Goal: Transaction & Acquisition: Purchase product/service

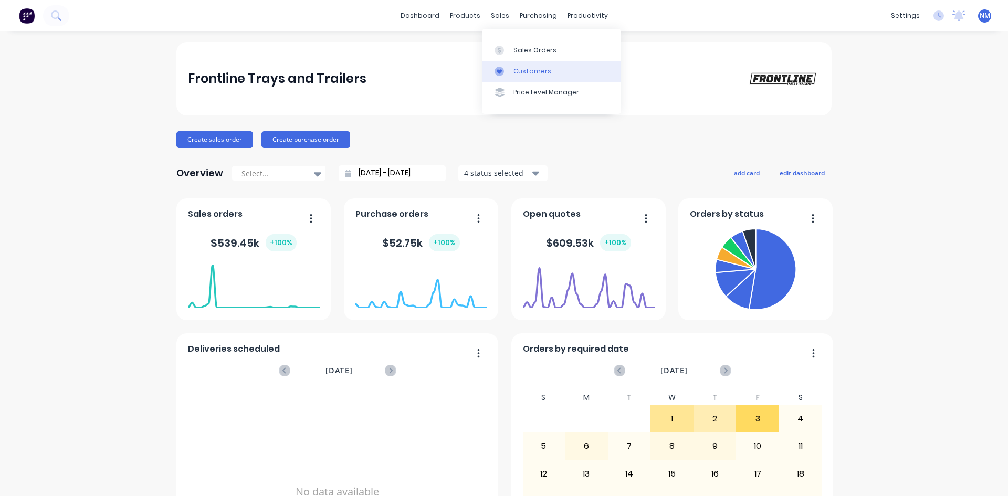
click at [526, 75] on div "Customers" at bounding box center [533, 71] width 38 height 9
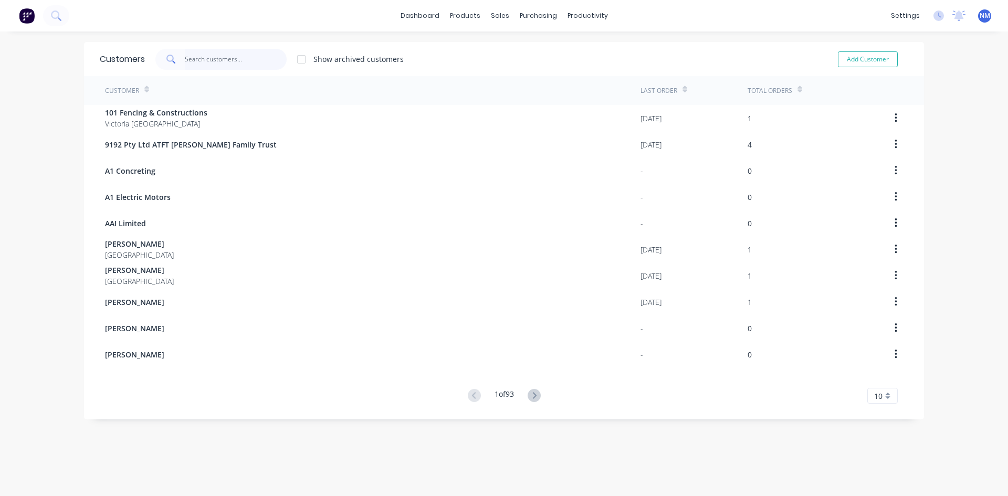
click at [231, 54] on input "text" at bounding box center [236, 59] width 102 height 21
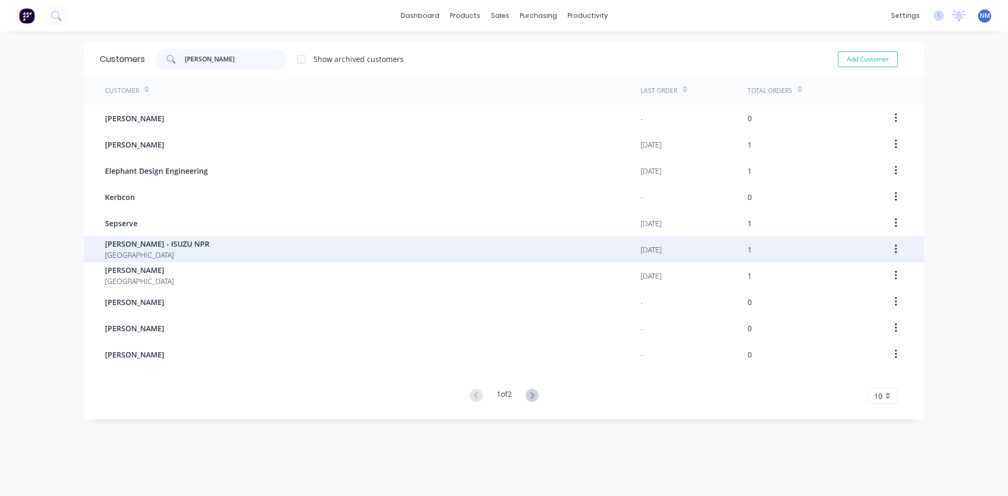
type input "steve"
click at [140, 244] on span "STEVE - ISUZU NPR" at bounding box center [157, 243] width 105 height 11
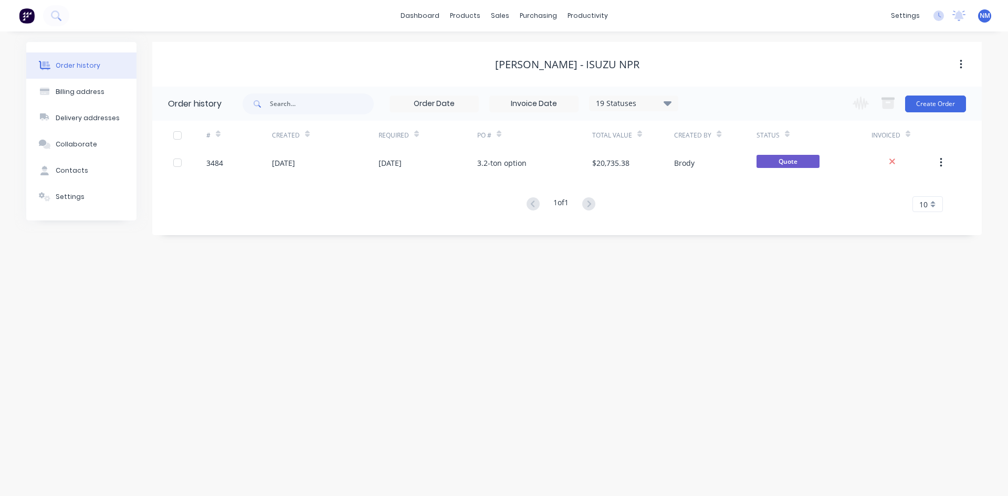
click at [960, 66] on icon "button" at bounding box center [961, 65] width 3 height 12
drag, startPoint x: 620, startPoint y: 65, endPoint x: 558, endPoint y: 63, distance: 62.5
click at [558, 63] on div "STEVE - ISUZU NPR" at bounding box center [567, 64] width 830 height 13
click at [97, 96] on div "Billing address" at bounding box center [80, 91] width 49 height 9
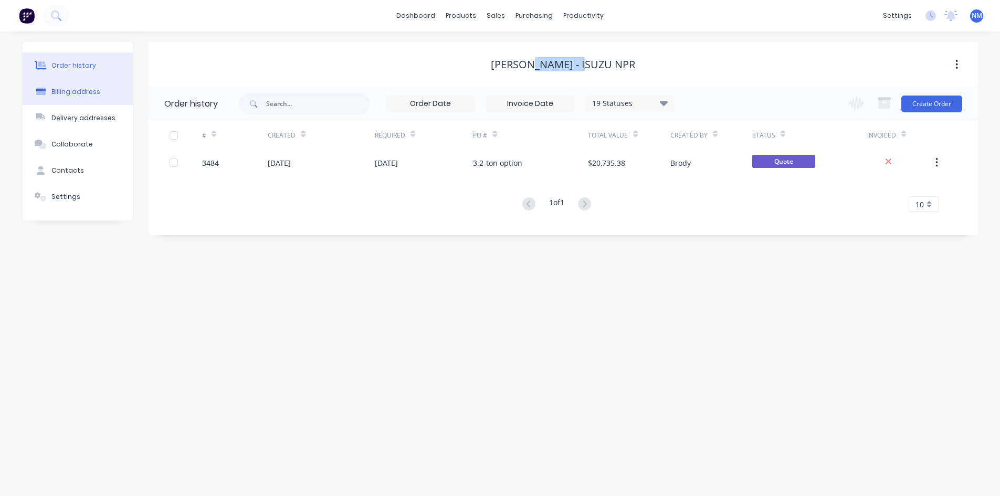
select select "AU"
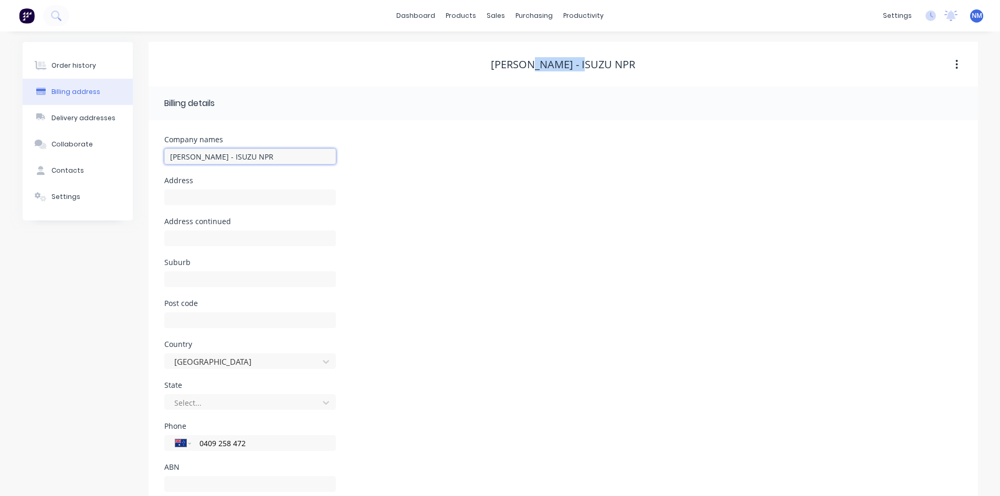
click at [248, 154] on input "STEVE - ISUZU NPR" at bounding box center [250, 157] width 172 height 16
type input "STEVE"
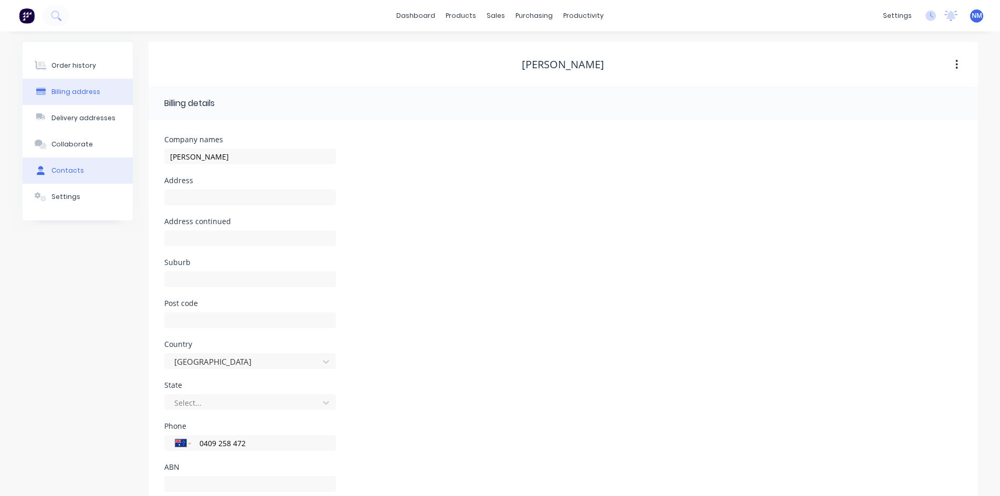
click at [95, 161] on button "Contacts" at bounding box center [78, 171] width 110 height 26
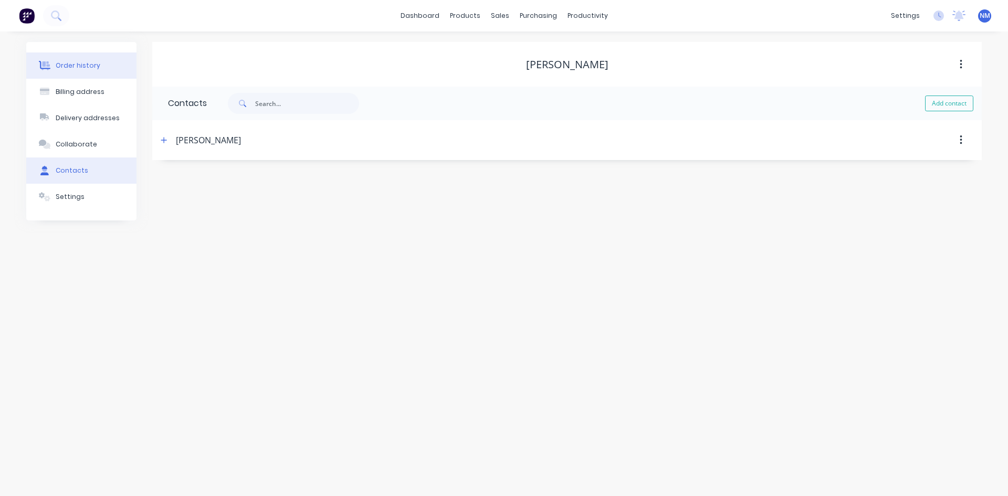
click at [107, 61] on button "Order history" at bounding box center [81, 66] width 110 height 26
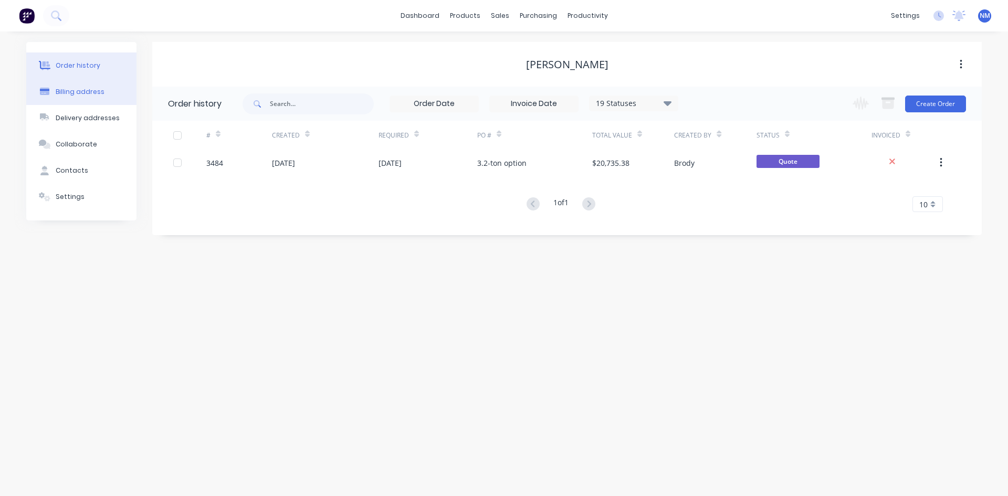
click at [66, 91] on div "Billing address" at bounding box center [80, 91] width 49 height 9
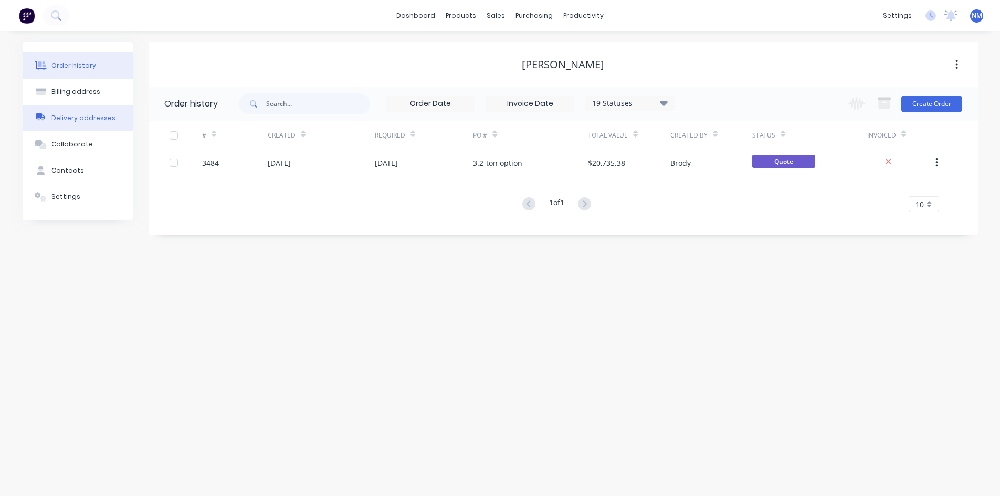
select select "AU"
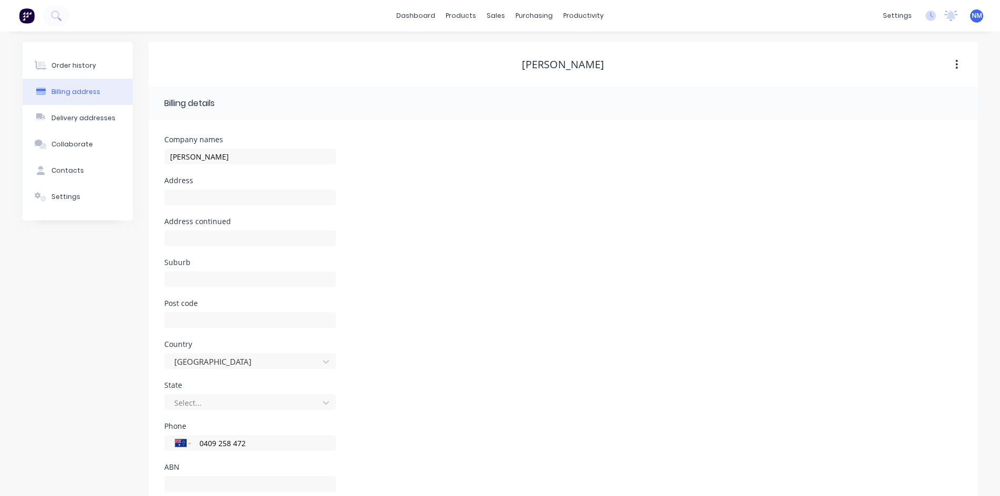
click at [228, 145] on div "Company names STEVE" at bounding box center [250, 156] width 172 height 41
drag, startPoint x: 226, startPoint y: 158, endPoint x: 0, endPoint y: 164, distance: 226.4
click at [0, 164] on div "Order history Billing address Delivery addresses Collaborate Contacts Settings …" at bounding box center [500, 279] width 1000 height 494
type input "Steve Colless"
click at [538, 204] on div "Address" at bounding box center [563, 197] width 798 height 41
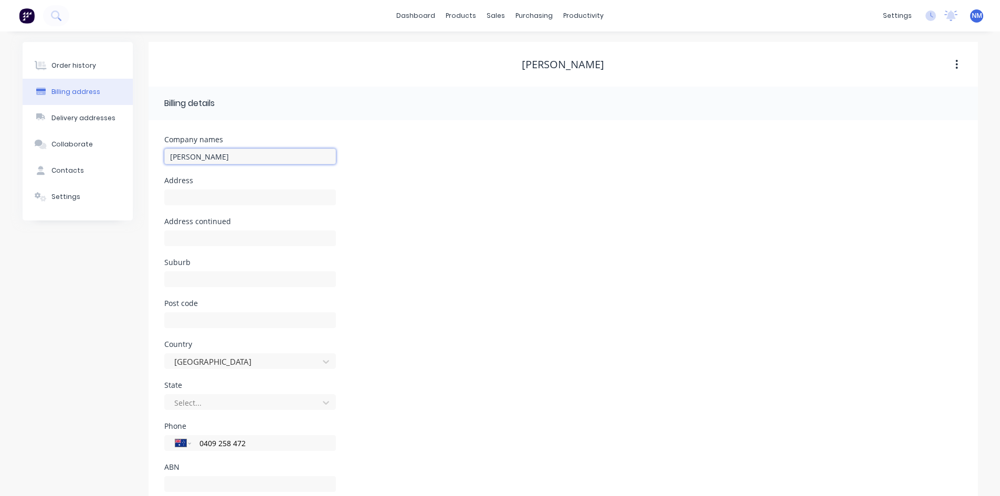
click at [226, 149] on input "Steve Colless" at bounding box center [250, 157] width 172 height 16
click at [195, 205] on div at bounding box center [250, 202] width 172 height 31
drag, startPoint x: 197, startPoint y: 196, endPoint x: 205, endPoint y: 188, distance: 11.1
click at [197, 196] on input "text" at bounding box center [250, 198] width 172 height 16
click at [237, 158] on input "Steve Colless" at bounding box center [250, 157] width 172 height 16
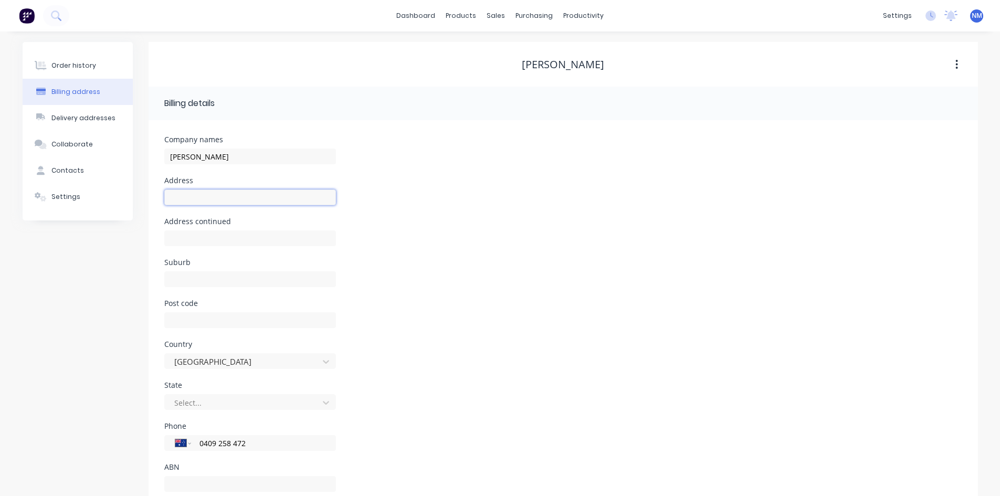
drag, startPoint x: 217, startPoint y: 199, endPoint x: 225, endPoint y: 190, distance: 11.9
click at [217, 199] on input "text" at bounding box center [250, 198] width 172 height 16
click at [258, 150] on input "Steve Colless" at bounding box center [250, 157] width 172 height 16
click at [68, 70] on button "Order history" at bounding box center [78, 66] width 110 height 26
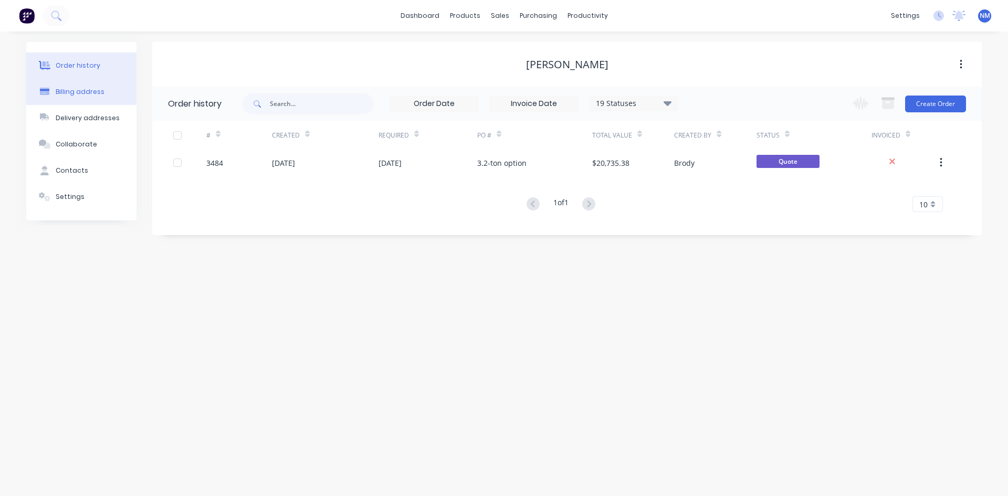
click at [72, 90] on div "Billing address" at bounding box center [80, 91] width 49 height 9
select select "AU"
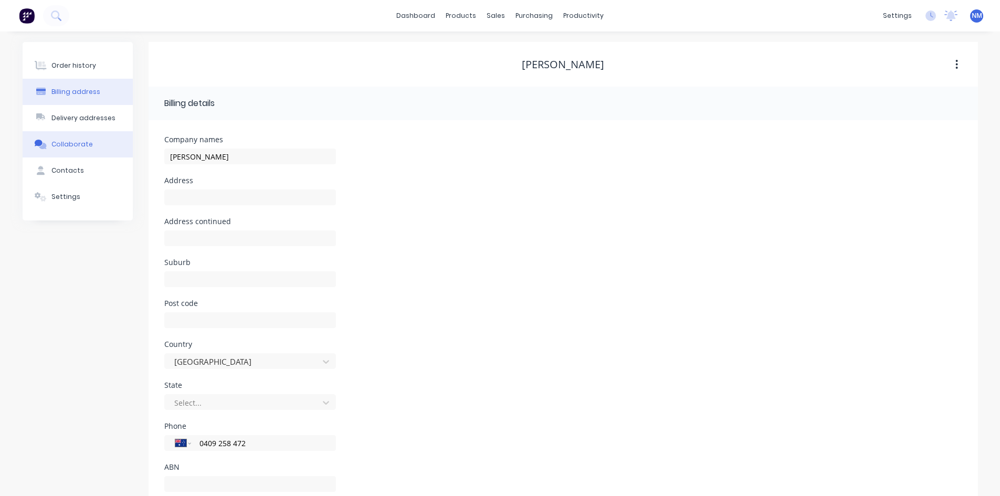
click at [66, 137] on button "Collaborate" at bounding box center [78, 144] width 110 height 26
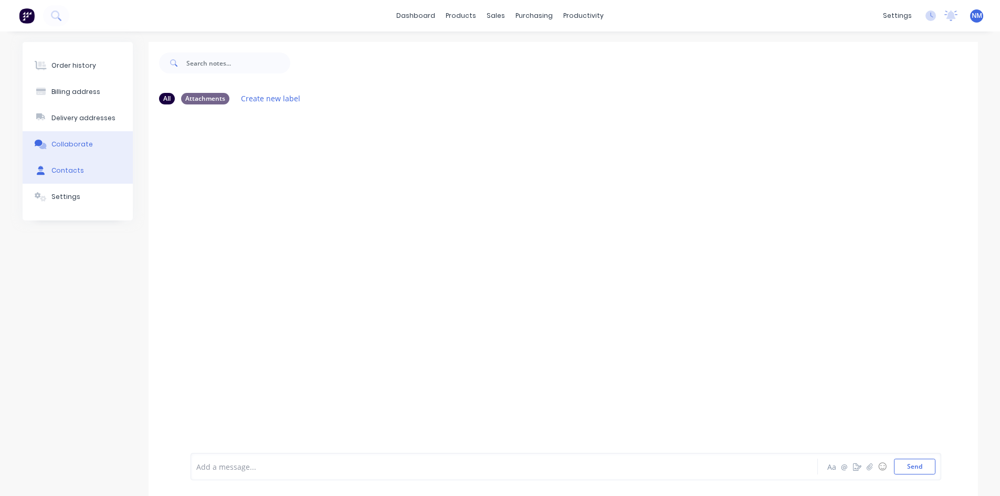
click at [63, 183] on button "Contacts" at bounding box center [78, 171] width 110 height 26
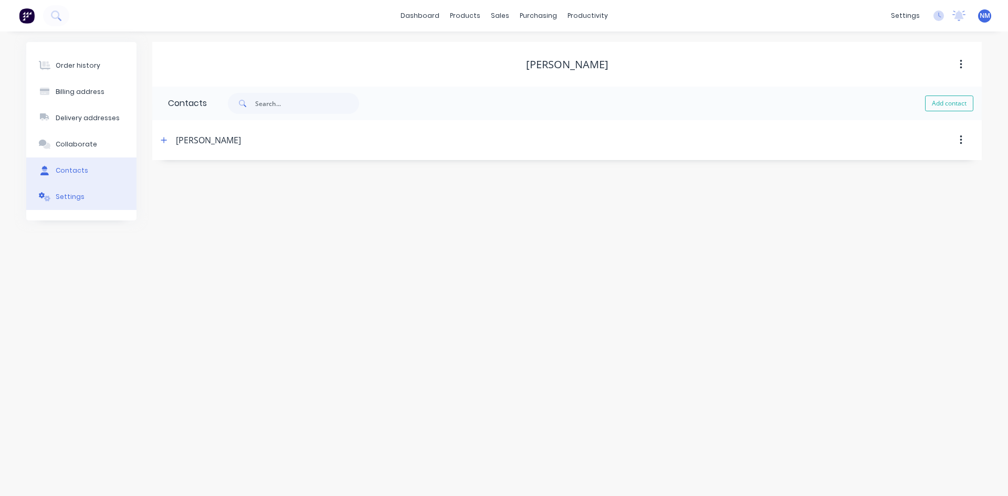
click at [59, 205] on button "Settings" at bounding box center [81, 197] width 110 height 26
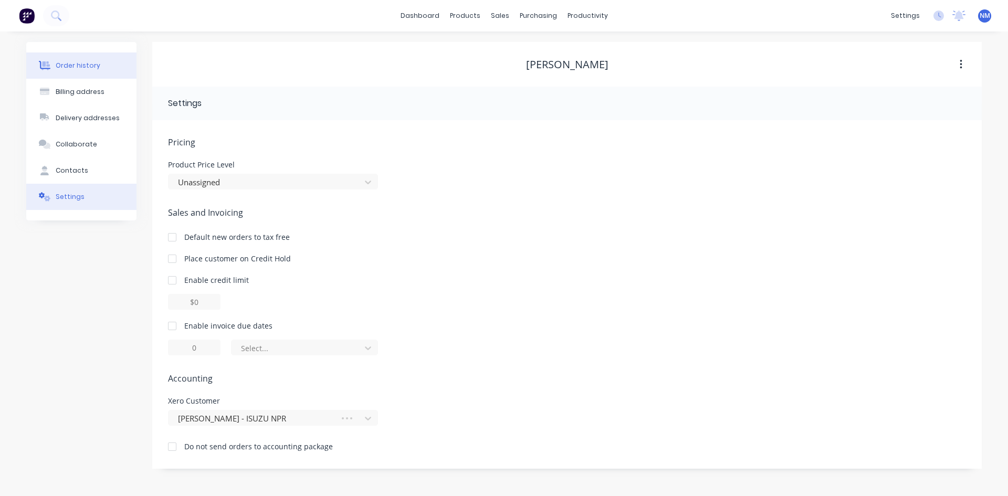
click at [54, 76] on button "Order history" at bounding box center [81, 66] width 110 height 26
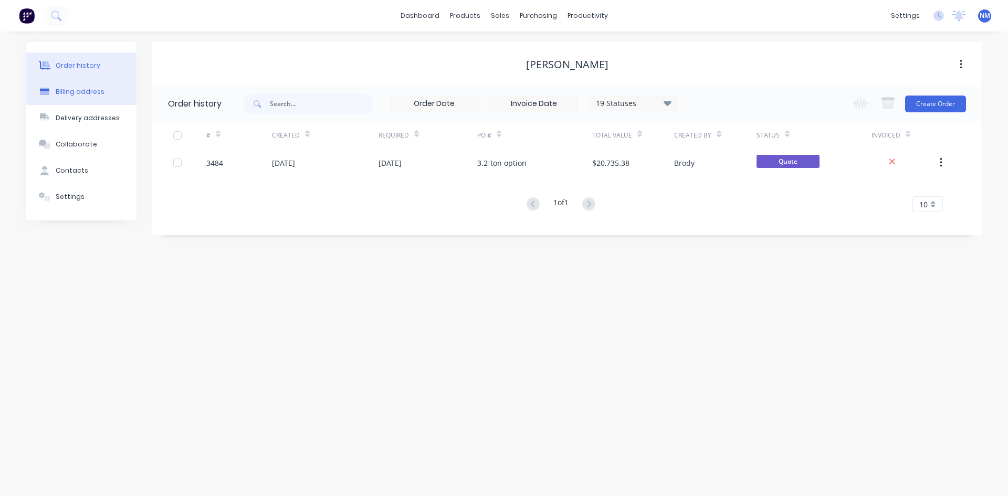
click at [73, 96] on div "Billing address" at bounding box center [80, 91] width 49 height 9
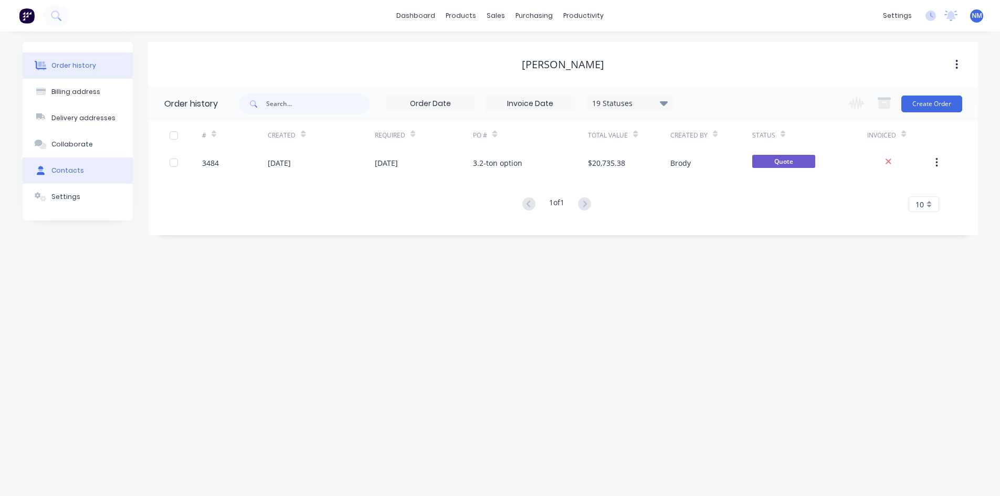
select select "AU"
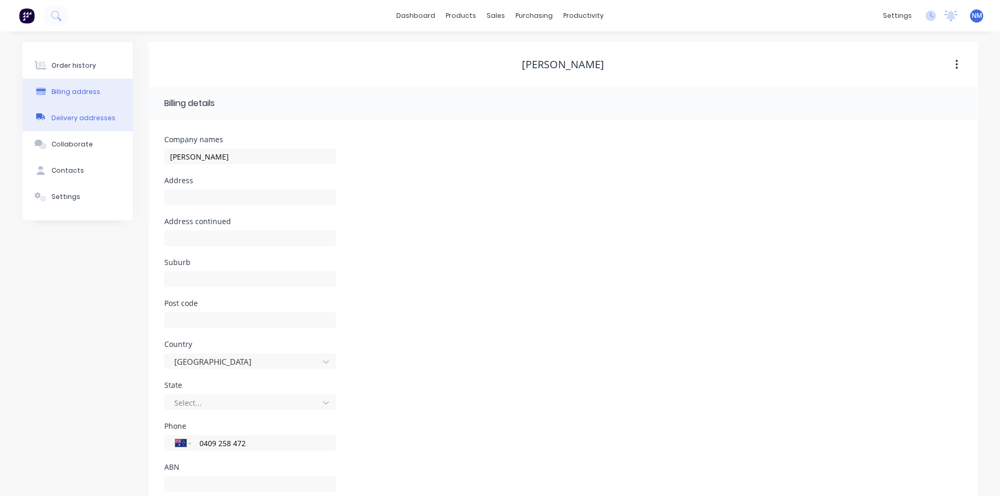
click at [87, 122] on div "Delivery addresses" at bounding box center [83, 117] width 64 height 9
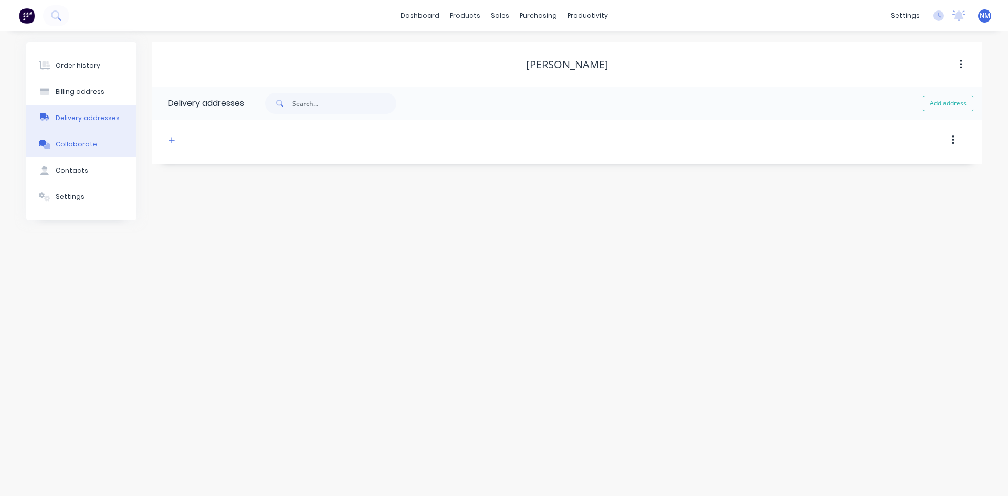
click at [82, 148] on div "Collaborate" at bounding box center [76, 144] width 41 height 9
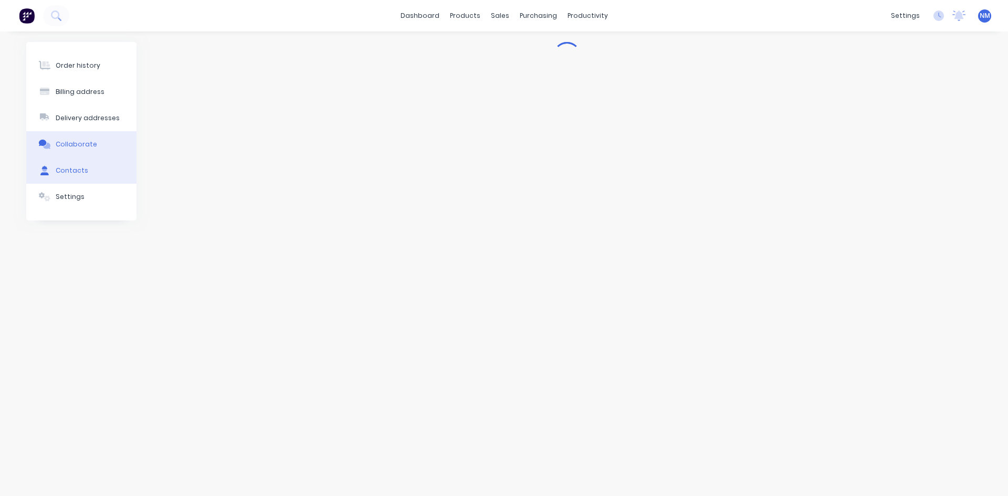
click at [76, 171] on div "Contacts" at bounding box center [72, 170] width 33 height 9
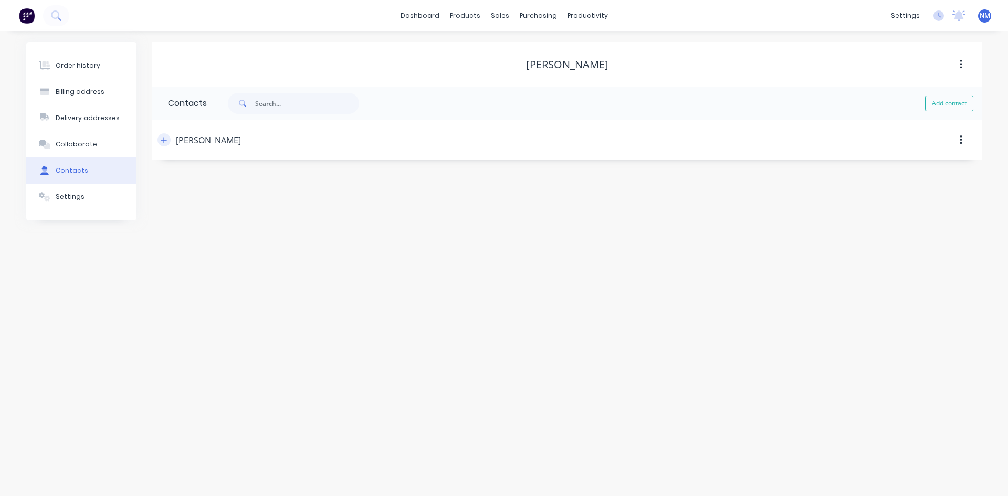
click at [161, 141] on button "button" at bounding box center [164, 139] width 13 height 13
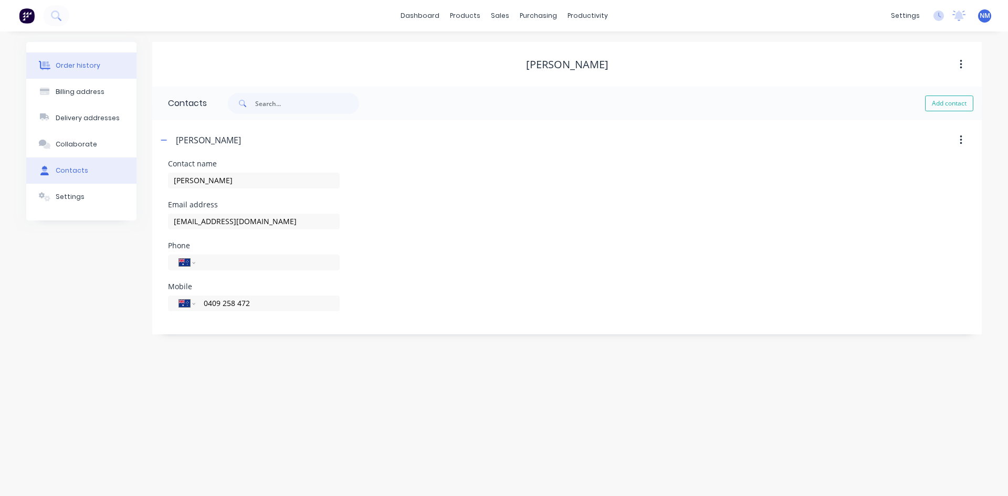
click at [82, 54] on button "Order history" at bounding box center [81, 66] width 110 height 26
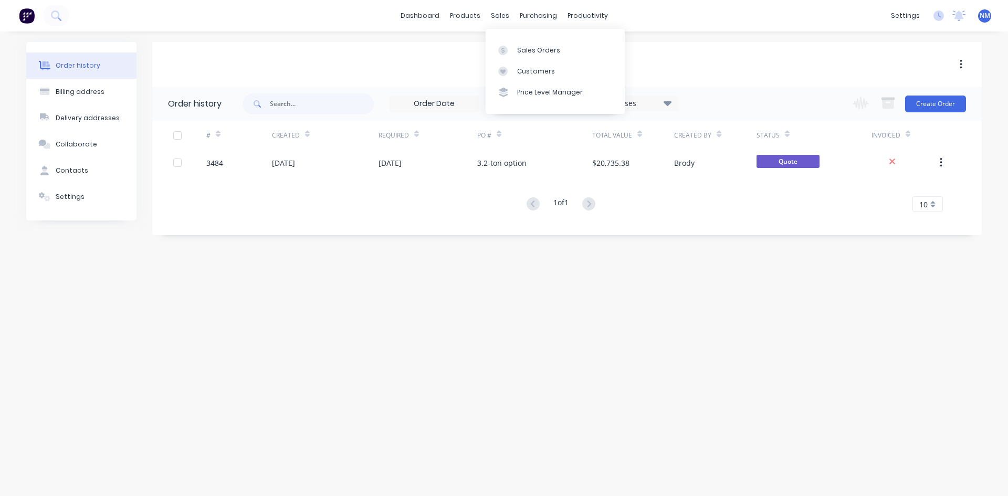
click at [548, 38] on div "Sales Orders Customers Price Level Manager" at bounding box center [555, 71] width 139 height 85
click at [546, 53] on div "Sales Orders" at bounding box center [538, 50] width 43 height 9
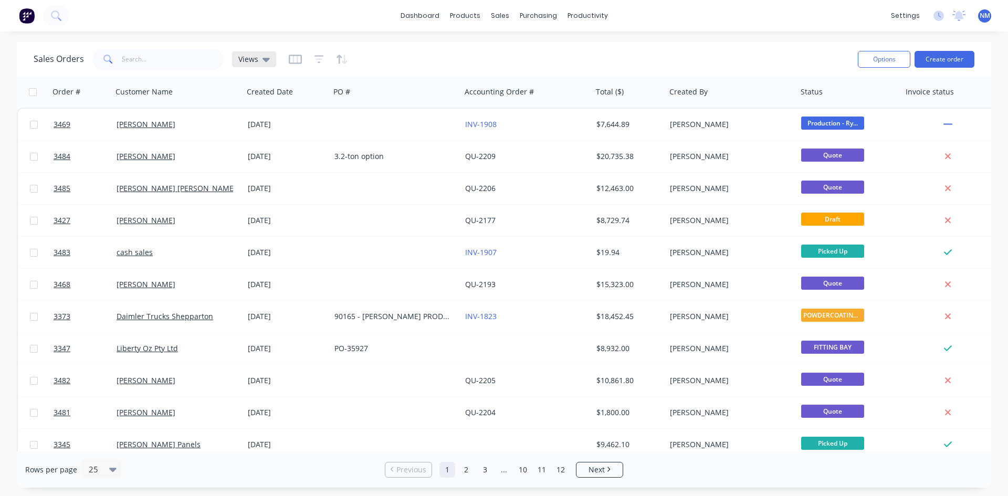
click at [257, 62] on span "Views" at bounding box center [248, 59] width 20 height 11
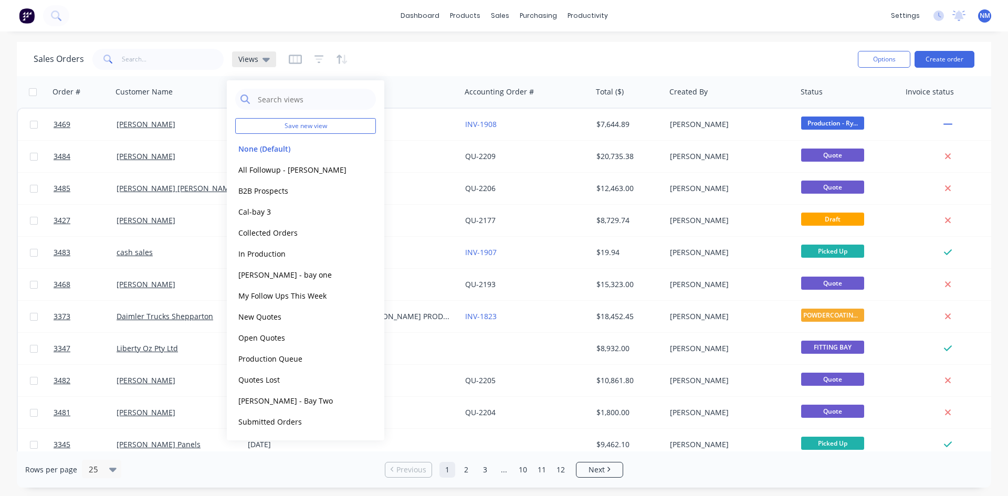
click at [257, 65] on div "Views" at bounding box center [254, 59] width 44 height 16
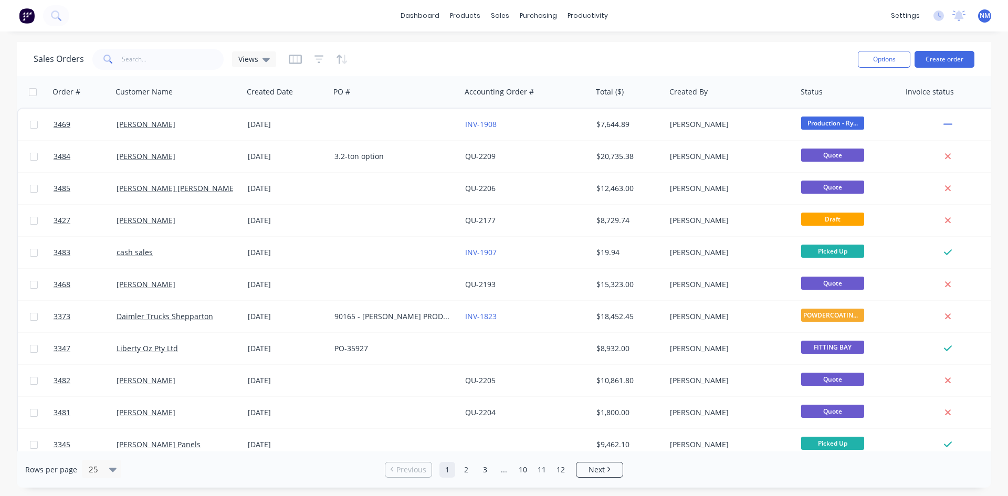
click at [312, 57] on div at bounding box center [318, 59] width 59 height 17
click at [311, 58] on div at bounding box center [318, 59] width 59 height 17
click at [315, 60] on icon "button" at bounding box center [319, 59] width 9 height 11
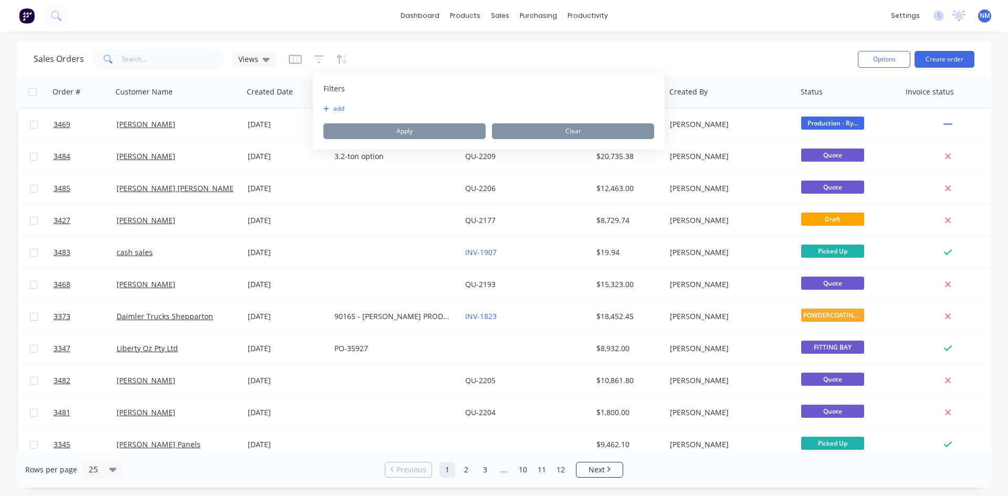
click at [330, 109] on button "add" at bounding box center [336, 109] width 26 height 8
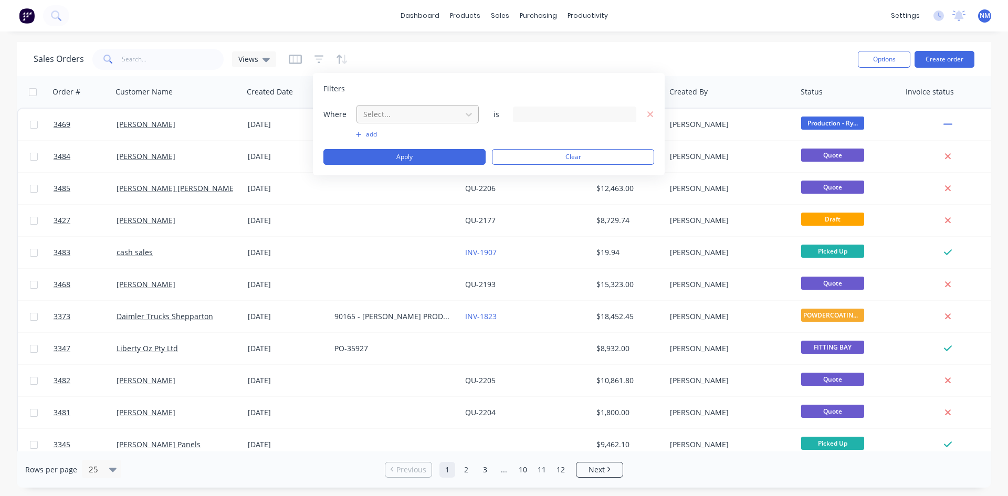
click at [425, 116] on div at bounding box center [409, 114] width 94 height 13
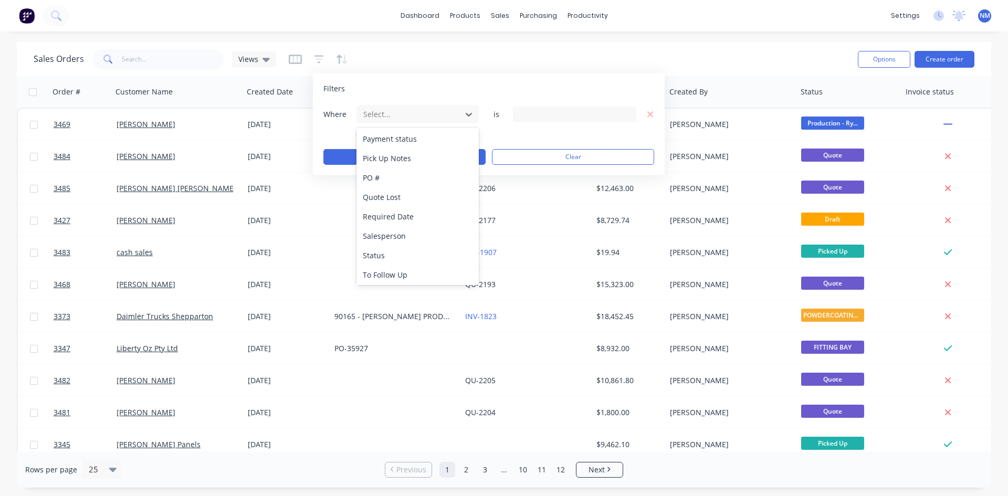
scroll to position [473, 0]
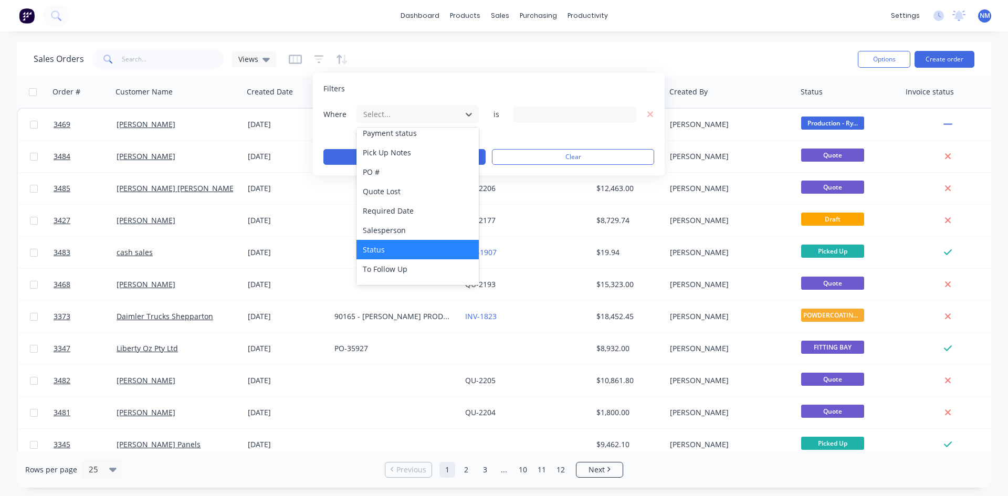
click at [419, 248] on div "Status" at bounding box center [418, 249] width 122 height 19
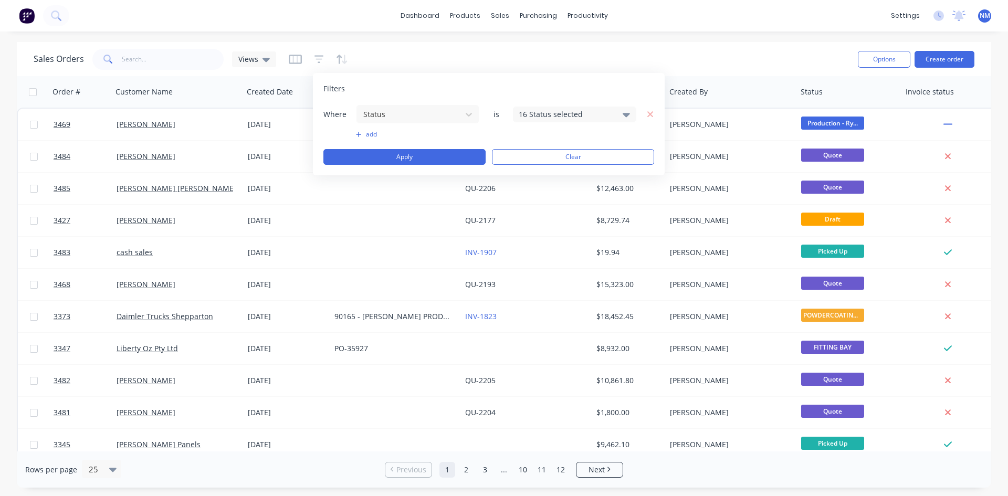
click at [574, 118] on div "16 Status selected" at bounding box center [566, 114] width 95 height 11
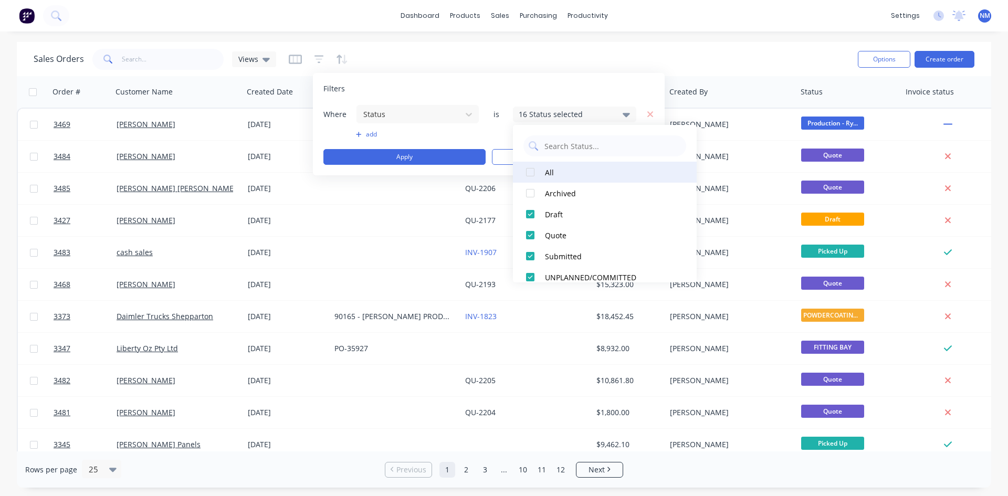
click at [536, 170] on div at bounding box center [530, 172] width 21 height 21
click at [532, 171] on div at bounding box center [530, 172] width 21 height 21
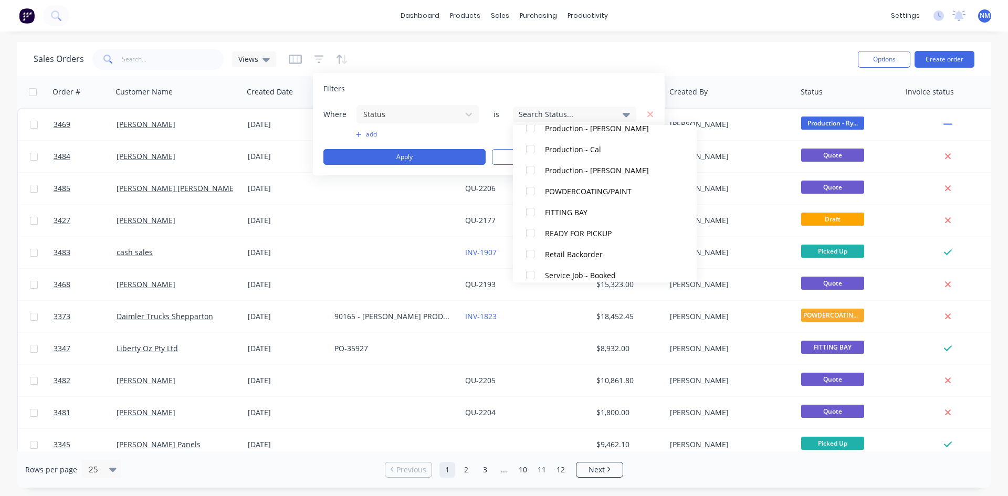
scroll to position [210, 0]
click at [560, 194] on div "FITTING BAY" at bounding box center [608, 193] width 126 height 11
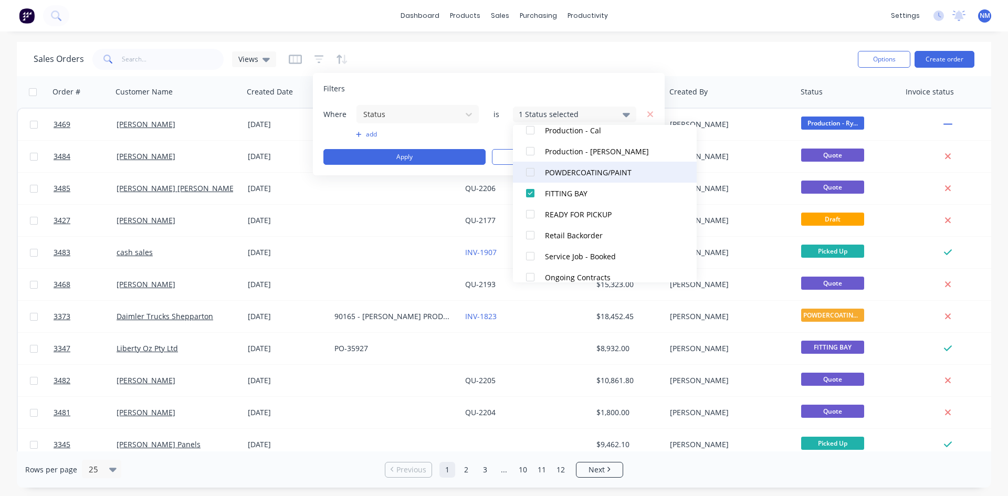
click at [563, 175] on div "POWDERCOATING/PAINT" at bounding box center [608, 172] width 126 height 11
click at [441, 152] on button "Apply" at bounding box center [404, 157] width 162 height 16
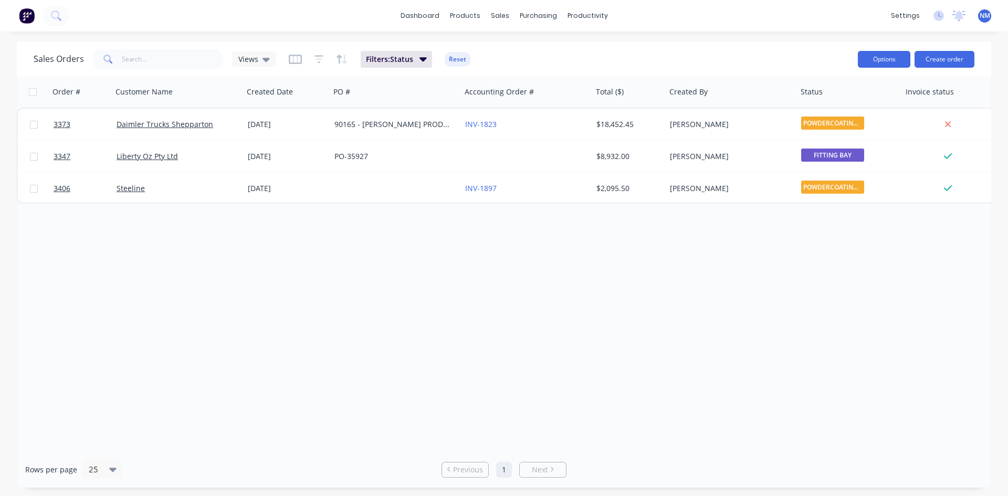
click at [901, 61] on button "Options" at bounding box center [884, 59] width 53 height 17
click at [824, 128] on div "Export" at bounding box center [853, 127] width 97 height 15
click at [256, 62] on span "Views" at bounding box center [248, 59] width 20 height 11
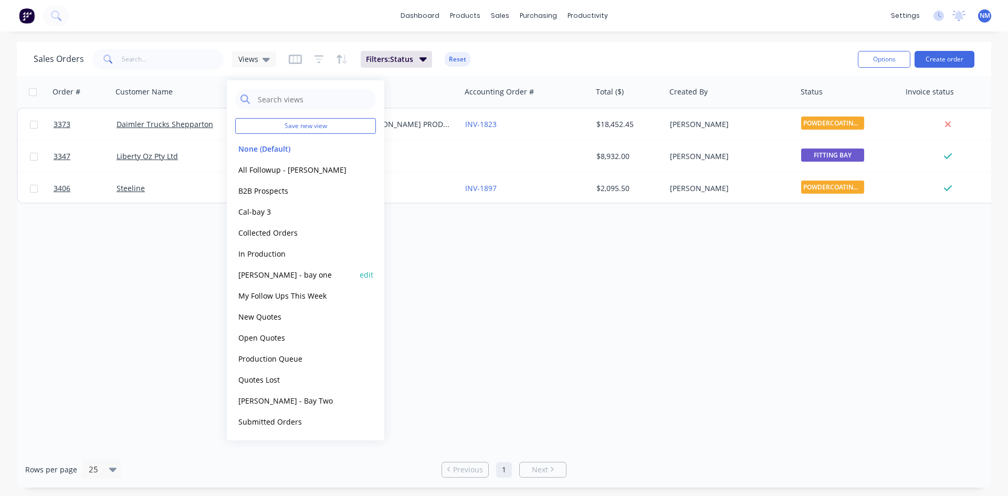
click at [278, 271] on button "john - bay one" at bounding box center [295, 275] width 120 height 12
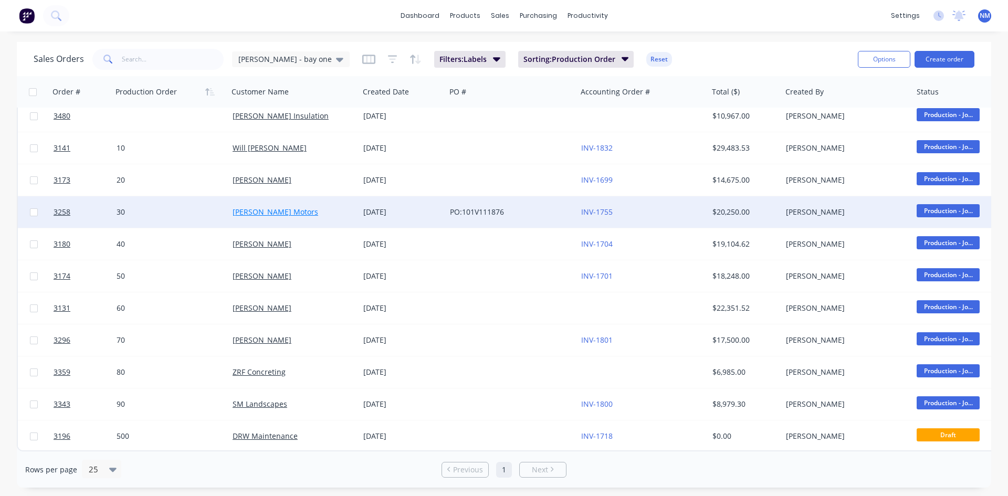
scroll to position [0, 0]
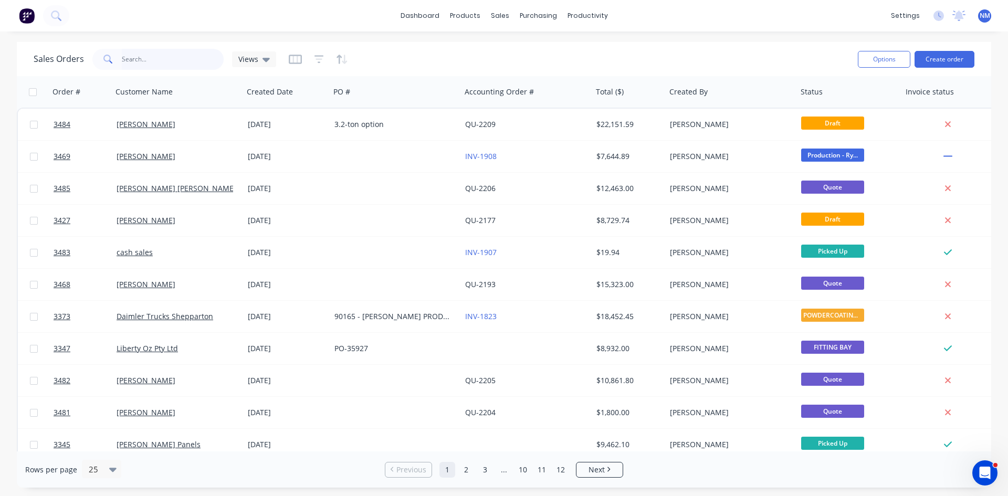
click at [144, 55] on input "text" at bounding box center [173, 59] width 102 height 21
type input "3354"
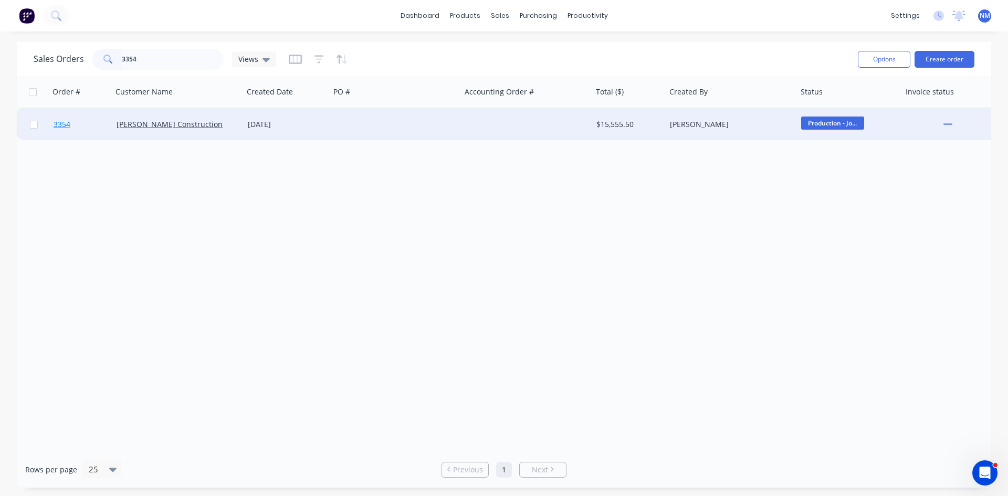
click at [64, 125] on span "3354" at bounding box center [62, 124] width 17 height 11
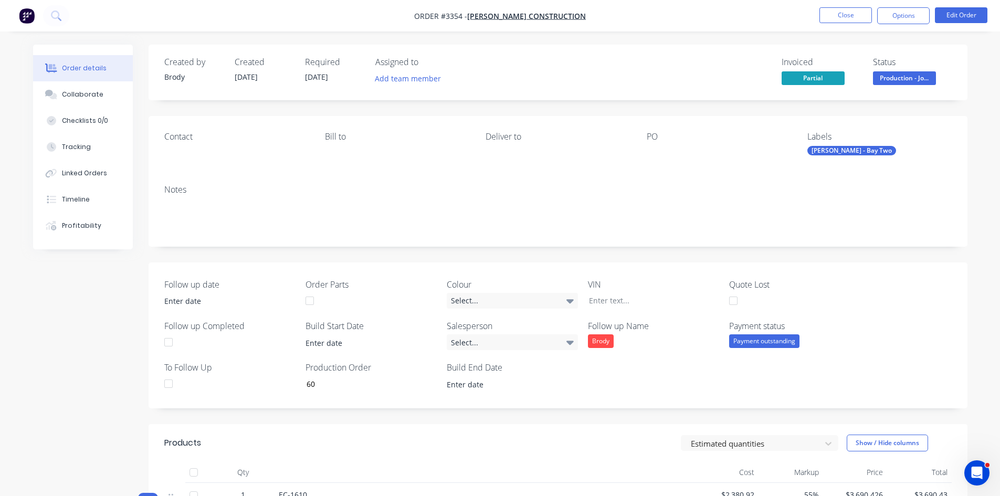
click at [826, 152] on div "Ryan - Bay Two" at bounding box center [852, 150] width 89 height 9
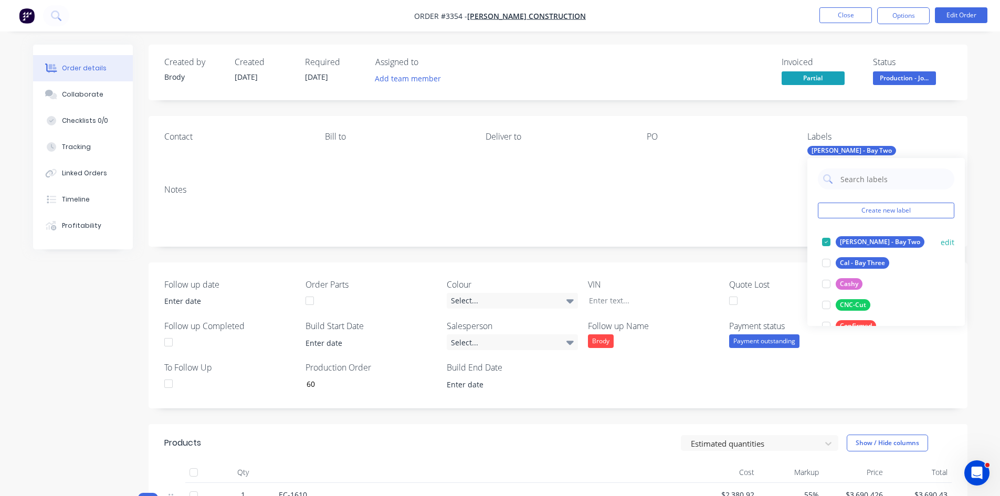
click at [825, 239] on div at bounding box center [826, 242] width 21 height 21
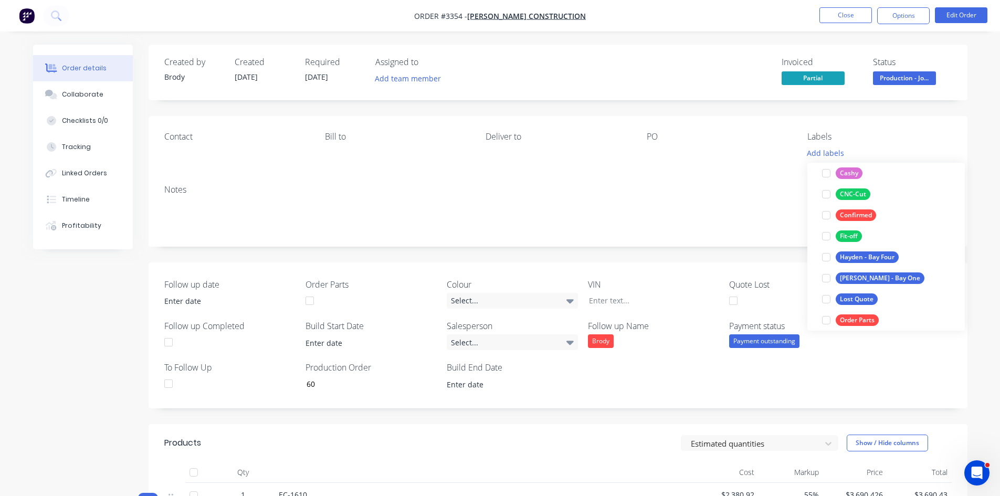
scroll to position [105, 0]
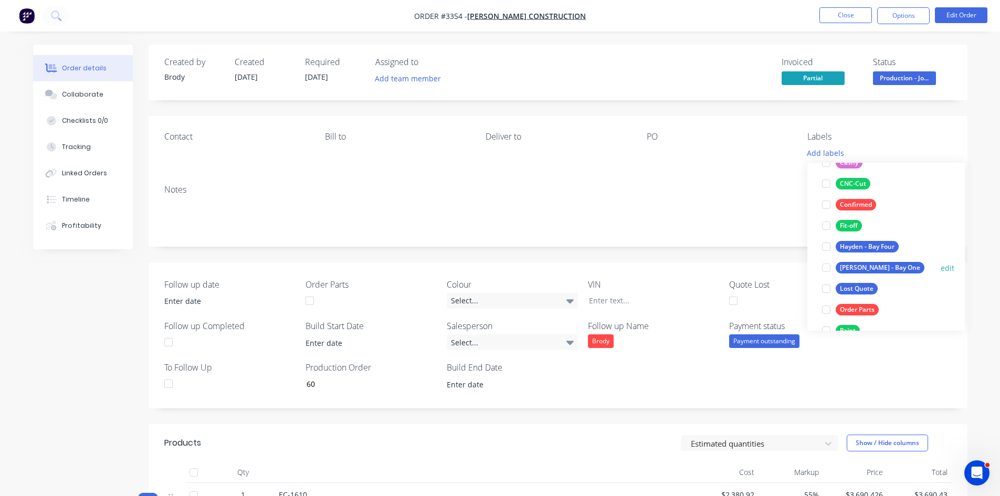
click at [828, 266] on div at bounding box center [826, 267] width 21 height 21
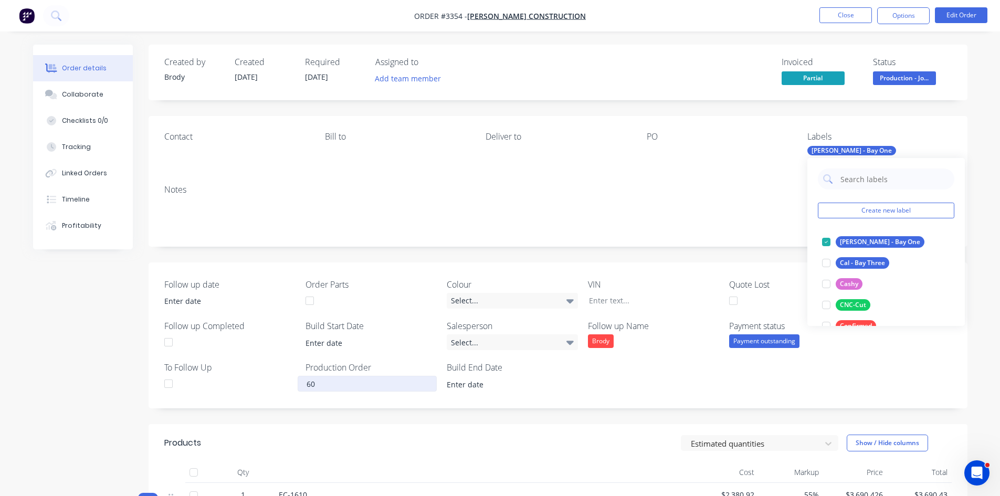
click at [328, 383] on input "60" at bounding box center [367, 384] width 139 height 16
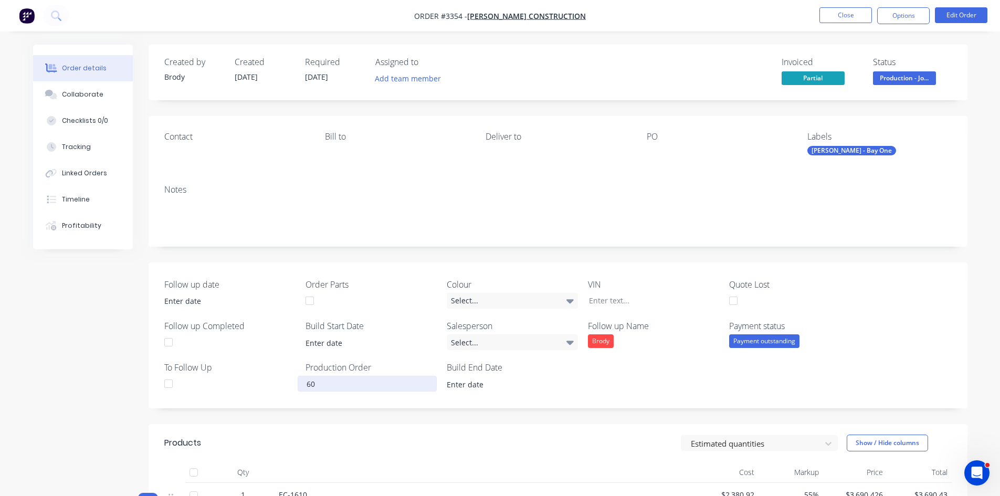
drag, startPoint x: 328, startPoint y: 383, endPoint x: 215, endPoint y: 384, distance: 112.9
click at [215, 384] on div "Follow up date Order Parts Colour Select... VIN Quote Lost Follow up Completed …" at bounding box center [558, 336] width 819 height 146
type input "35"
click at [910, 330] on div "Follow up date Order Parts Colour Select... VIN Quote Lost Follow up Completed …" at bounding box center [558, 336] width 819 height 146
click at [841, 15] on button "Close" at bounding box center [846, 15] width 53 height 16
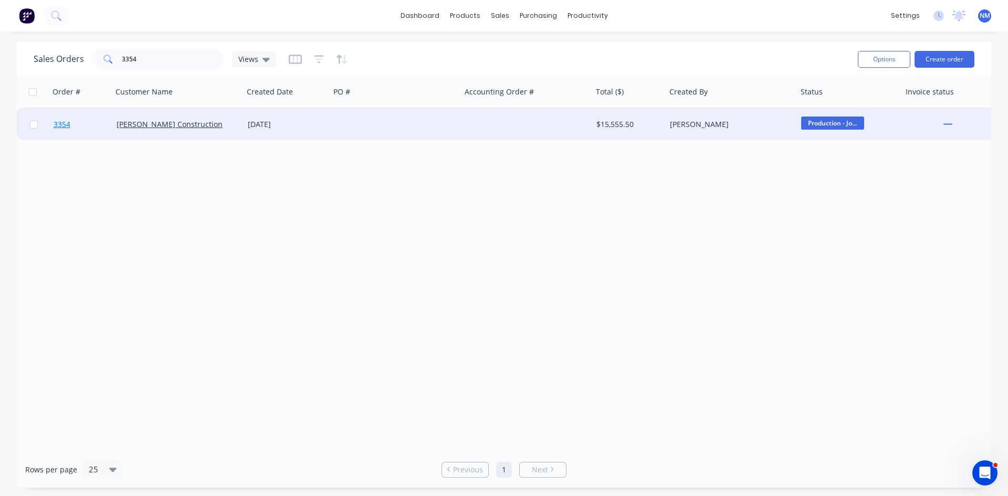
click at [62, 123] on span "3354" at bounding box center [62, 124] width 17 height 11
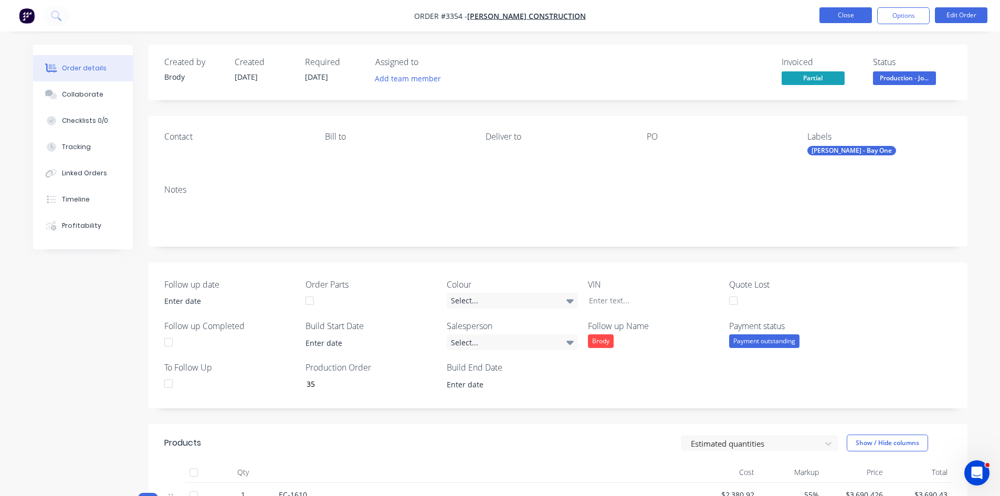
click at [844, 11] on button "Close" at bounding box center [846, 15] width 53 height 16
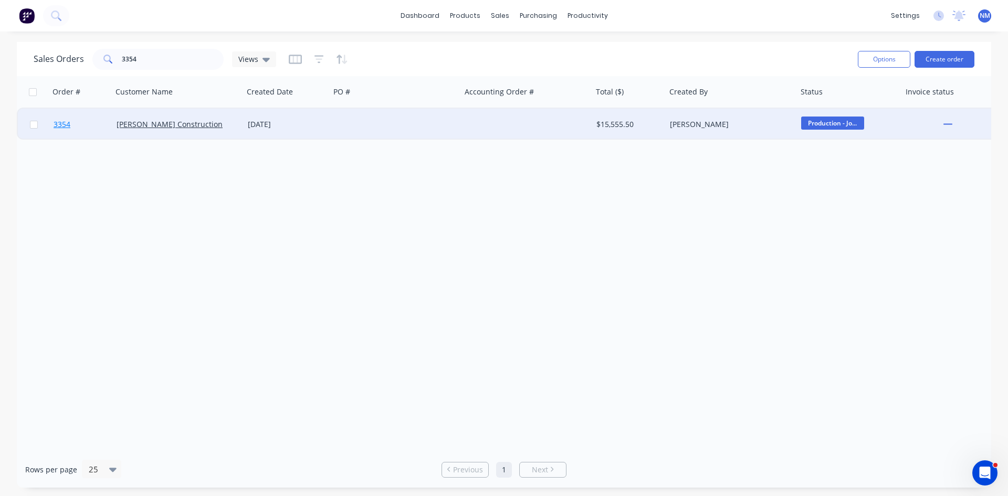
click at [62, 124] on span "3354" at bounding box center [62, 124] width 17 height 11
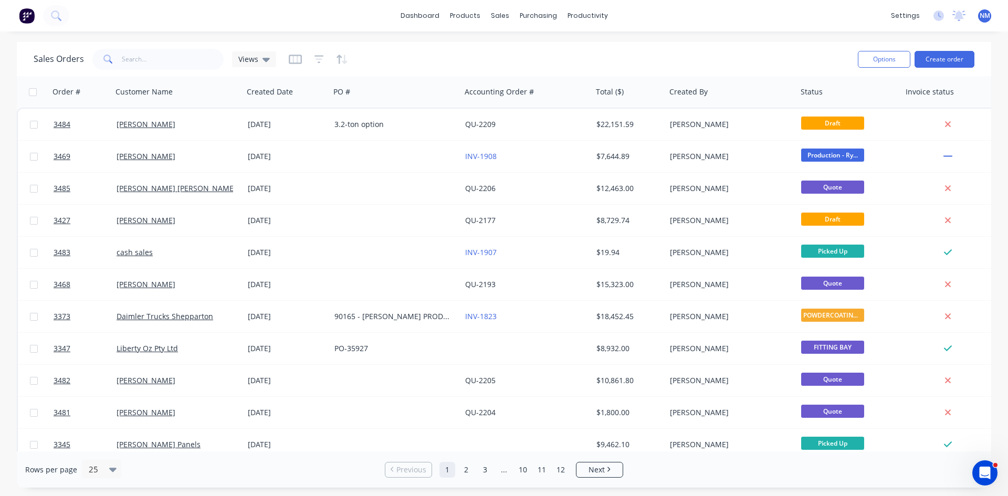
drag, startPoint x: 316, startPoint y: 61, endPoint x: 306, endPoint y: 61, distance: 10.0
click at [316, 61] on icon "button" at bounding box center [319, 59] width 9 height 11
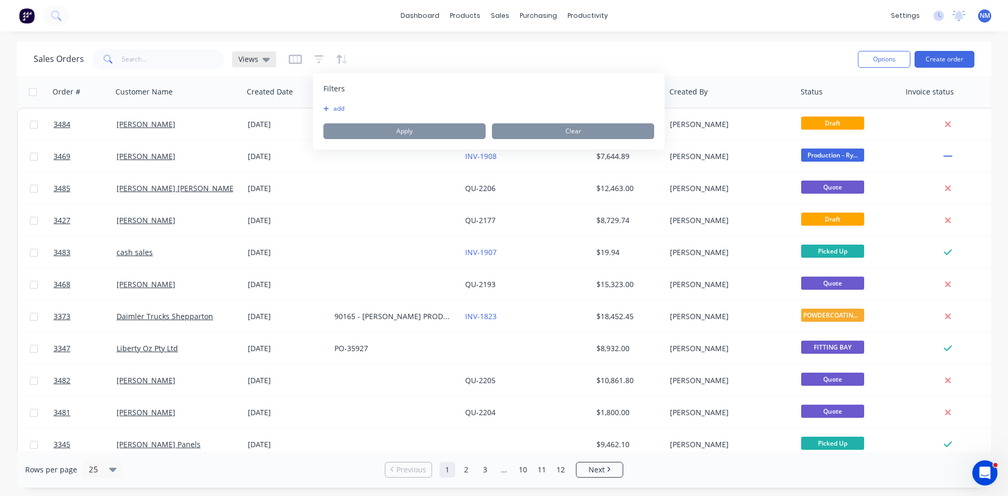
click at [264, 61] on icon at bounding box center [266, 60] width 7 height 4
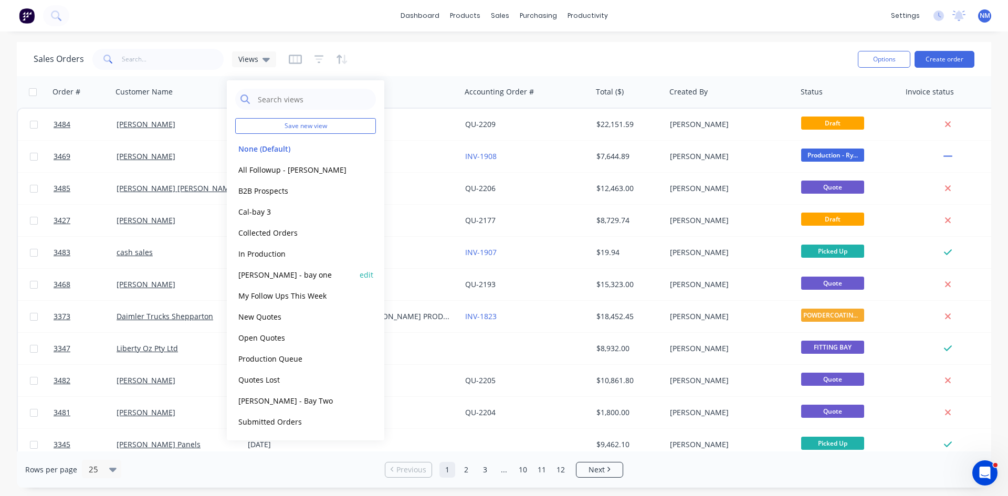
click at [285, 276] on button "john - bay one" at bounding box center [295, 275] width 120 height 12
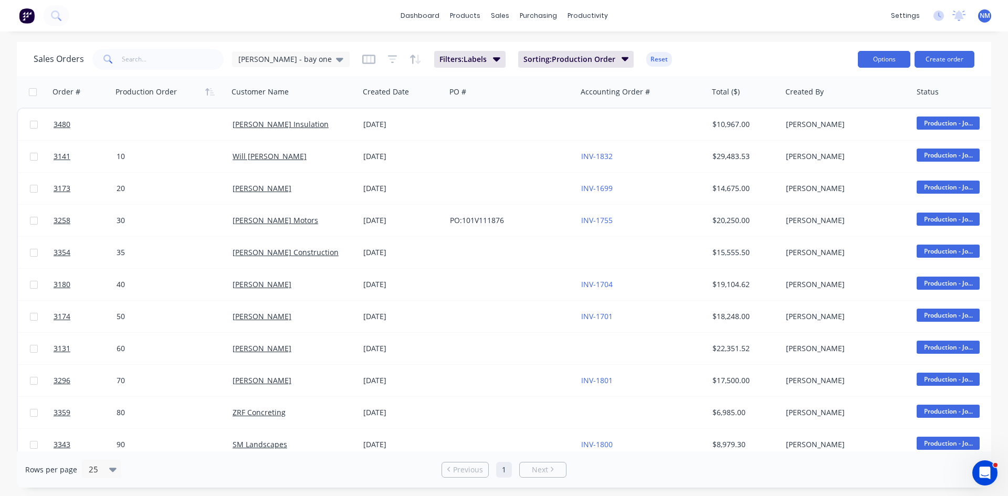
click at [875, 61] on button "Options" at bounding box center [884, 59] width 53 height 17
click at [827, 130] on div "Export" at bounding box center [853, 127] width 97 height 15
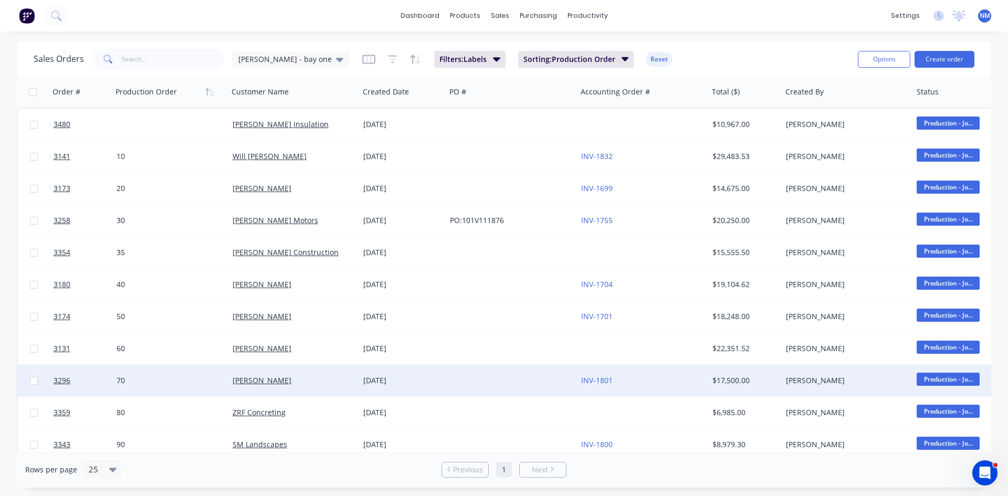
scroll to position [46, 0]
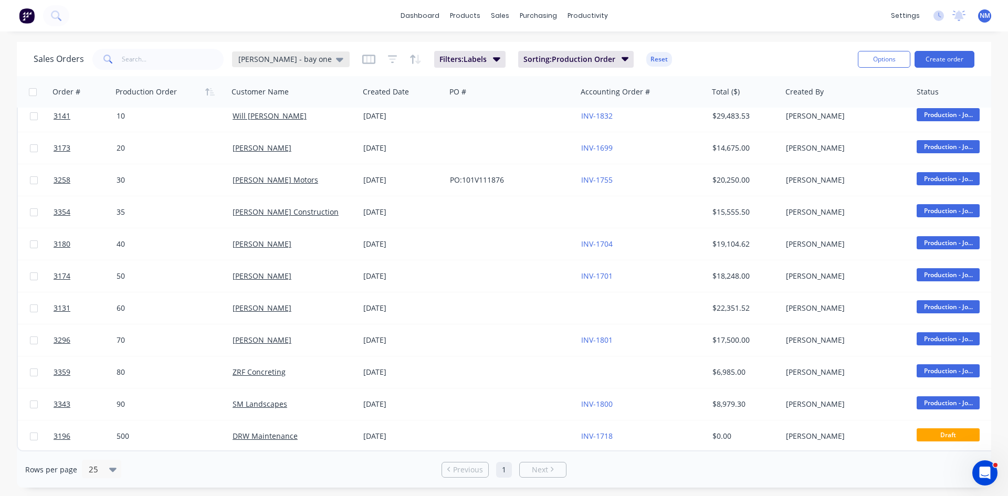
click at [276, 63] on span "john - bay one" at bounding box center [284, 59] width 93 height 11
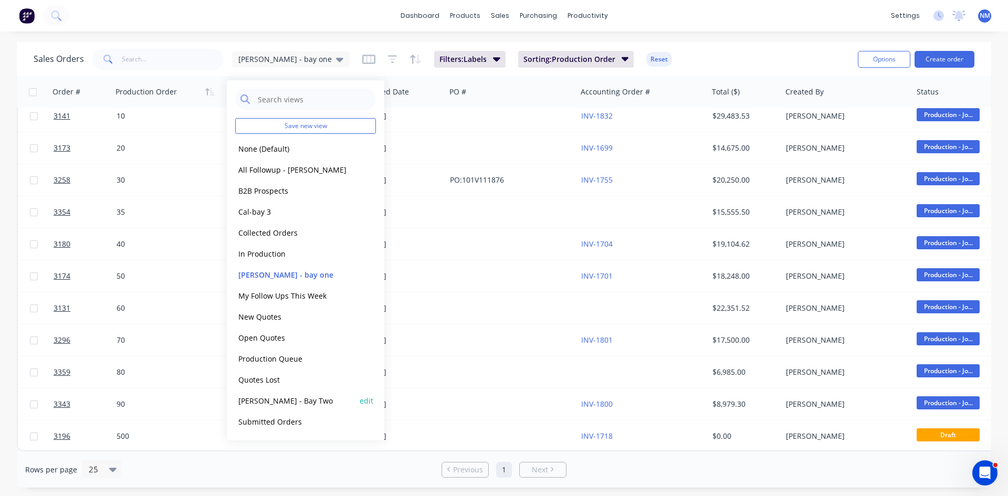
click at [280, 401] on button "Ryan - Bay Two" at bounding box center [295, 401] width 120 height 12
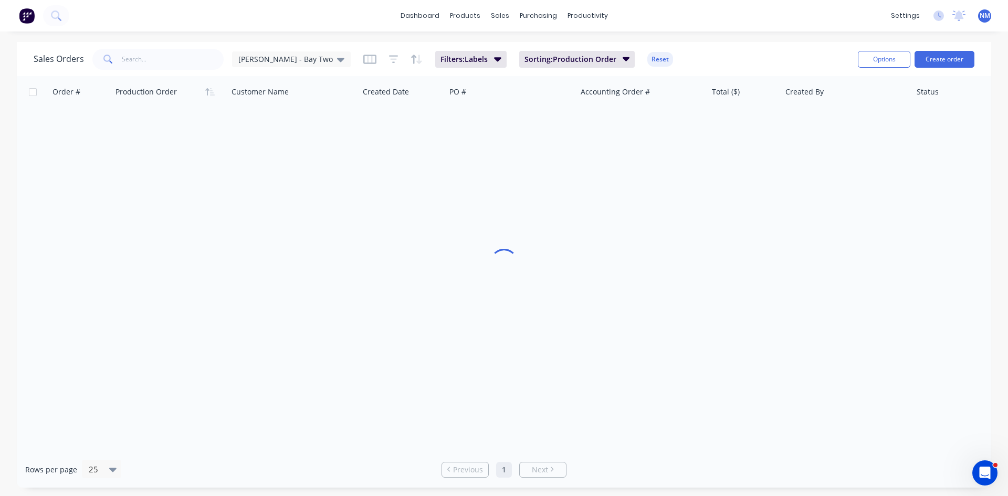
scroll to position [0, 0]
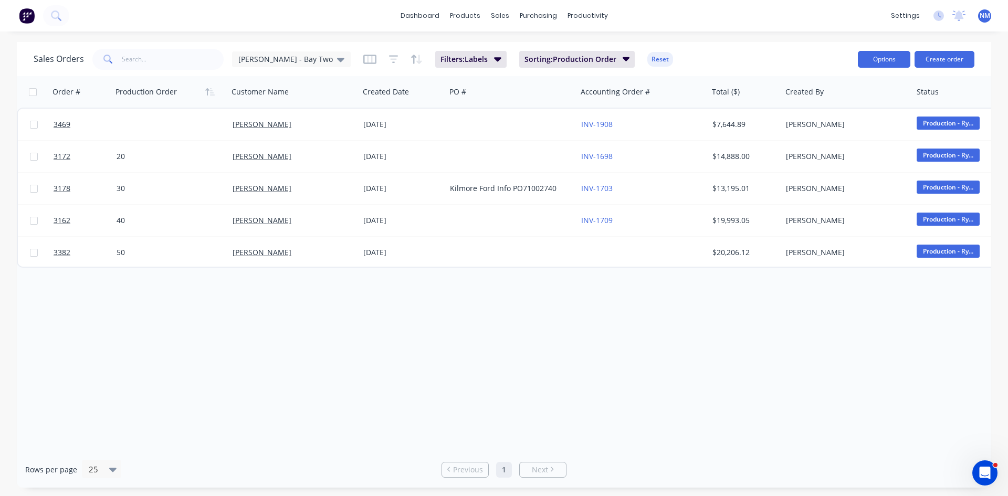
click at [898, 53] on button "Options" at bounding box center [884, 59] width 53 height 17
click at [819, 127] on div "Export" at bounding box center [853, 127] width 97 height 15
click at [337, 62] on icon at bounding box center [340, 60] width 7 height 12
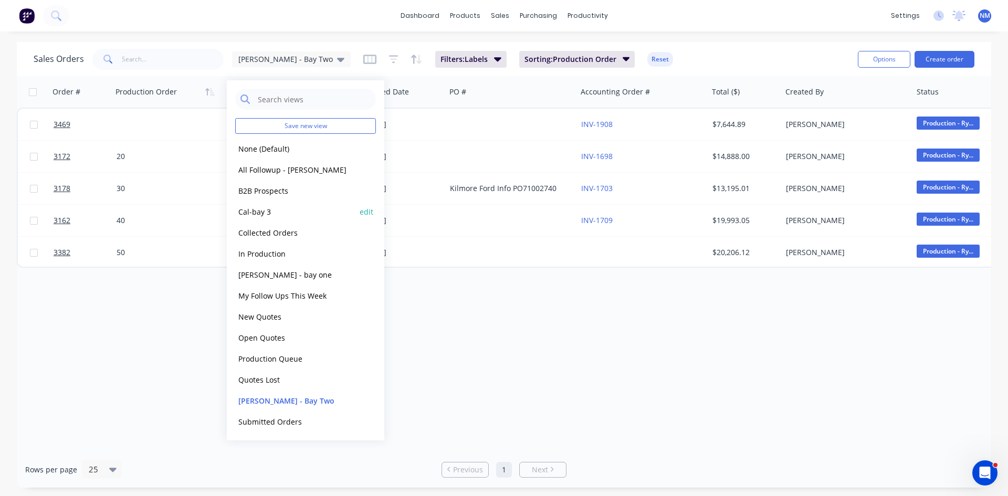
click at [286, 219] on div "Cal-bay 3 edit" at bounding box center [305, 211] width 141 height 21
click at [271, 211] on button "Cal-bay 3" at bounding box center [295, 212] width 120 height 12
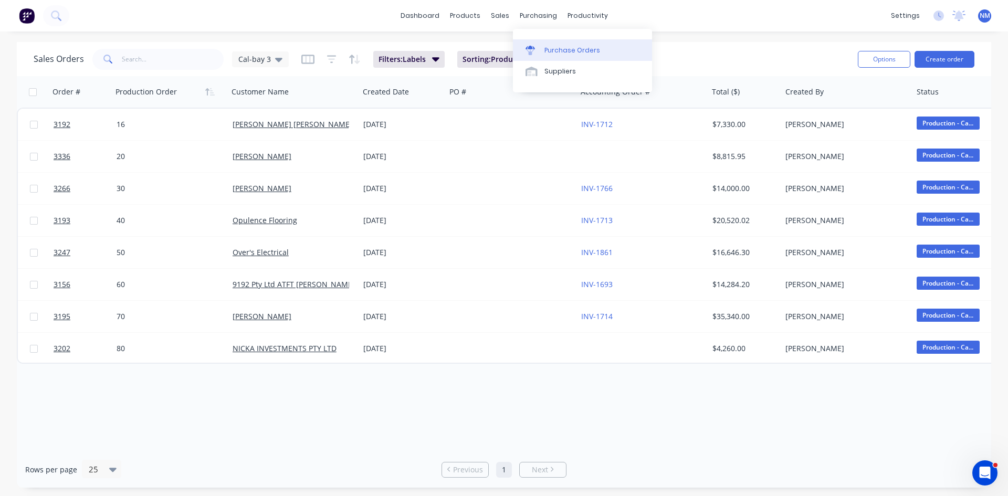
click at [551, 48] on div "Purchase Orders" at bounding box center [573, 50] width 56 height 9
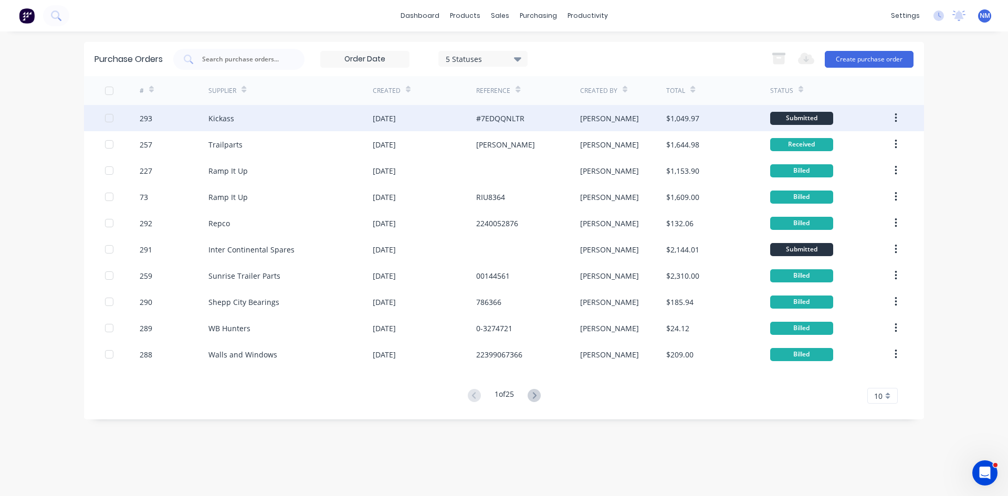
click at [248, 113] on div "Kickass" at bounding box center [290, 118] width 164 height 26
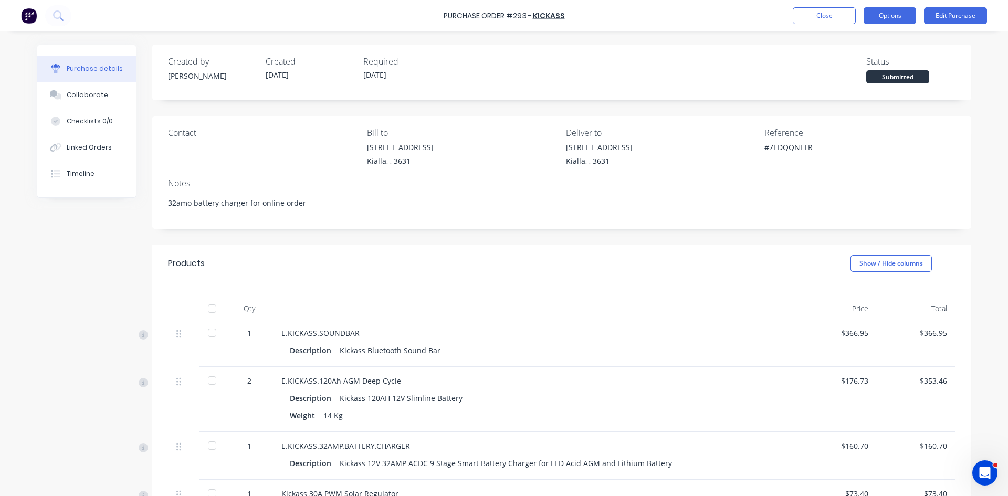
click at [889, 19] on button "Options" at bounding box center [890, 15] width 53 height 17
click at [209, 333] on div at bounding box center [212, 332] width 21 height 21
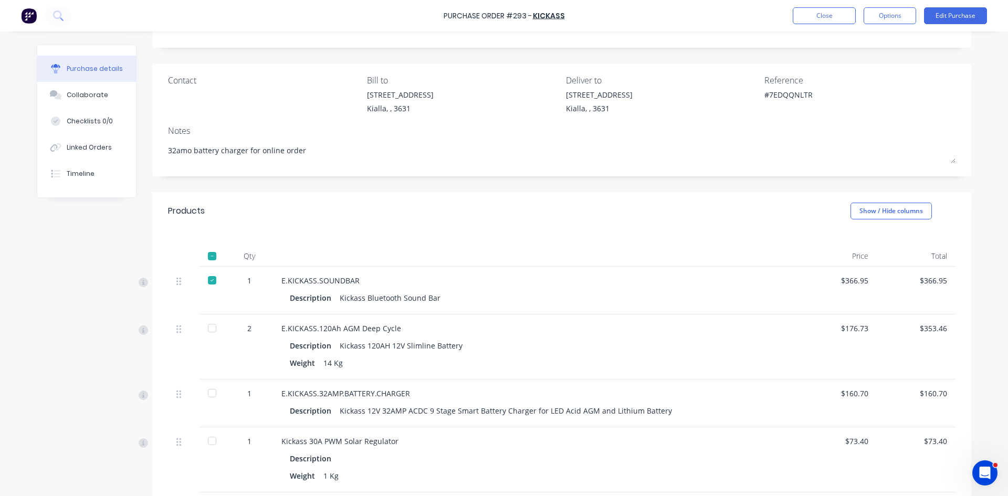
click at [208, 328] on div at bounding box center [212, 328] width 21 height 21
click at [206, 393] on div at bounding box center [212, 393] width 21 height 21
click at [207, 441] on div at bounding box center [212, 441] width 21 height 21
type textarea "x"
click at [558, 234] on div "Qty Price Total 1 E.KICKASS.SOUNDBAR Description Kickass Bluetooth Sound Bar $3…" at bounding box center [561, 361] width 819 height 263
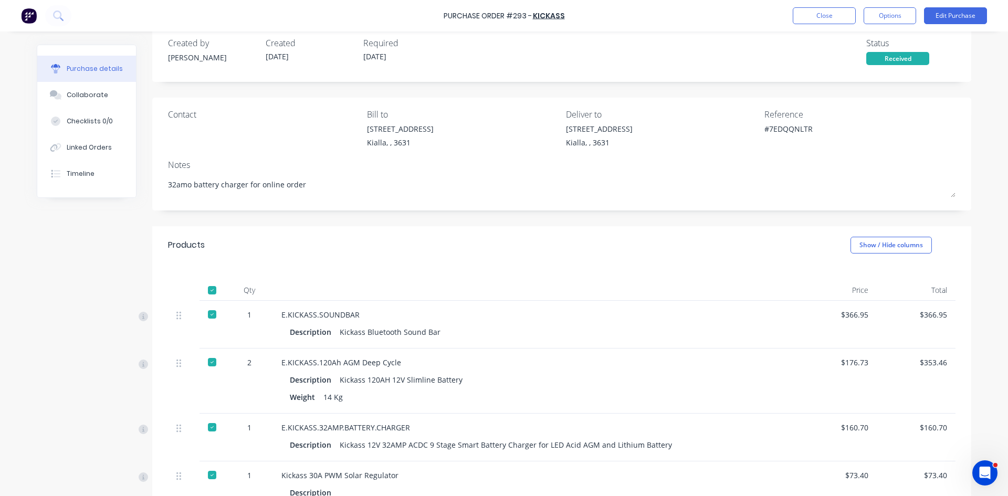
scroll to position [0, 0]
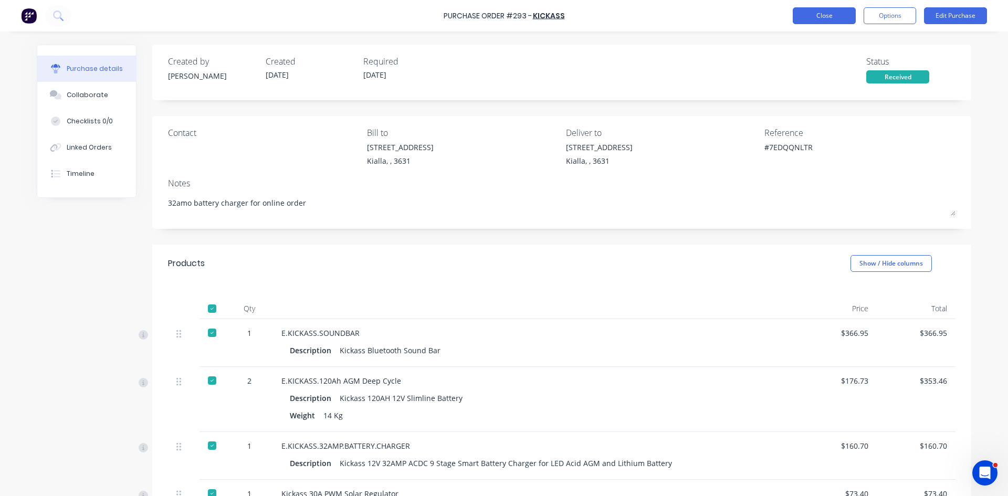
click at [829, 16] on button "Close" at bounding box center [824, 15] width 63 height 17
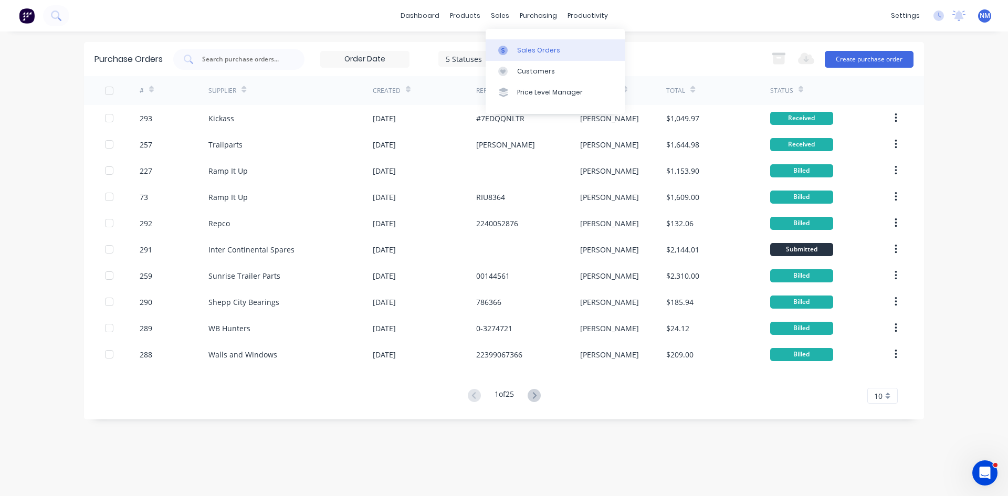
click at [514, 46] on div at bounding box center [506, 50] width 16 height 9
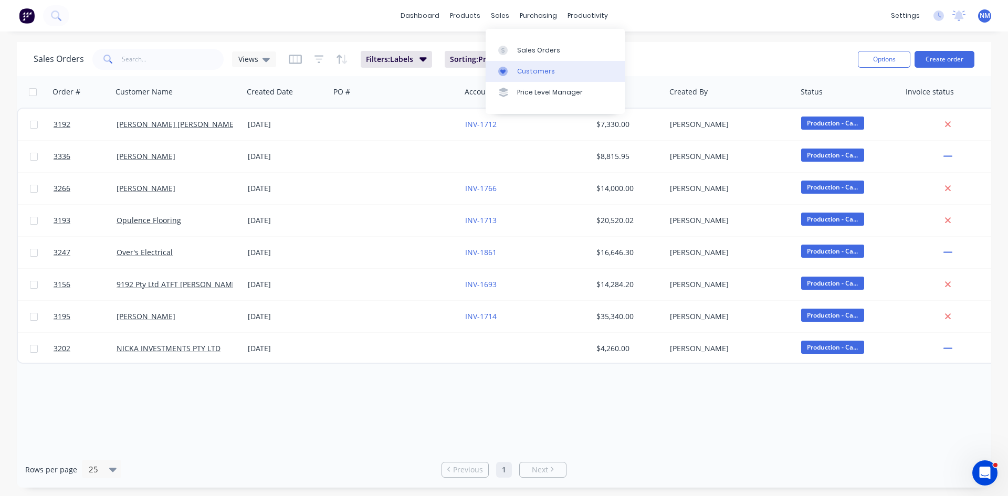
click at [524, 68] on div "Customers" at bounding box center [536, 71] width 38 height 9
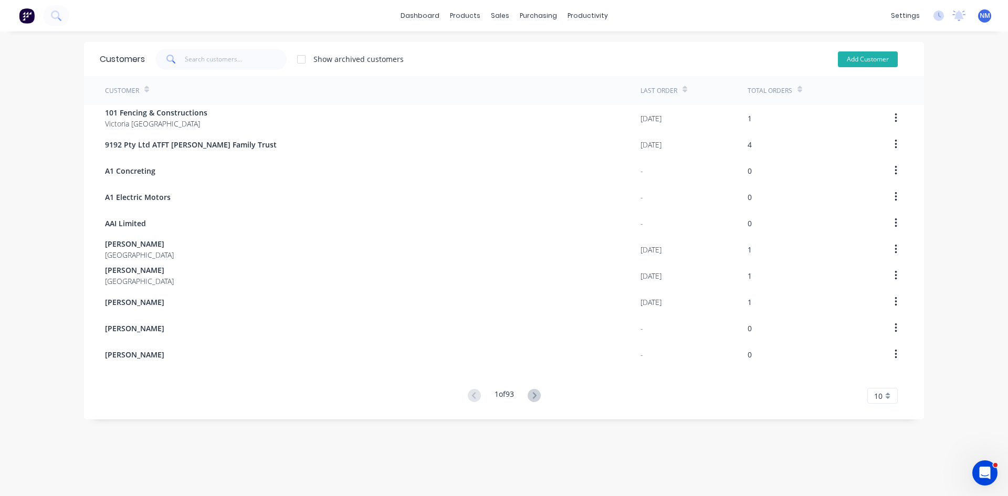
click at [868, 60] on button "Add Customer" at bounding box center [868, 59] width 60 height 16
select select "AU"
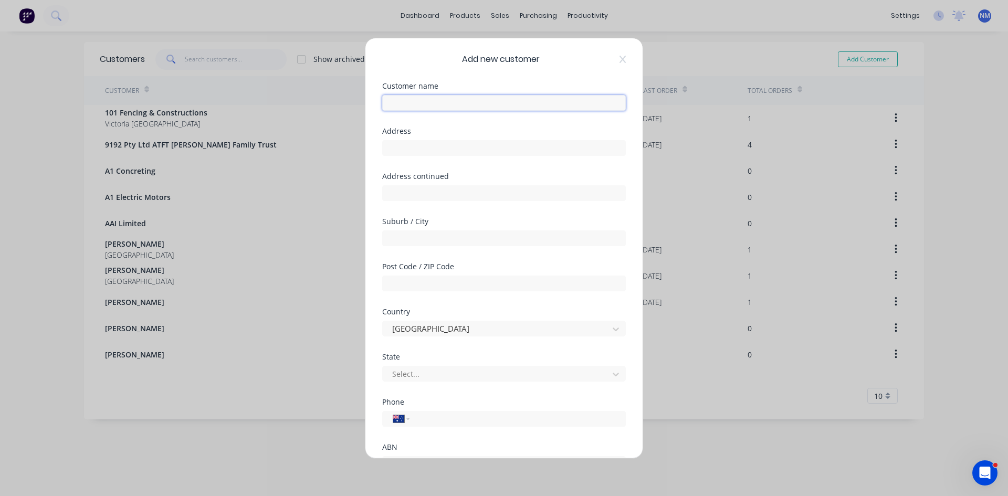
click at [417, 104] on input "text" at bounding box center [504, 103] width 244 height 16
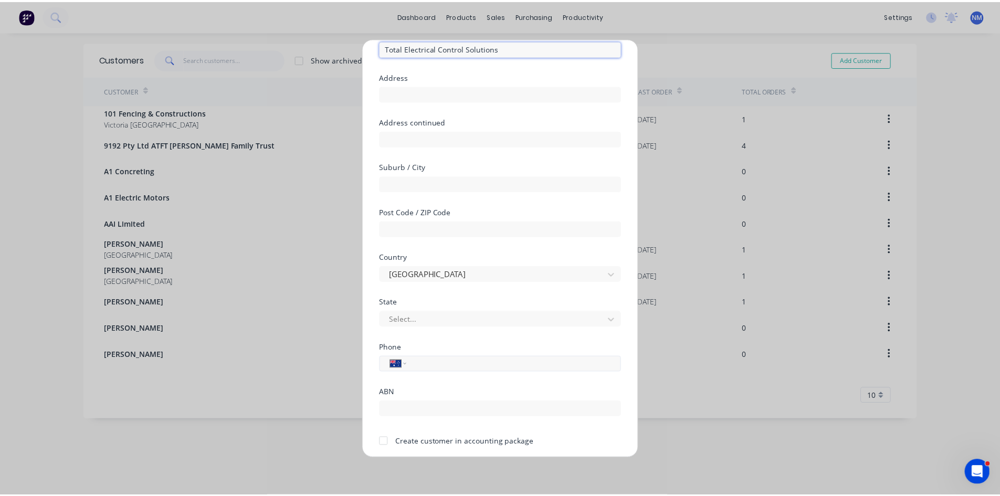
scroll to position [92, 0]
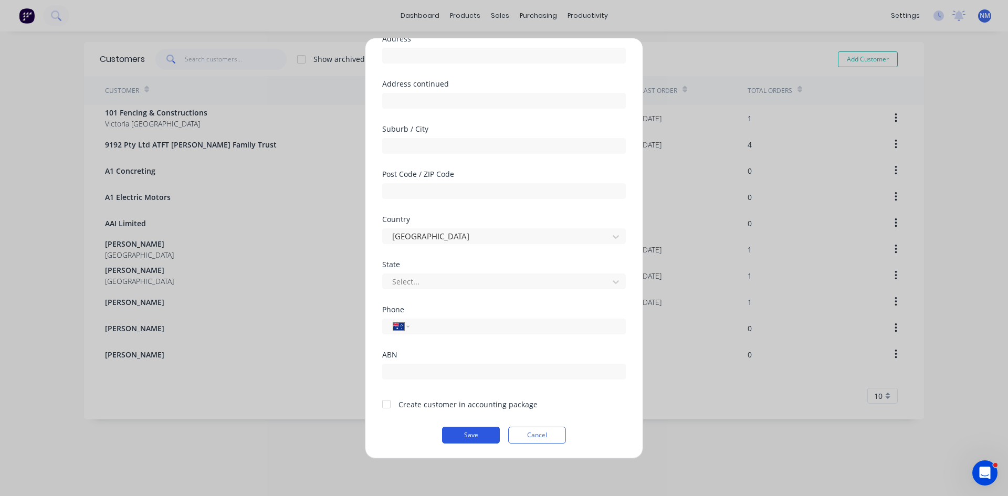
type input "Total Electrical Control Solutions"
click at [458, 438] on button "Save" at bounding box center [471, 435] width 58 height 17
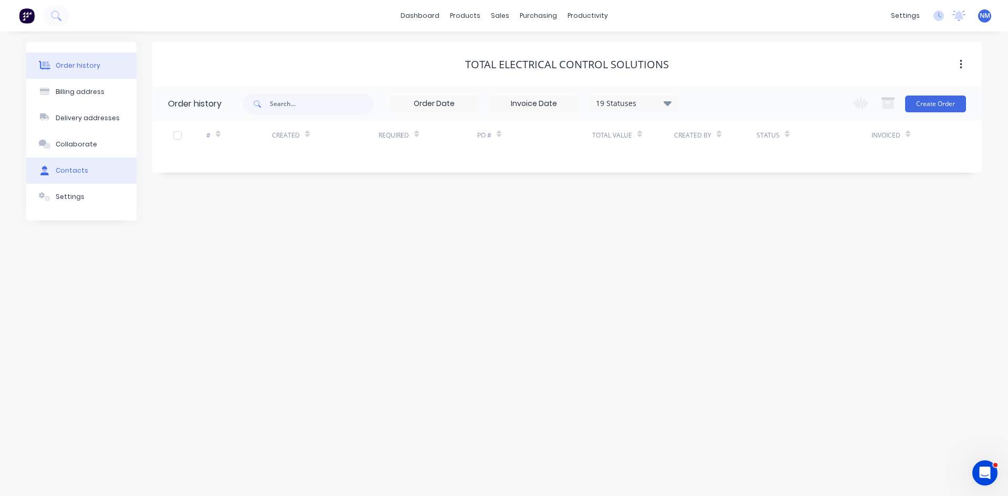
click at [89, 172] on button "Contacts" at bounding box center [81, 171] width 110 height 26
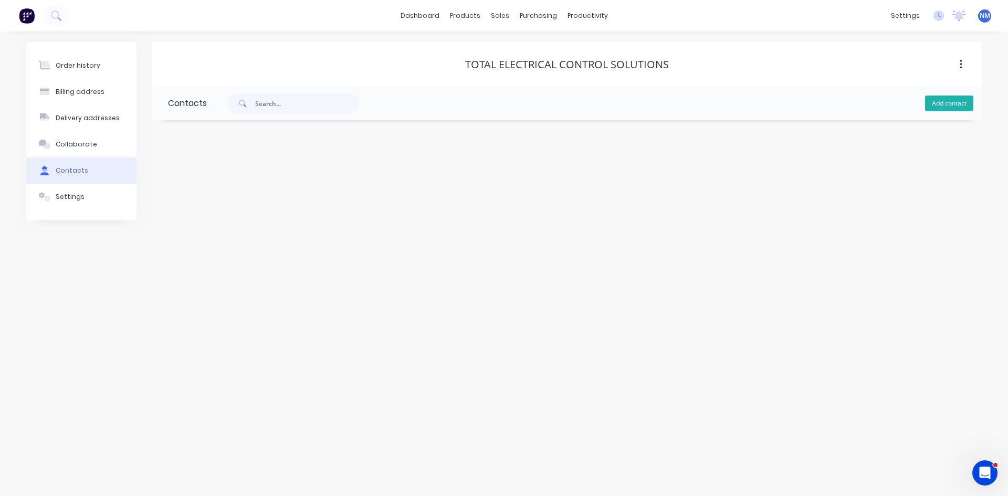
click at [933, 100] on button "Add contact" at bounding box center [949, 104] width 48 height 16
select select "AU"
click at [225, 173] on input "text" at bounding box center [254, 181] width 172 height 16
type input "[PERSON_NAME]"
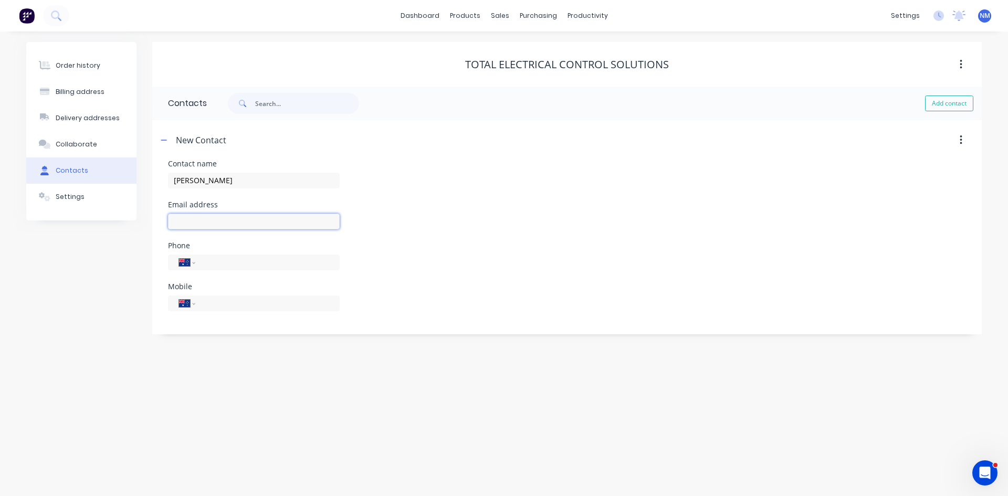
click at [248, 220] on input "text" at bounding box center [254, 222] width 172 height 16
select select "AU"
drag, startPoint x: 217, startPoint y: 226, endPoint x: 222, endPoint y: 223, distance: 6.1
click at [217, 226] on input "text" at bounding box center [254, 222] width 172 height 16
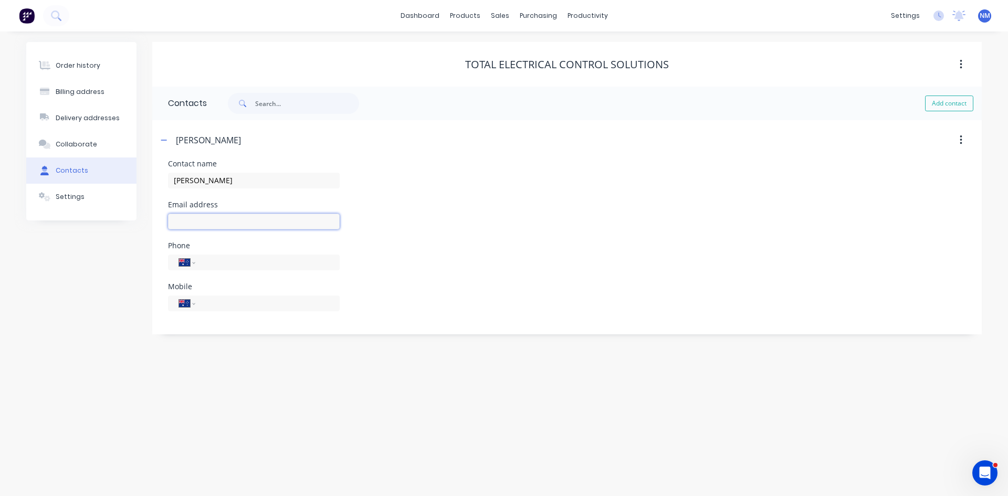
click at [222, 223] on input "text" at bounding box center [254, 222] width 172 height 16
type input "[EMAIL_ADDRESS][DOMAIN_NAME]"
drag, startPoint x: 232, startPoint y: 298, endPoint x: 231, endPoint y: 312, distance: 14.2
click at [232, 300] on input "tel" at bounding box center [266, 303] width 126 height 12
click at [228, 306] on input "tel" at bounding box center [266, 303] width 126 height 12
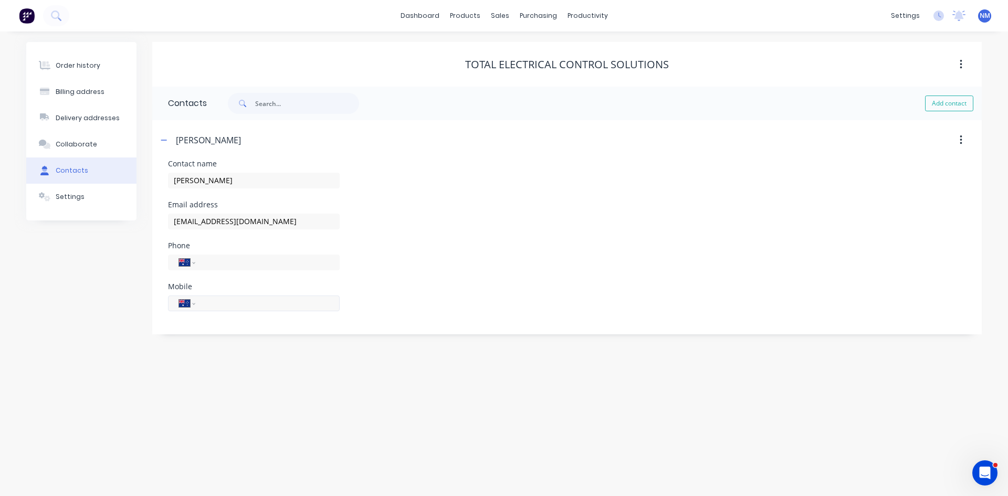
click at [229, 304] on input "tel" at bounding box center [266, 303] width 126 height 12
type input "0498 251 786"
click at [504, 291] on div "Mobile International [GEOGRAPHIC_DATA] [GEOGRAPHIC_DATA] [GEOGRAPHIC_DATA] [GEO…" at bounding box center [567, 303] width 798 height 41
click at [87, 144] on div "Collaborate" at bounding box center [76, 144] width 41 height 9
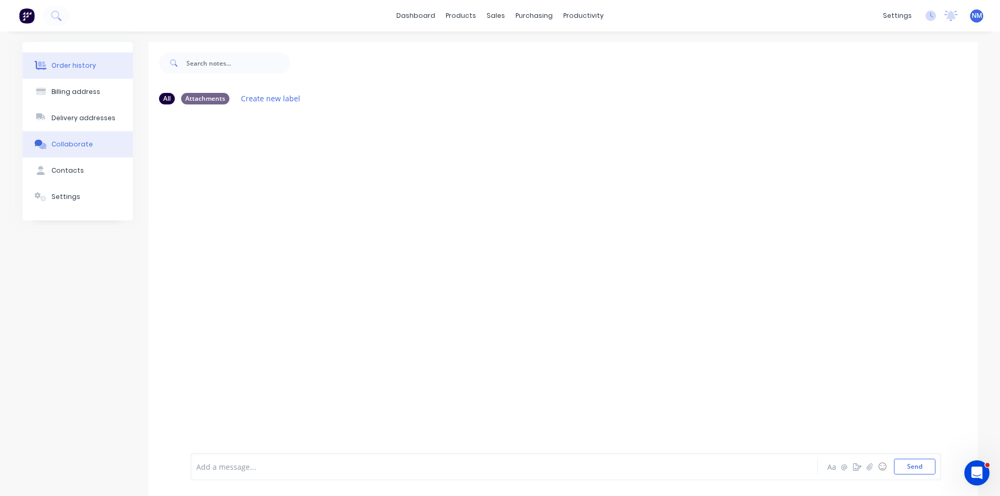
click at [85, 71] on button "Order history" at bounding box center [78, 66] width 110 height 26
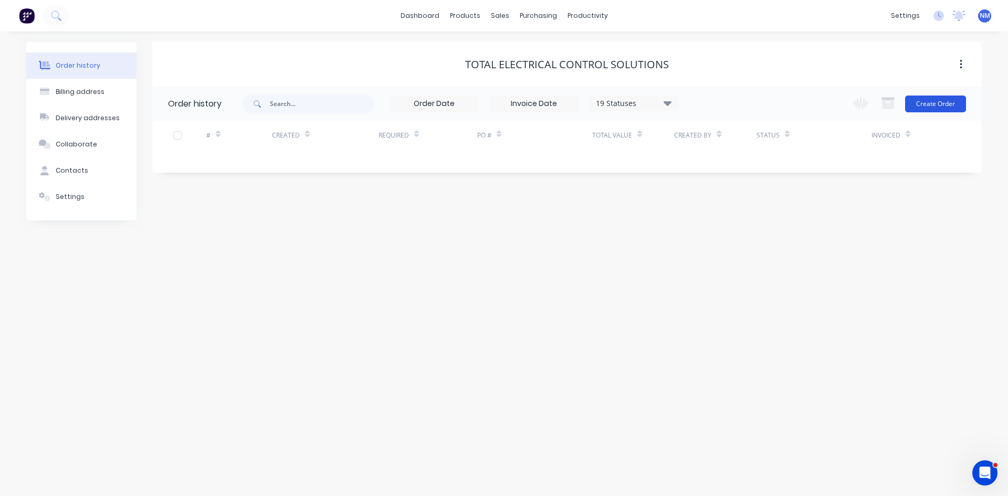
click at [929, 103] on button "Create Order" at bounding box center [935, 104] width 61 height 17
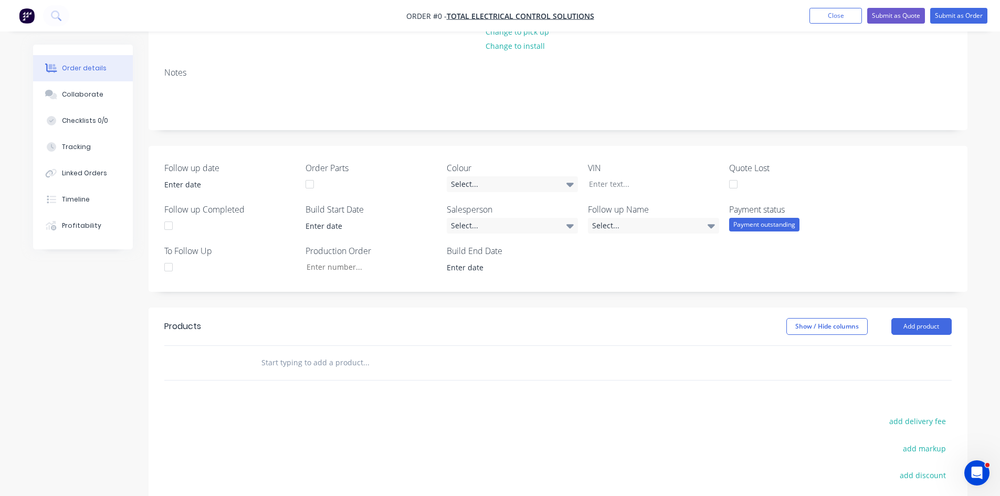
scroll to position [158, 0]
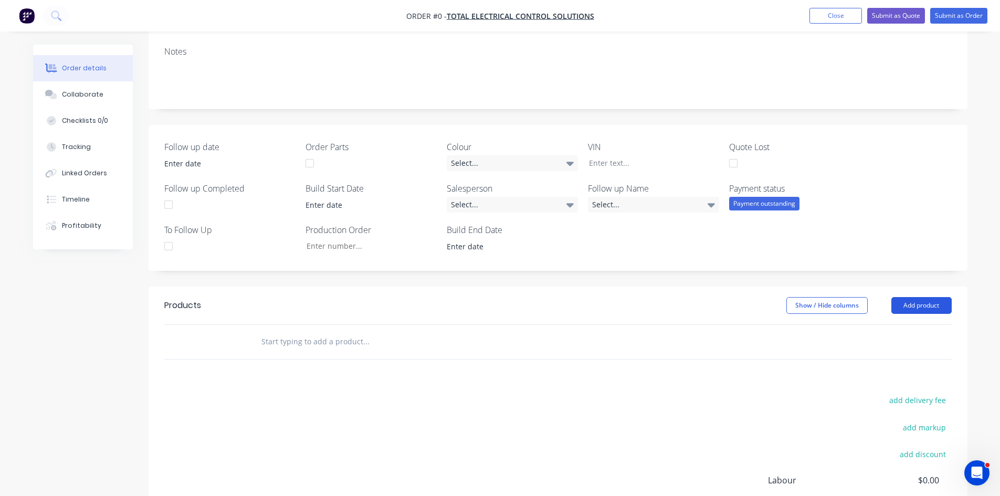
click at [915, 308] on button "Add product" at bounding box center [922, 305] width 60 height 17
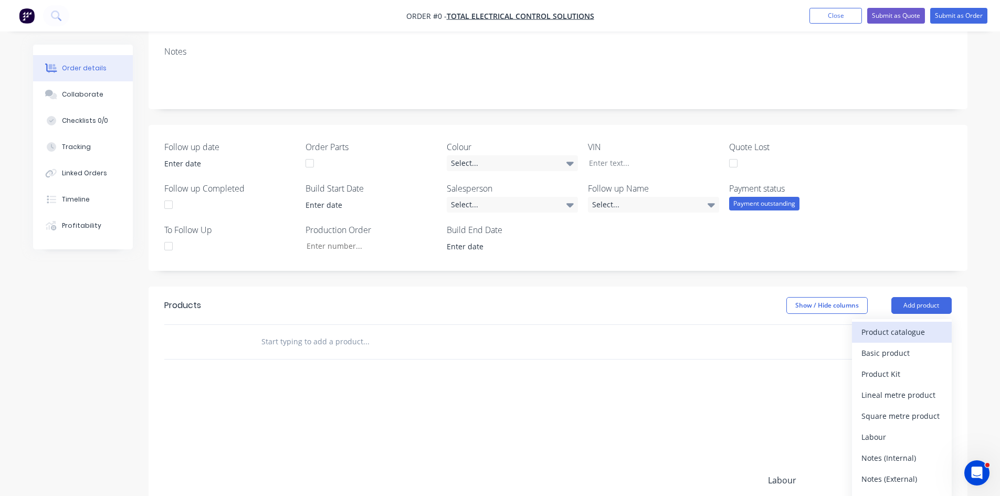
click at [899, 335] on div "Product catalogue" at bounding box center [902, 332] width 81 height 15
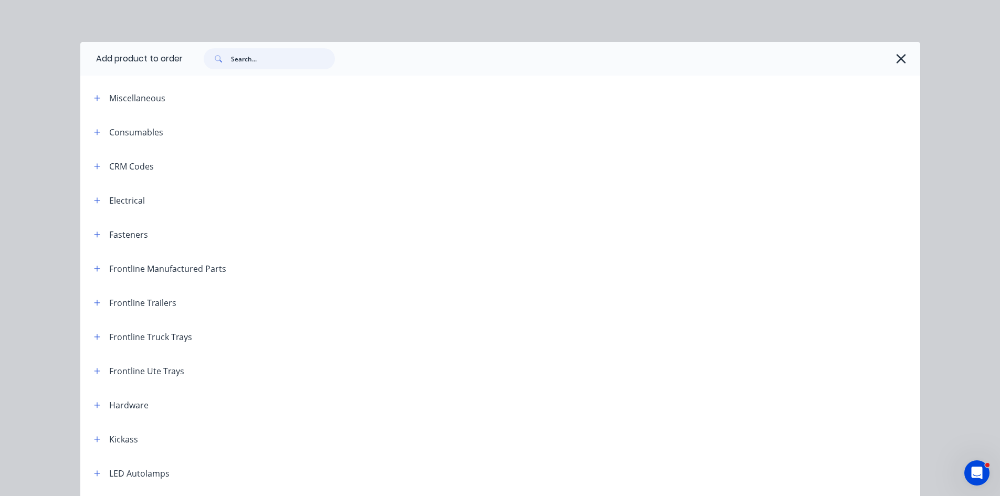
click at [279, 60] on input "text" at bounding box center [283, 58] width 104 height 21
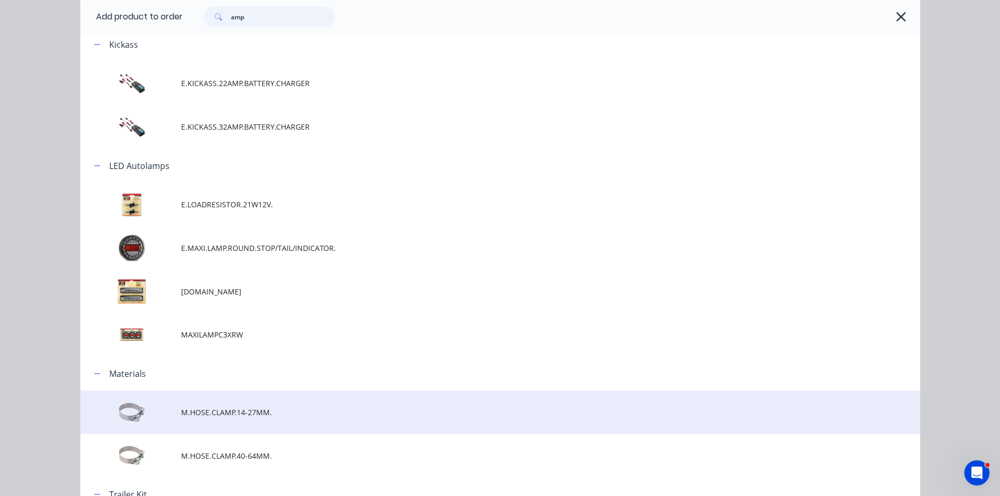
scroll to position [263, 0]
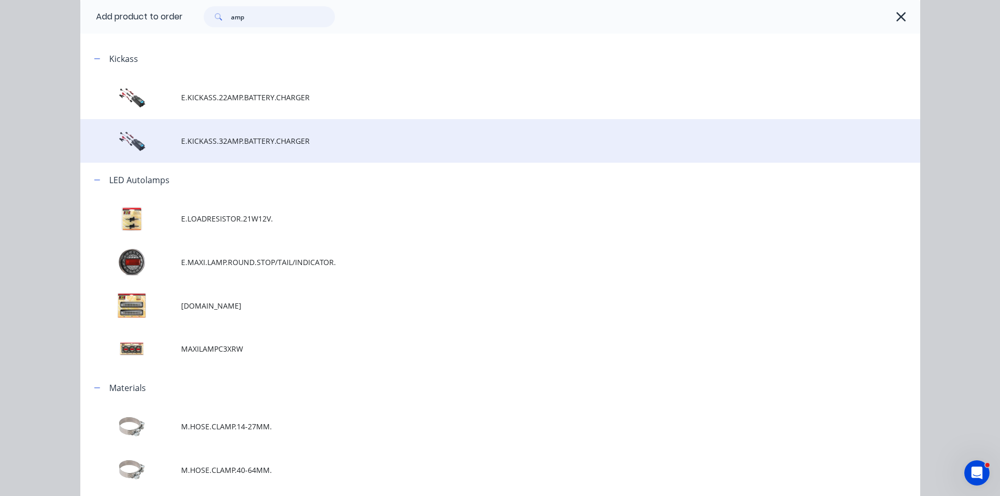
type input "amp"
click at [251, 145] on span "E.KICKASS.32AMP.BATTERY.CHARGER" at bounding box center [476, 140] width 591 height 11
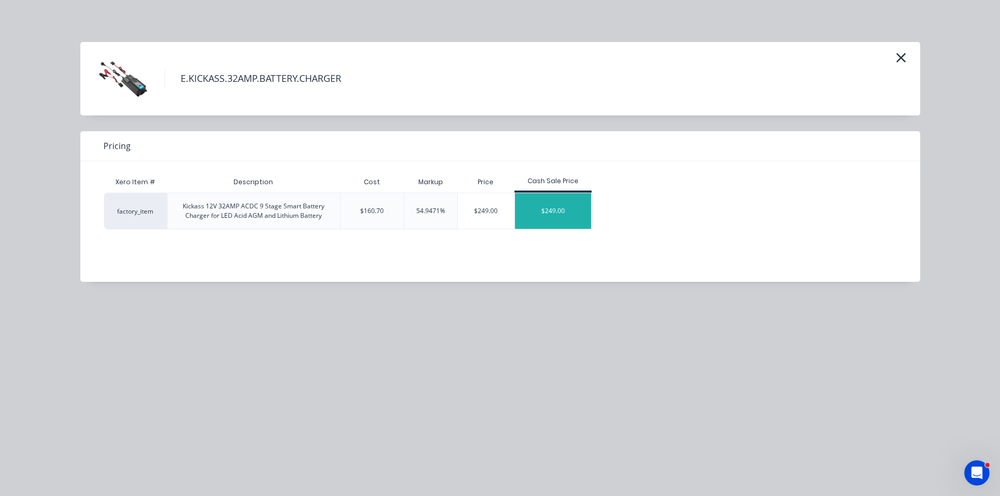
click at [558, 211] on div "$249.00" at bounding box center [553, 211] width 77 height 36
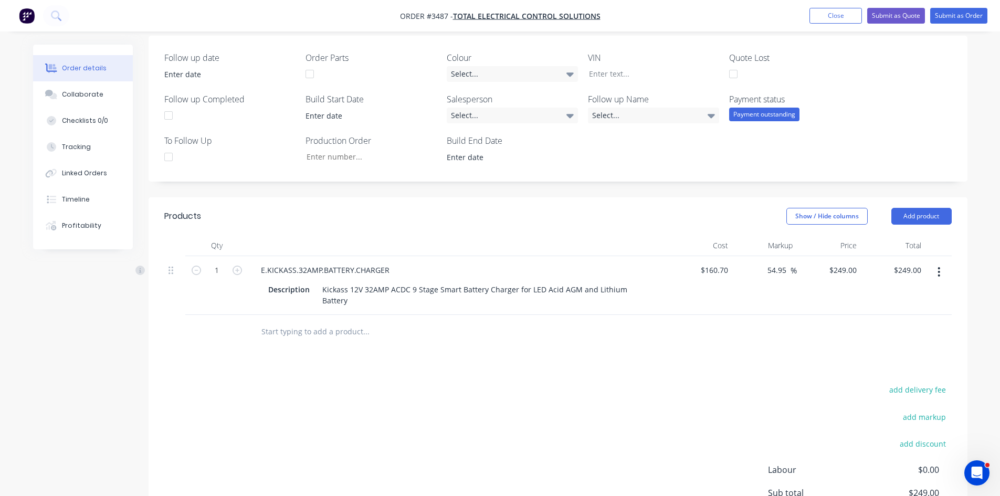
scroll to position [315, 0]
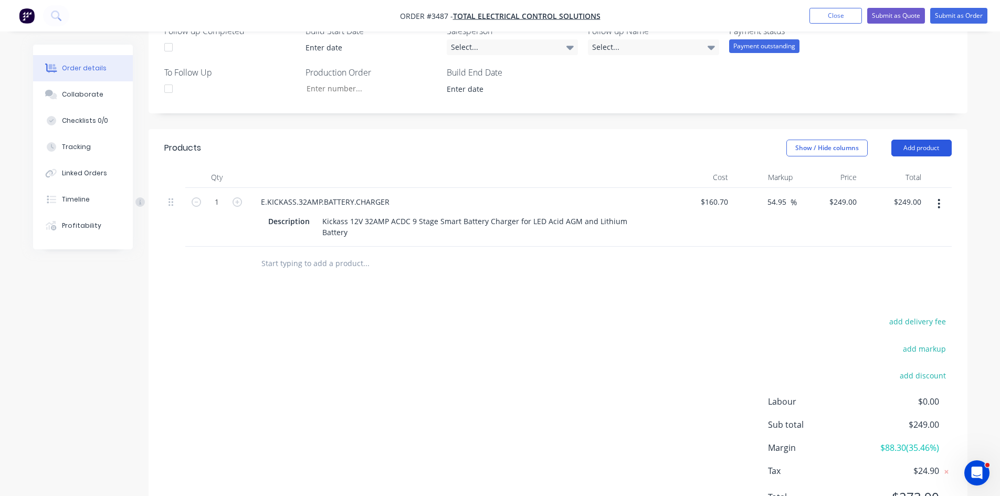
click at [932, 148] on button "Add product" at bounding box center [922, 148] width 60 height 17
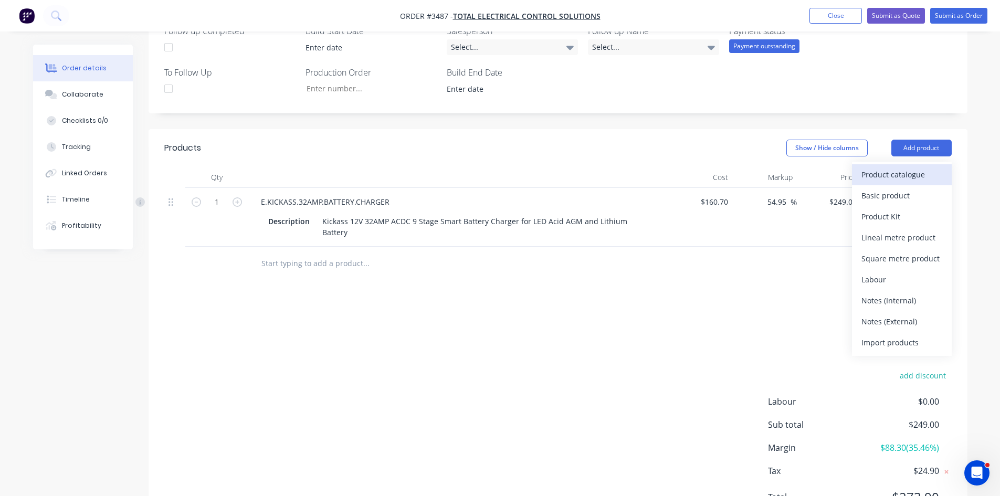
click at [911, 181] on div "Product catalogue" at bounding box center [902, 174] width 81 height 15
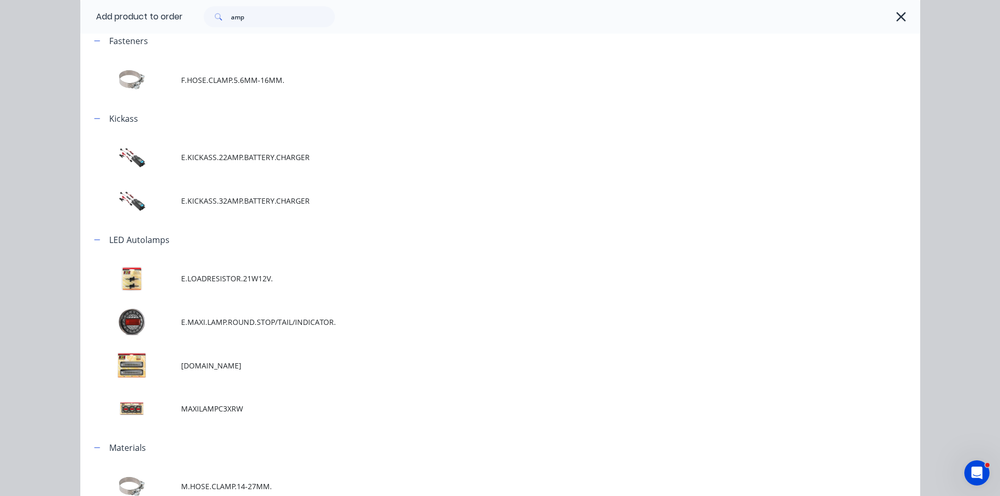
scroll to position [57, 0]
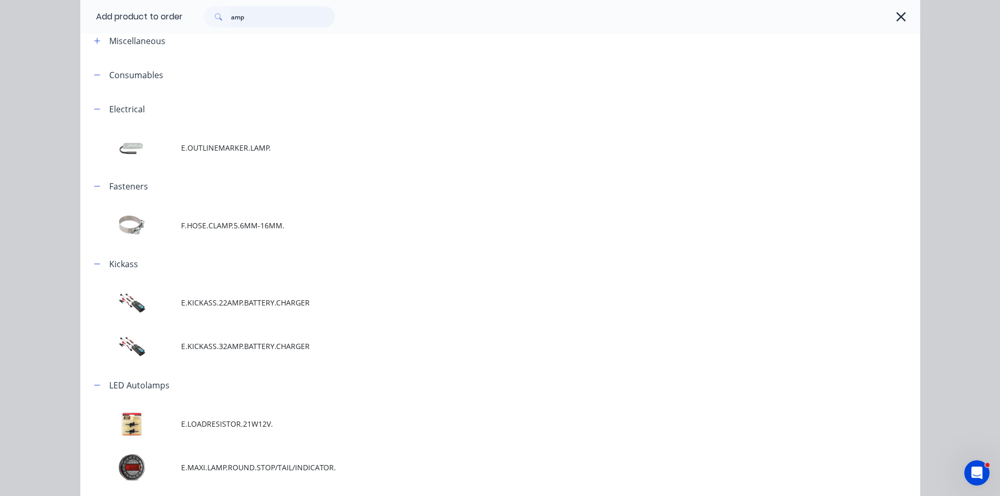
click at [152, 21] on header "Add product to order amp" at bounding box center [500, 17] width 840 height 34
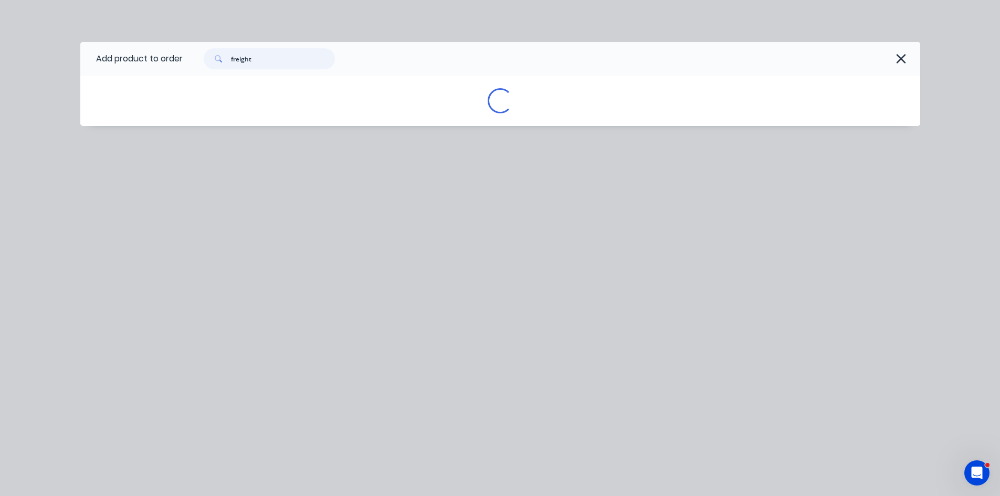
scroll to position [0, 0]
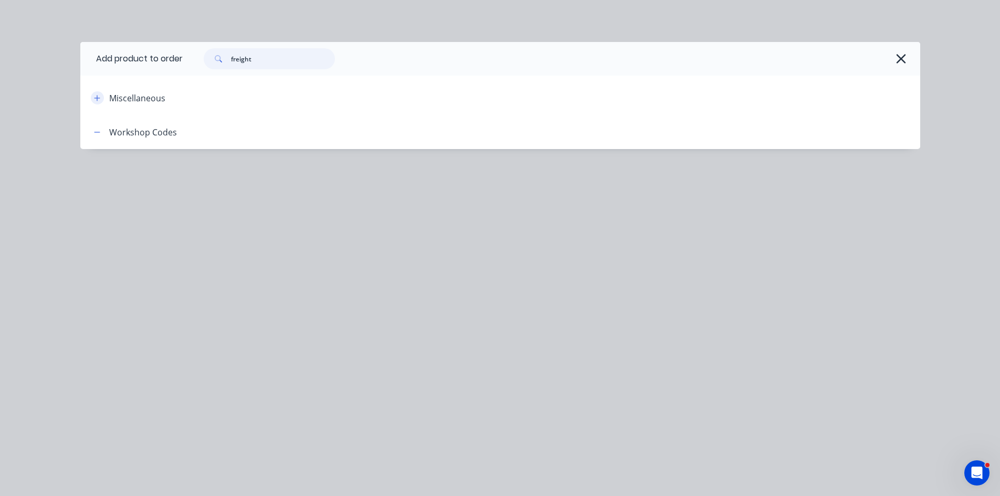
type input "freight"
click at [93, 101] on button "button" at bounding box center [97, 97] width 13 height 13
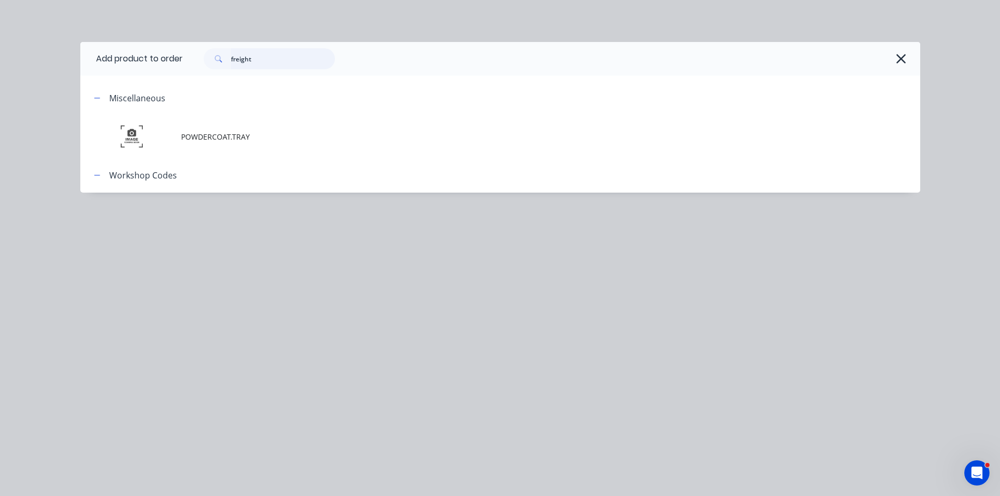
drag, startPoint x: 286, startPoint y: 58, endPoint x: -39, endPoint y: 66, distance: 325.1
click at [0, 66] on html "Order #3487 - Total Electrical Control Solutions Add product Close Submit as Qu…" at bounding box center [500, 124] width 1000 height 879
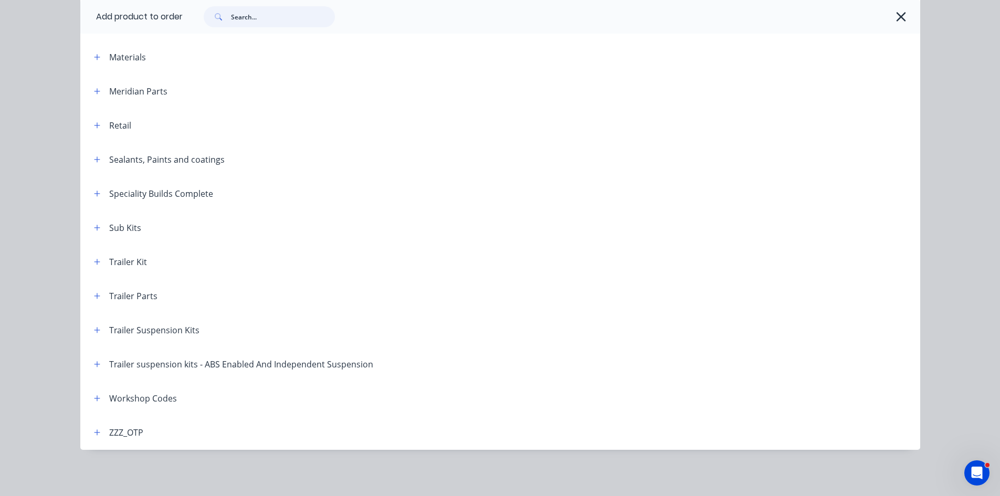
scroll to position [383, 0]
click at [94, 402] on icon "button" at bounding box center [97, 398] width 6 height 7
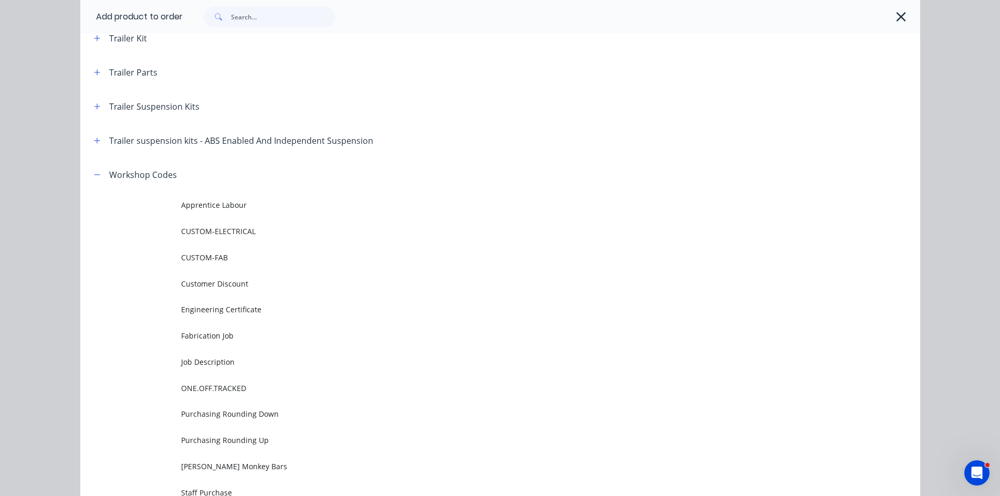
scroll to position [781, 0]
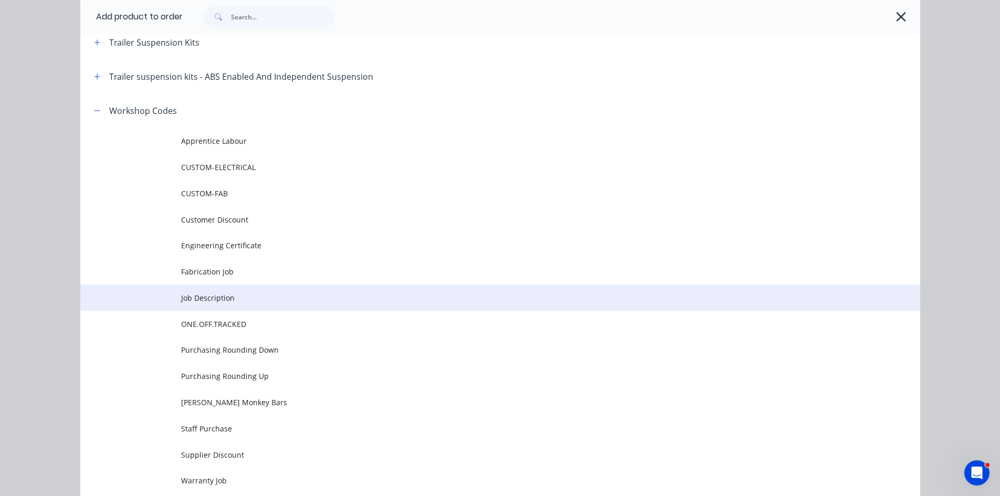
click at [253, 301] on span "Job Description" at bounding box center [476, 297] width 591 height 11
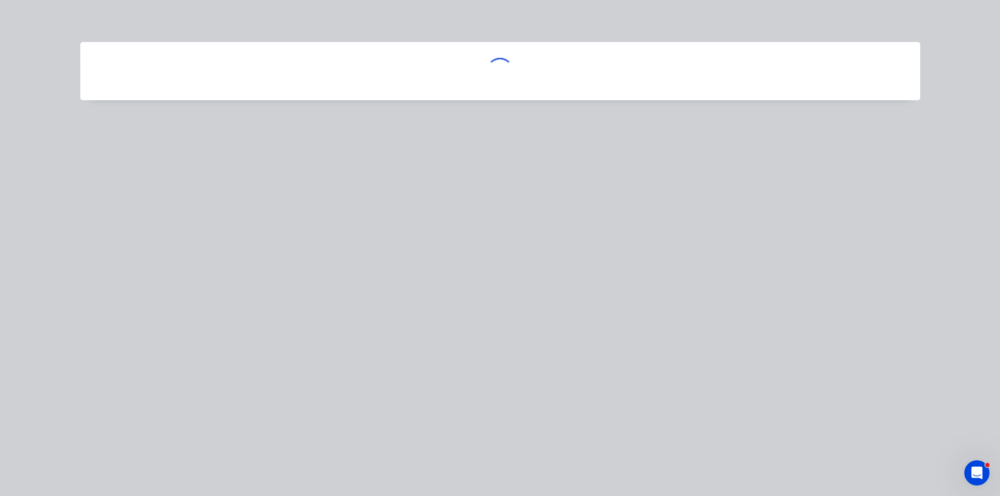
scroll to position [0, 0]
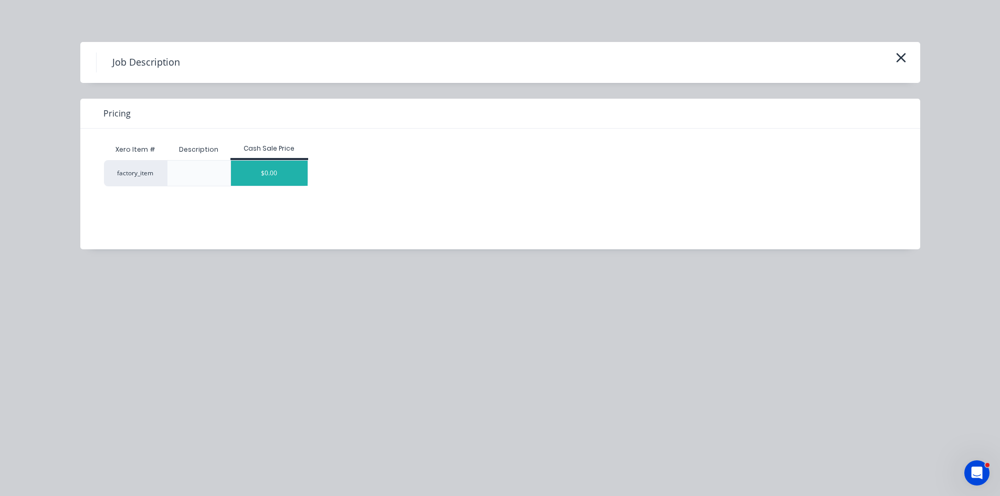
click at [269, 176] on div "$0.00" at bounding box center [269, 173] width 77 height 25
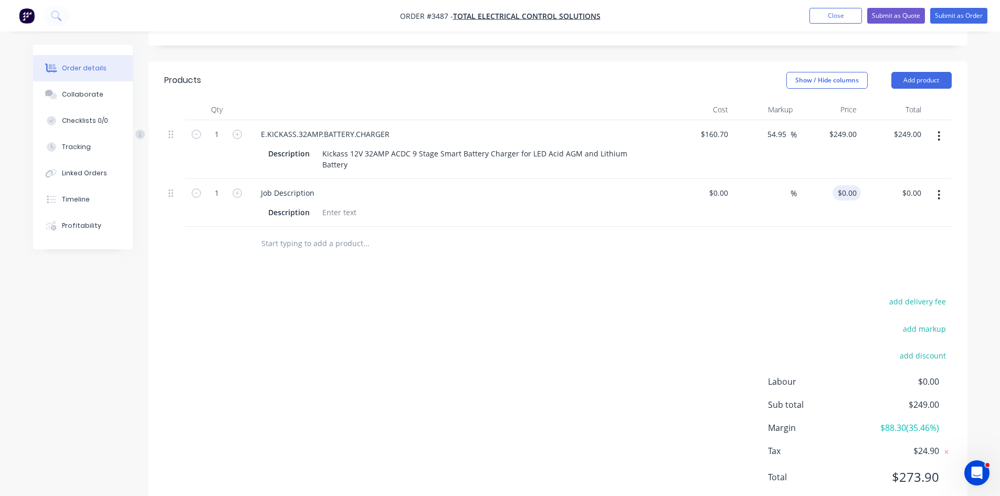
type input "0"
click at [842, 194] on div "0 $0.00" at bounding box center [829, 203] width 65 height 48
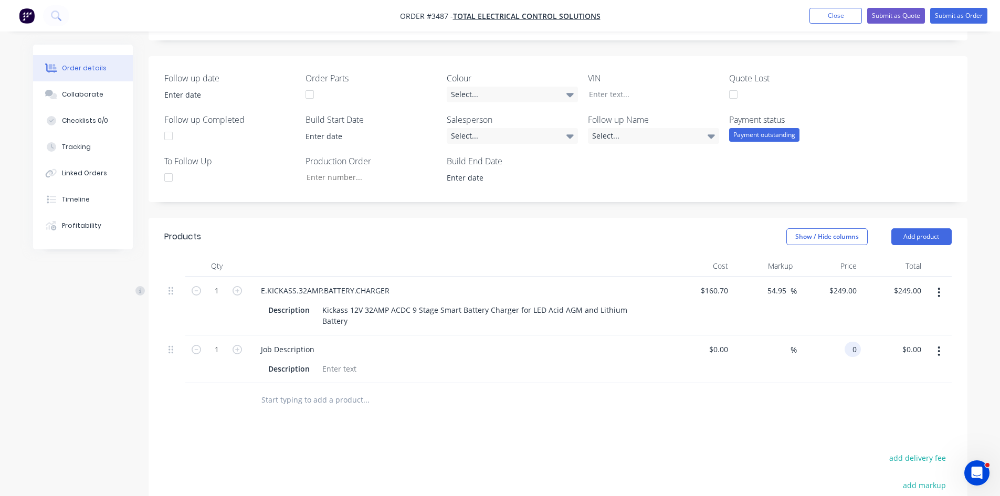
scroll to position [225, 0]
type input "249"
type input "$0.00"
click at [848, 291] on input "249" at bounding box center [845, 291] width 33 height 15
type input "226.36"
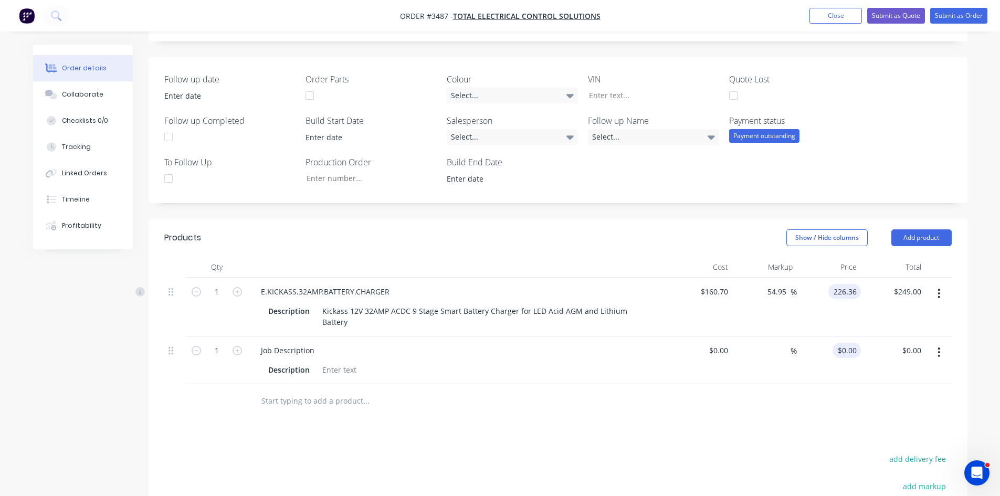
type input "40.86"
type input "$226.36"
type input "0"
click at [847, 351] on div "0 $0.00" at bounding box center [847, 350] width 28 height 15
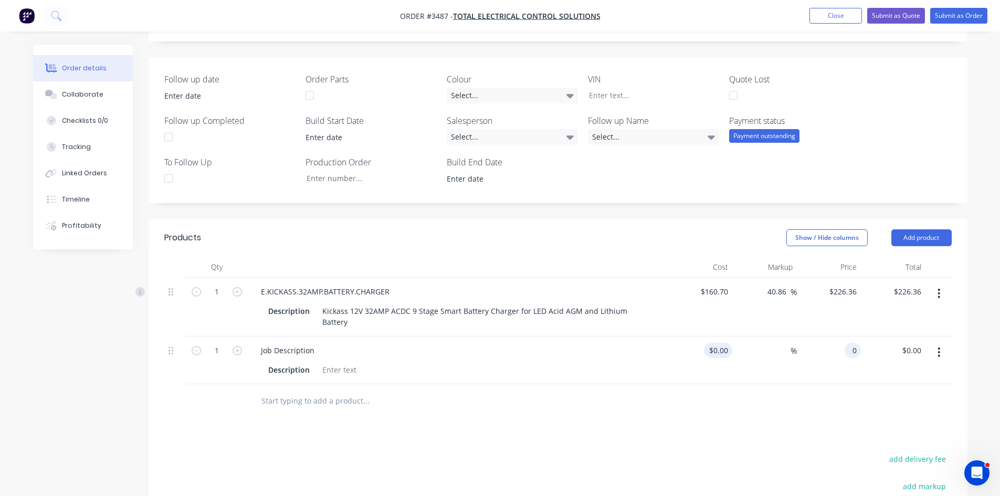
type input "$0.00"
click at [716, 352] on div "$0.00" at bounding box center [718, 350] width 28 height 15
type input "$47.40"
type input "47.4"
type input "$47.40"
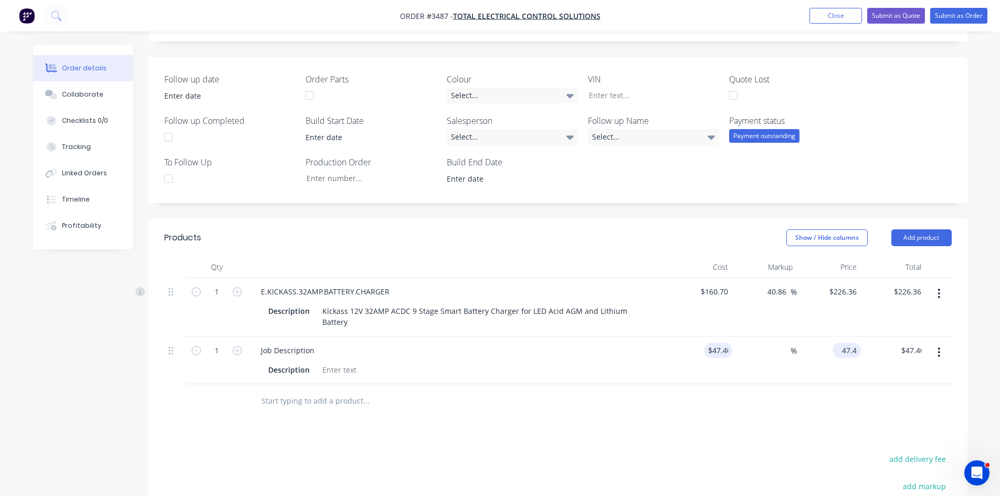
click at [850, 355] on input "47.4" at bounding box center [849, 350] width 24 height 15
type input "27.25"
type input "-42.51"
type input "$27.25"
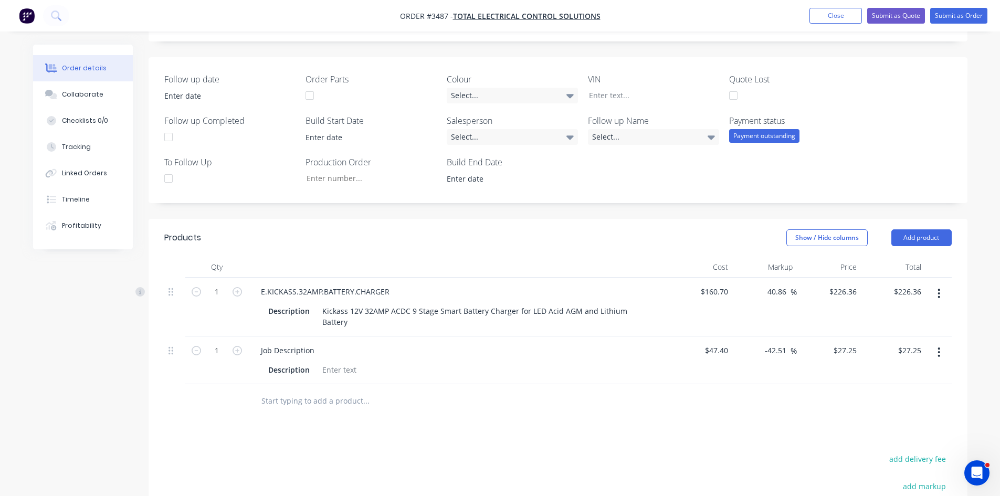
click at [813, 372] on div "$27.25 $27.25" at bounding box center [829, 361] width 65 height 48
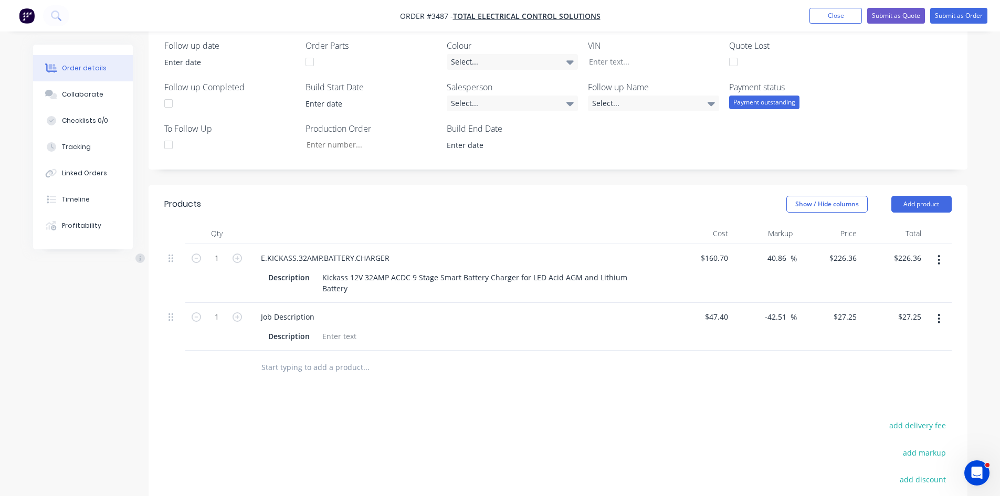
scroll to position [310, 0]
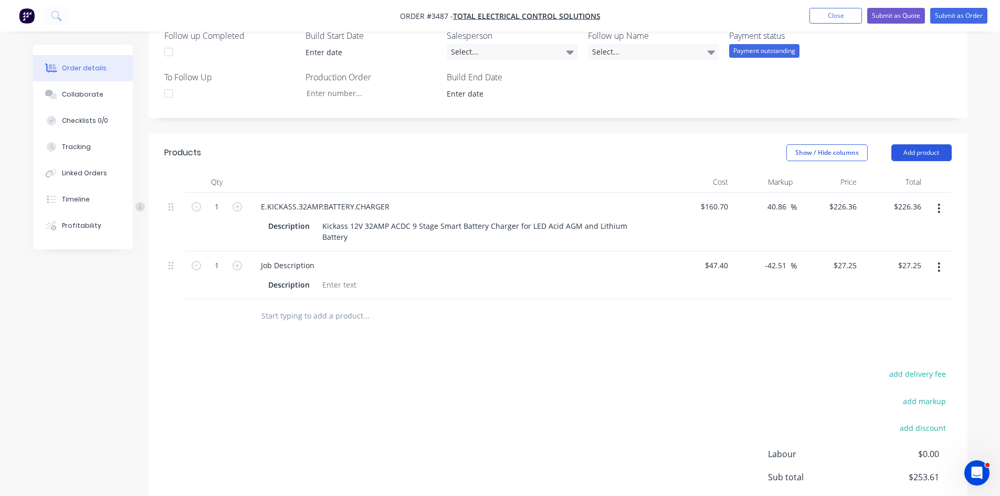
click at [924, 153] on button "Add product" at bounding box center [922, 152] width 60 height 17
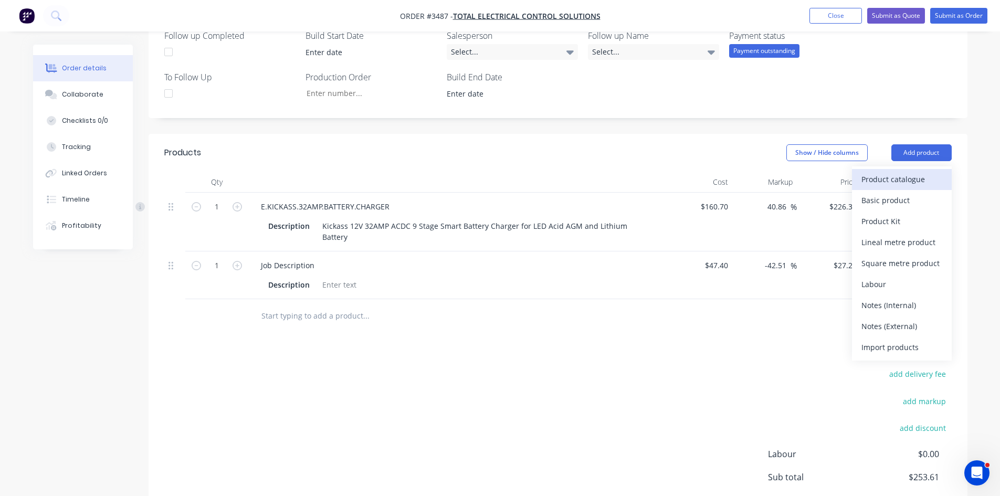
click at [899, 181] on div "Product catalogue" at bounding box center [902, 179] width 81 height 15
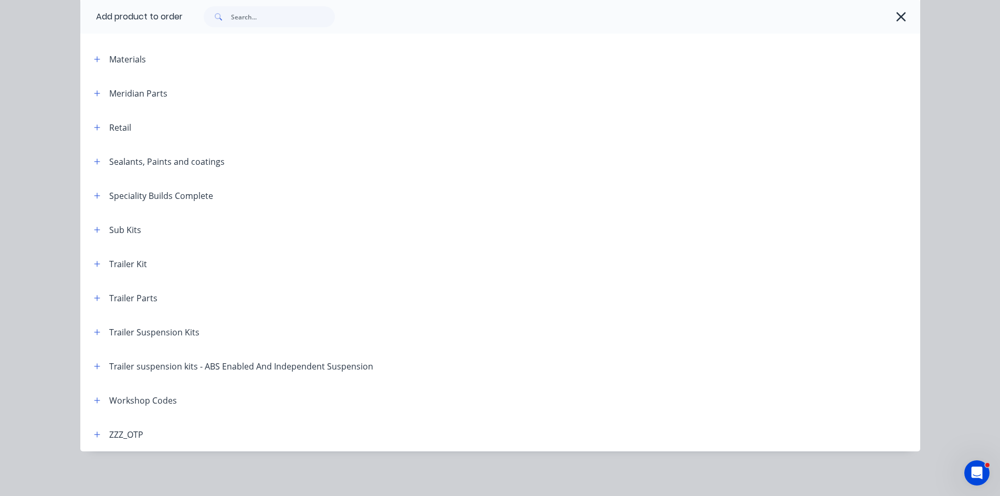
scroll to position [450, 0]
click at [94, 398] on icon "button" at bounding box center [97, 398] width 6 height 7
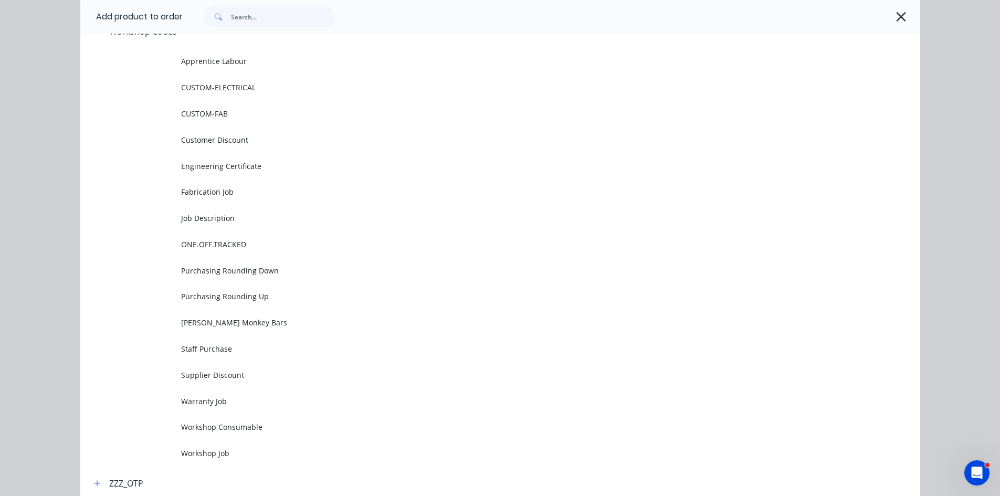
scroll to position [869, 0]
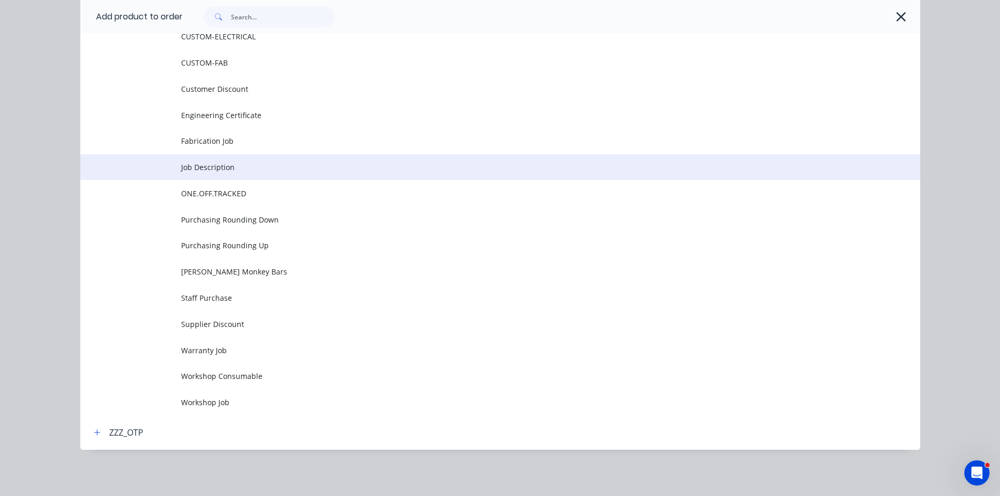
click at [228, 164] on span "Job Description" at bounding box center [476, 167] width 591 height 11
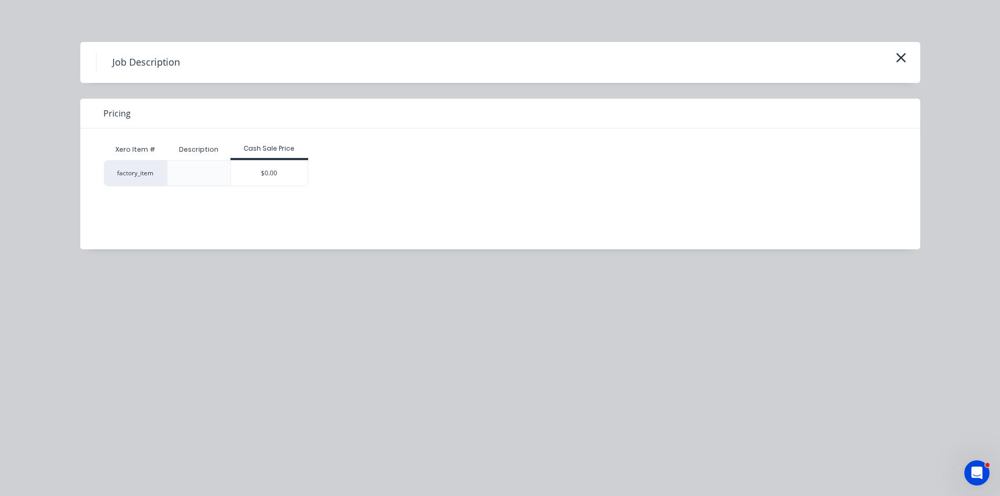
click at [287, 174] on div "$0.00" at bounding box center [269, 173] width 77 height 25
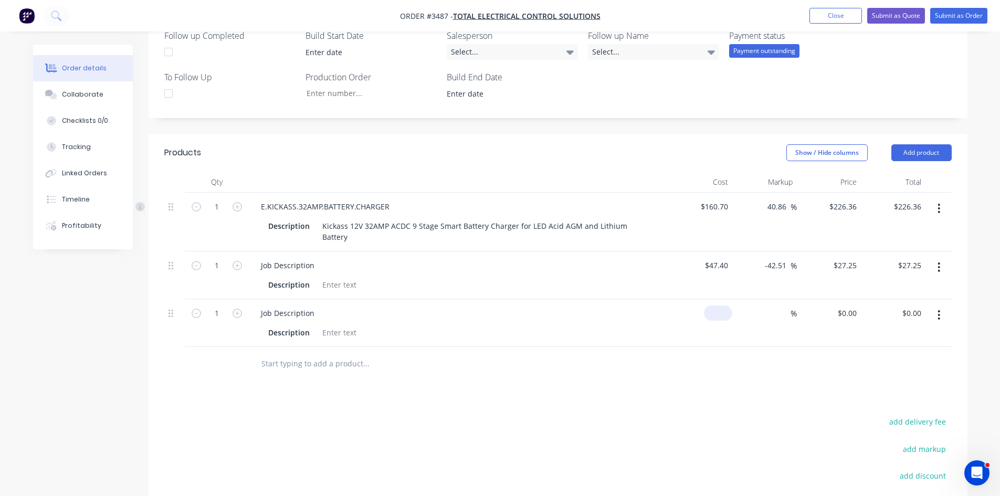
click at [716, 313] on div "$0.00" at bounding box center [700, 323] width 65 height 48
type input "$5.70"
click at [672, 394] on div "Products Show / Hide columns Add product Qty Cost Markup Price Total 1 E.KICKAS…" at bounding box center [558, 383] width 819 height 499
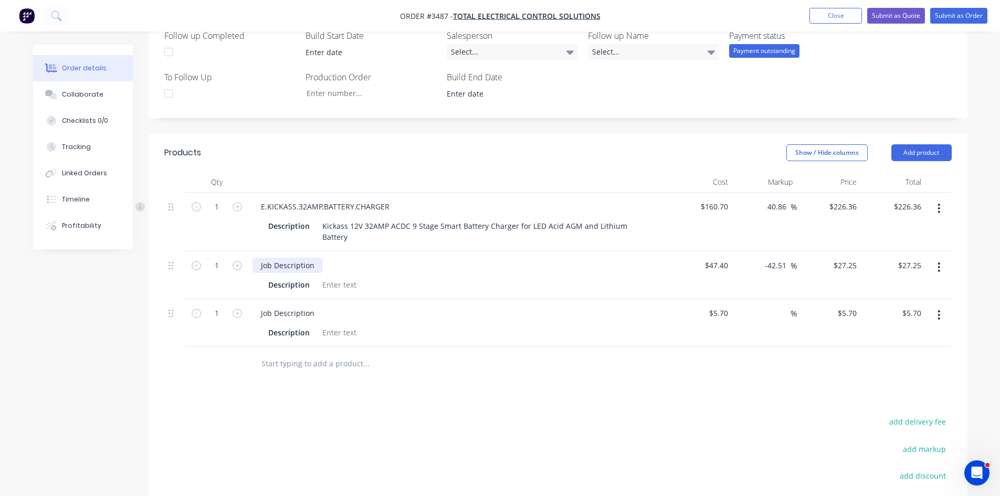
drag, startPoint x: 318, startPoint y: 263, endPoint x: 217, endPoint y: 255, distance: 101.1
click at [217, 255] on div "1 Job Description Description $47.40 $47.40 -42.51 -42.51 % $27.25 $27.25 $27.2…" at bounding box center [558, 276] width 788 height 48
click at [312, 315] on div "Job Description" at bounding box center [288, 313] width 70 height 15
drag, startPoint x: 314, startPoint y: 314, endPoint x: 218, endPoint y: 314, distance: 95.6
click at [224, 313] on div "1 Job Description Description $5.70 $5.70 % $5.70 $5.70 $5.70 $5.70" at bounding box center [558, 323] width 788 height 48
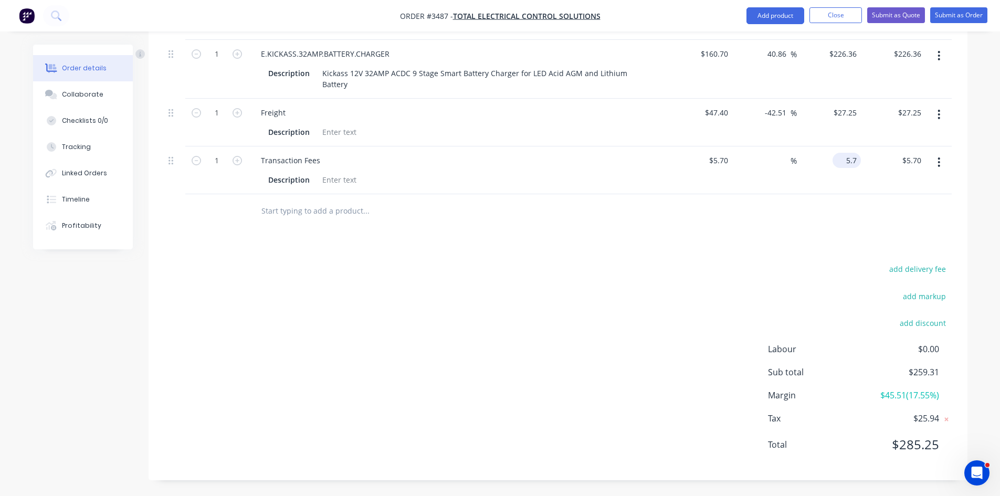
click at [855, 158] on input "5.7" at bounding box center [849, 160] width 24 height 15
type input "0"
type input "-100"
type input "$0.00"
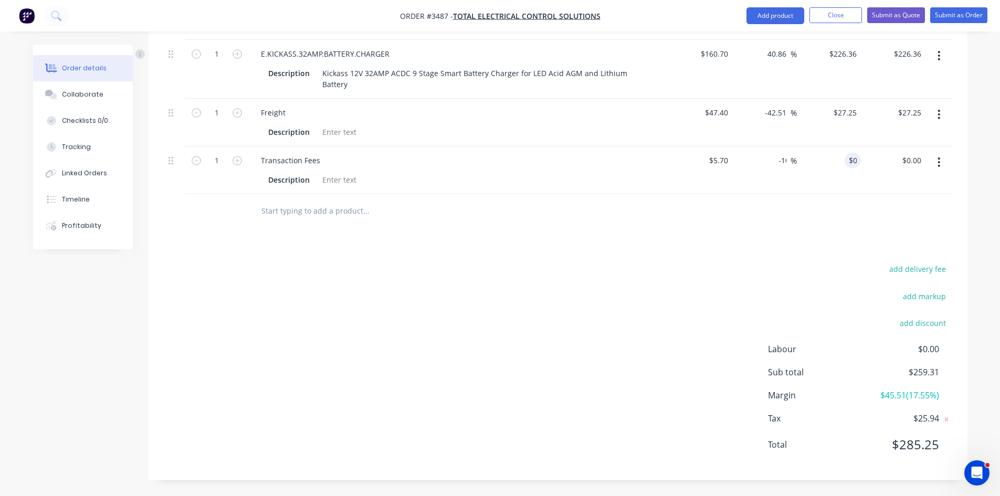
click at [693, 302] on div "add delivery fee add markup add discount Labour $0.00 Sub total $259.31 Margin …" at bounding box center [558, 363] width 788 height 203
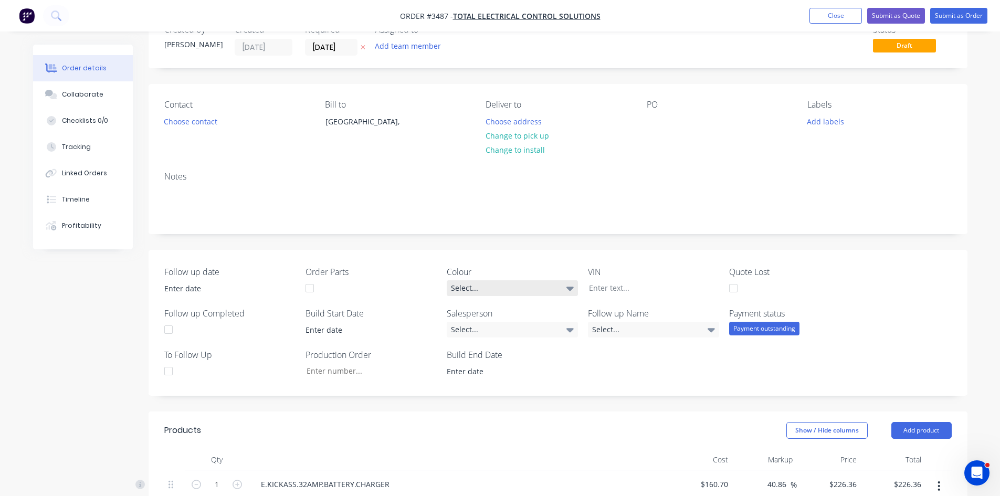
scroll to position [0, 0]
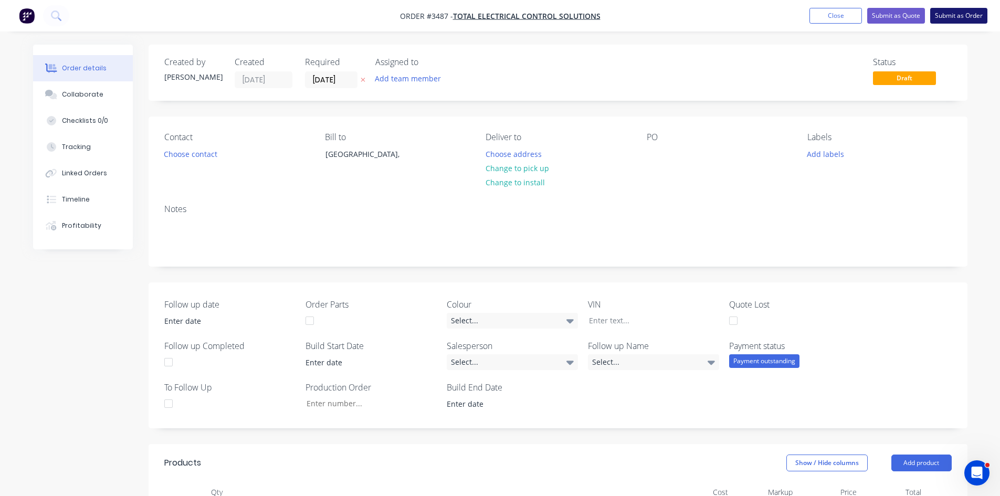
click at [961, 14] on button "Submit as Order" at bounding box center [959, 16] width 57 height 16
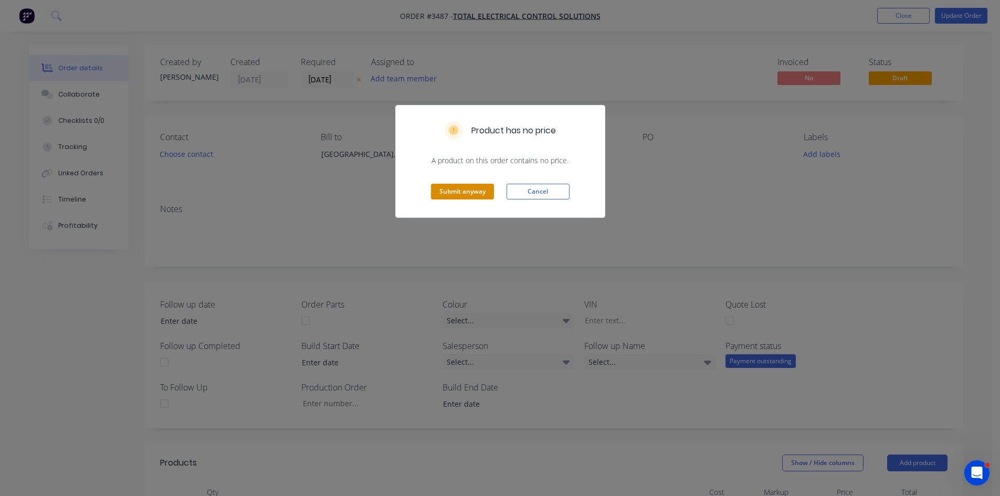
click at [463, 191] on button "Submit anyway" at bounding box center [462, 192] width 63 height 16
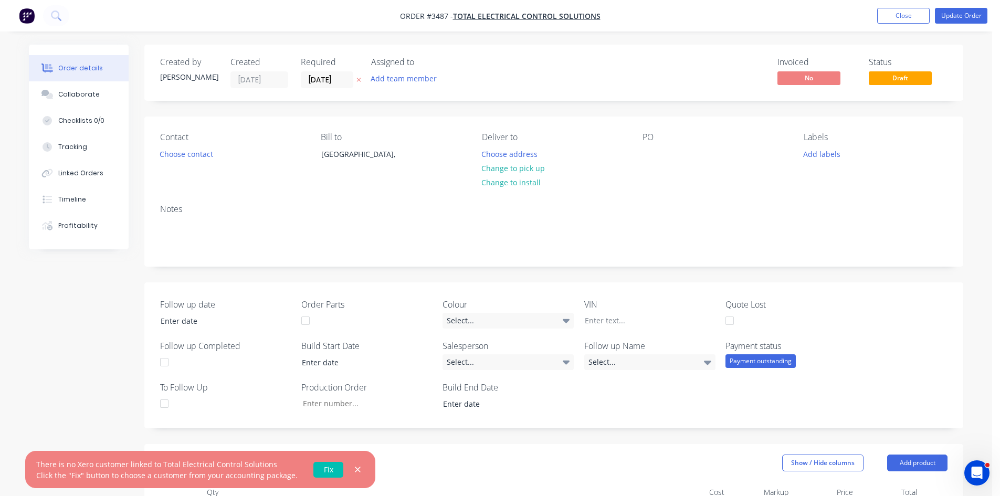
click at [321, 471] on link "Fix" at bounding box center [329, 470] width 30 height 16
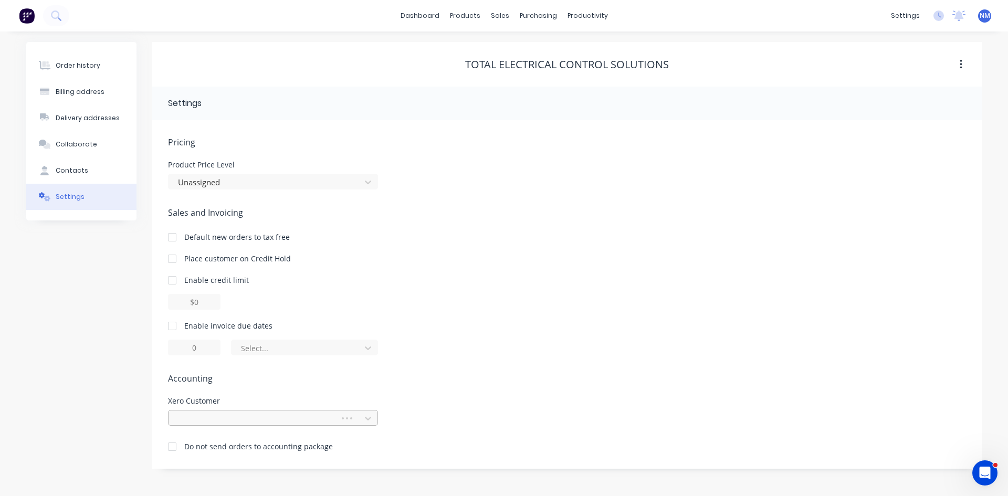
click at [203, 422] on div at bounding box center [256, 418] width 158 height 13
click at [210, 420] on div at bounding box center [256, 418] width 158 height 13
click at [634, 343] on div "Select..." at bounding box center [567, 348] width 798 height 16
click at [209, 424] on div at bounding box center [273, 418] width 210 height 16
type input "total"
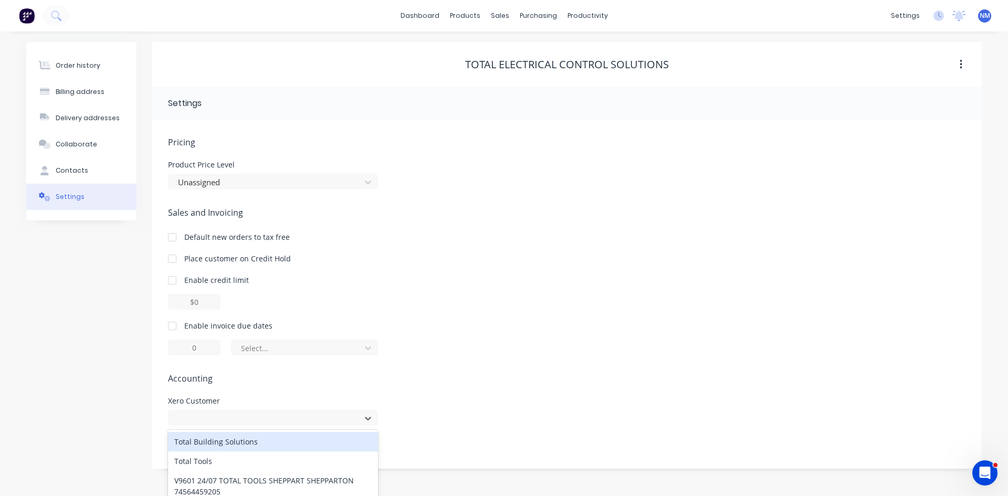
drag, startPoint x: 215, startPoint y: 410, endPoint x: 106, endPoint y: 409, distance: 109.2
click at [107, 409] on div "Order history Billing address Delivery addresses Collaborate Contacts Settings …" at bounding box center [504, 255] width 956 height 427
type input "cash"
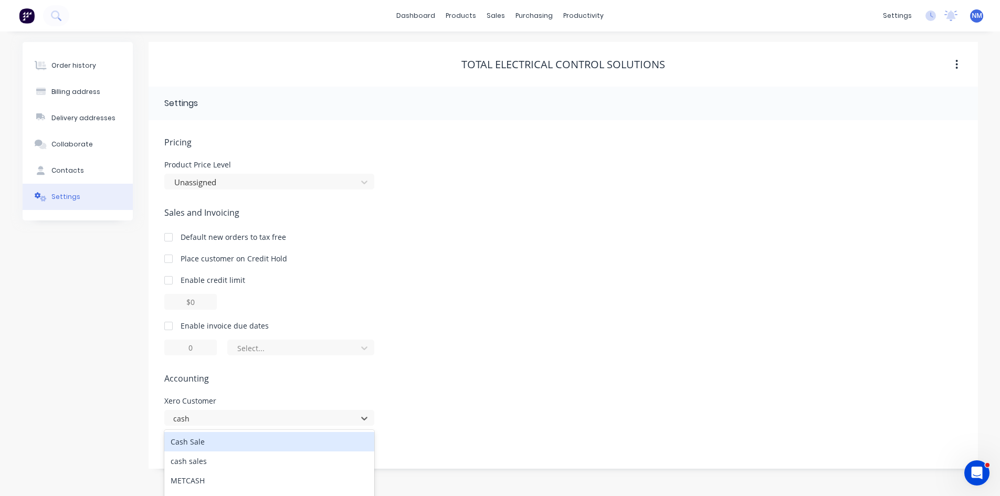
click at [197, 444] on div "Cash Sale" at bounding box center [269, 441] width 210 height 19
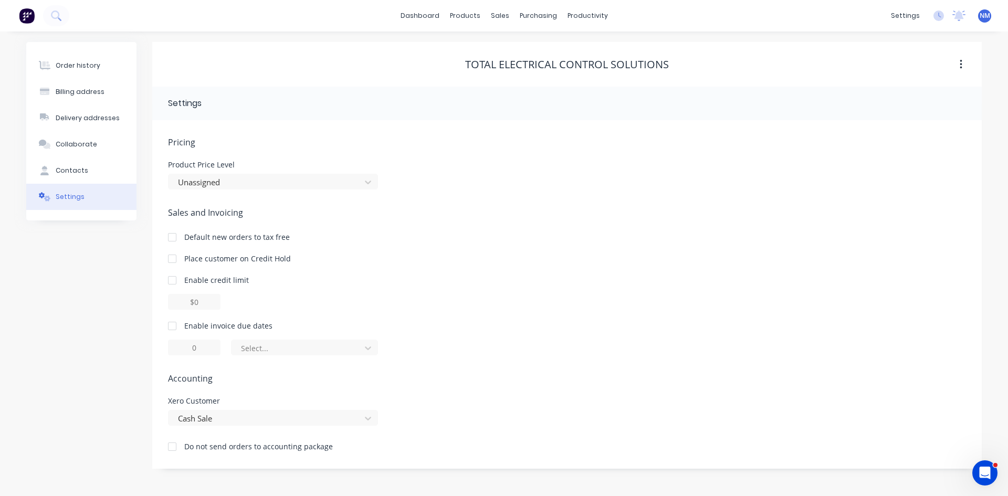
drag, startPoint x: 588, startPoint y: 317, endPoint x: 416, endPoint y: 388, distance: 185.6
click at [580, 321] on div "Sales and Invoicing Default new orders to tax free Place customer on Credit Hol…" at bounding box center [567, 280] width 798 height 149
click at [71, 70] on button "Order history" at bounding box center [81, 66] width 110 height 26
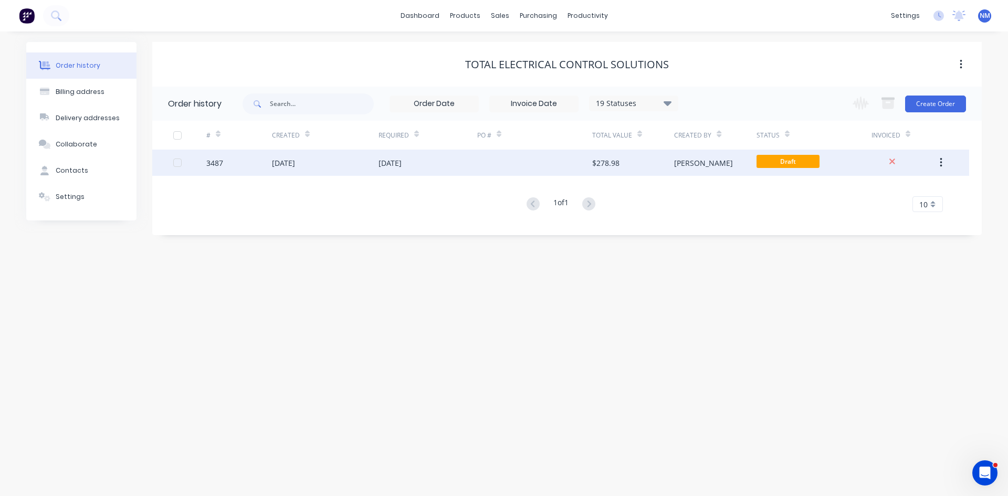
click at [525, 155] on div at bounding box center [534, 163] width 115 height 26
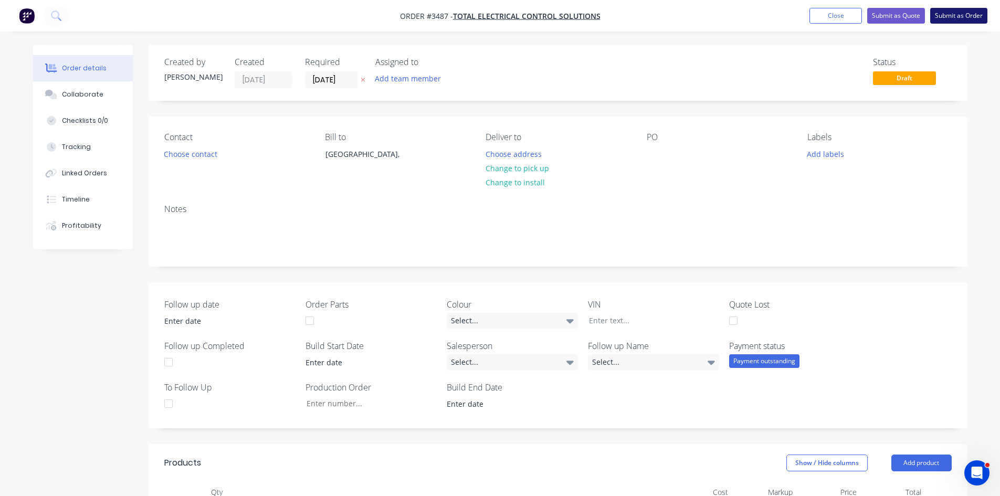
click at [960, 15] on button "Submit as Order" at bounding box center [959, 16] width 57 height 16
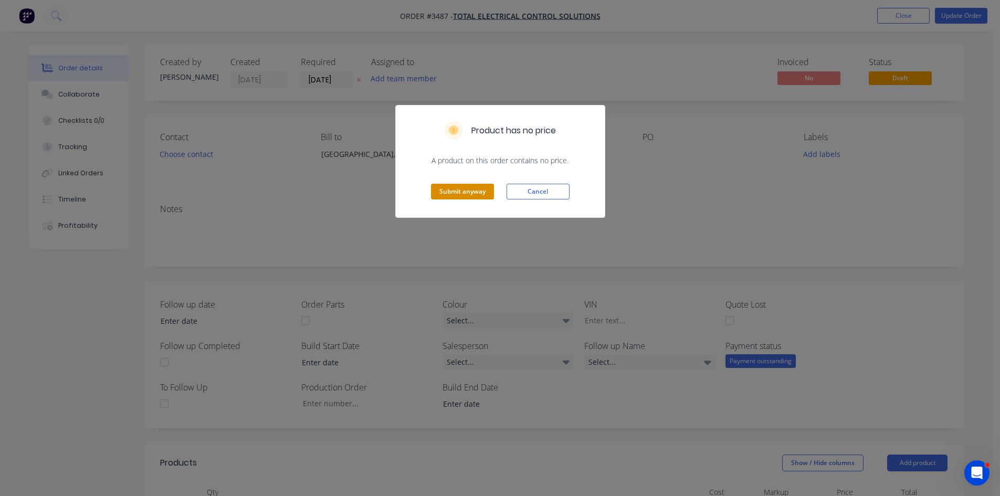
click at [462, 188] on button "Submit anyway" at bounding box center [462, 192] width 63 height 16
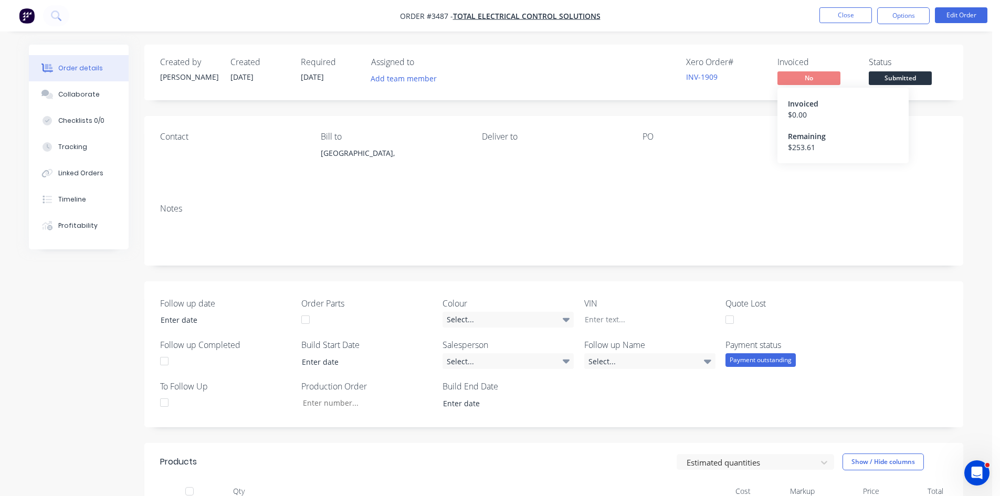
click at [820, 78] on span "No" at bounding box center [809, 77] width 63 height 13
click at [899, 15] on button "Options" at bounding box center [903, 15] width 53 height 17
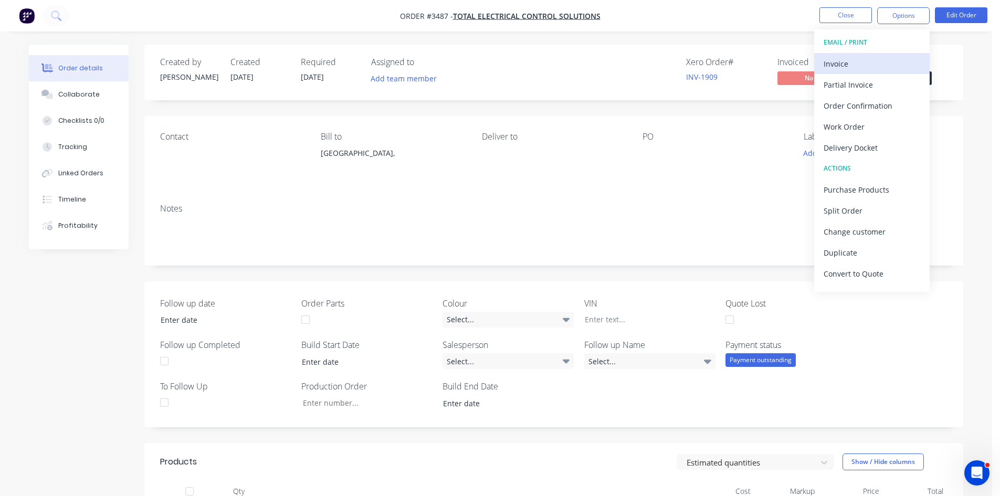
click at [863, 65] on div "Invoice" at bounding box center [872, 63] width 97 height 15
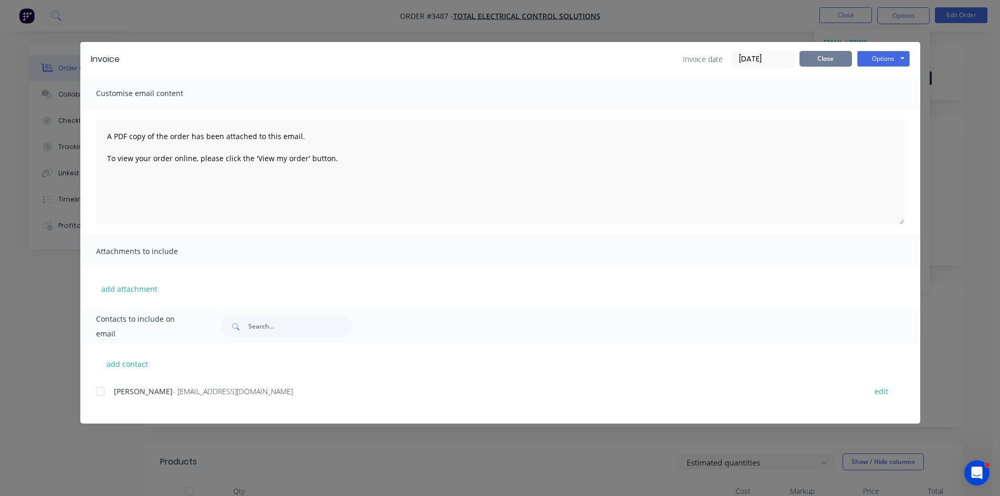
click at [828, 58] on button "Close" at bounding box center [826, 59] width 53 height 16
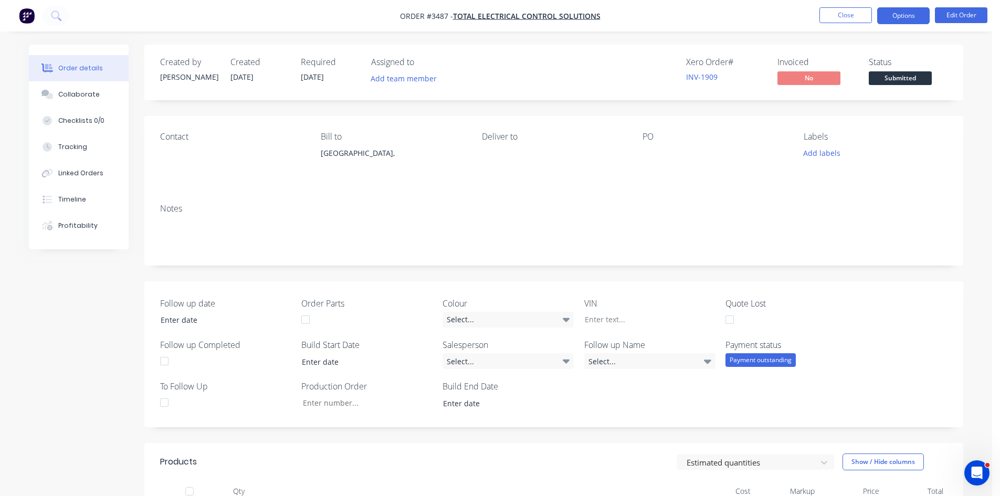
click at [898, 17] on button "Options" at bounding box center [903, 15] width 53 height 17
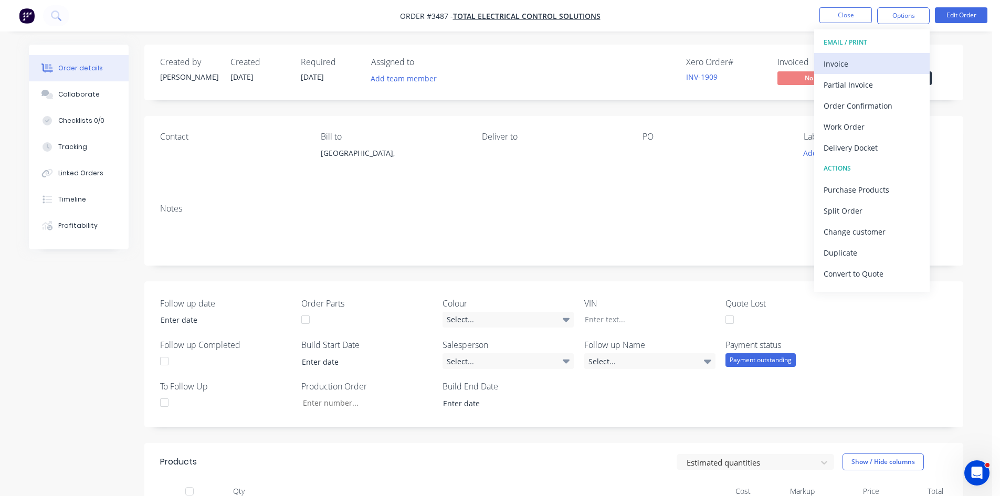
click at [863, 64] on div "Invoice" at bounding box center [872, 63] width 97 height 15
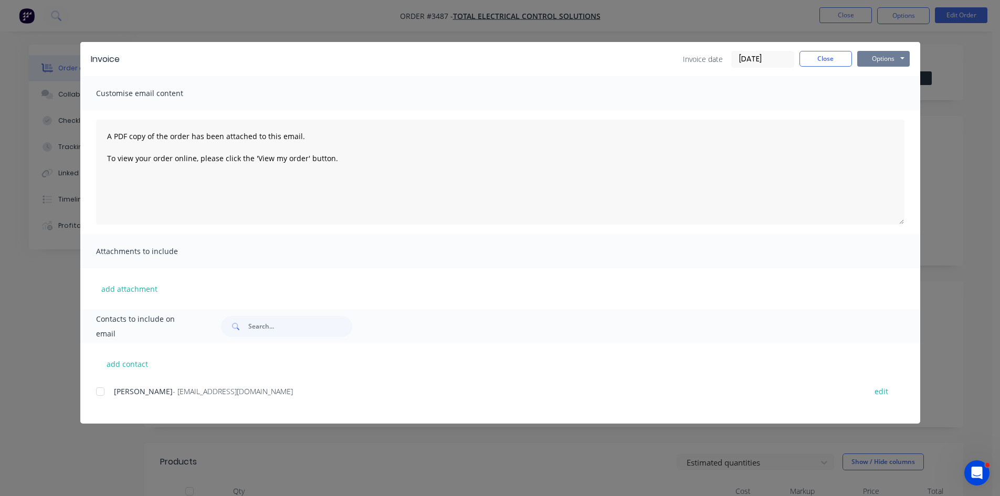
click at [899, 60] on button "Options" at bounding box center [884, 59] width 53 height 16
click at [892, 92] on button "Print" at bounding box center [891, 94] width 67 height 17
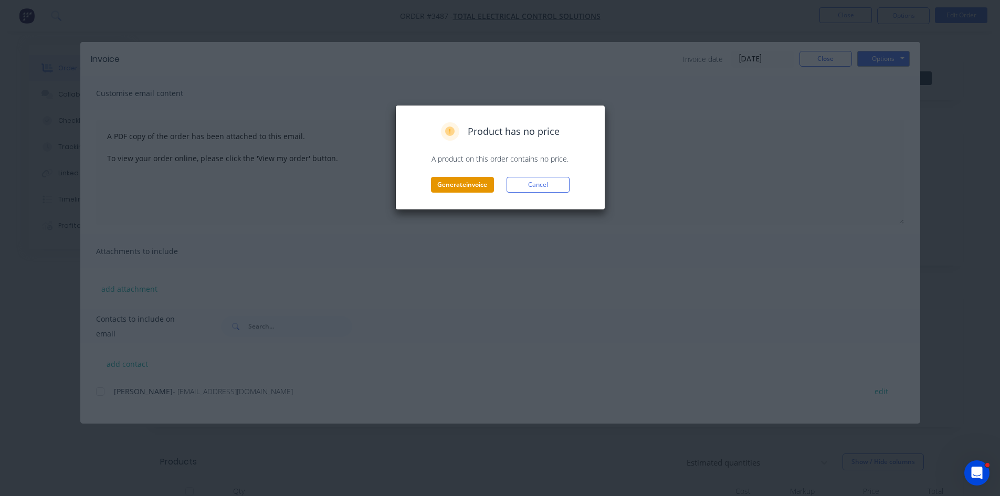
click at [469, 189] on button "Generate invoice" at bounding box center [462, 185] width 63 height 16
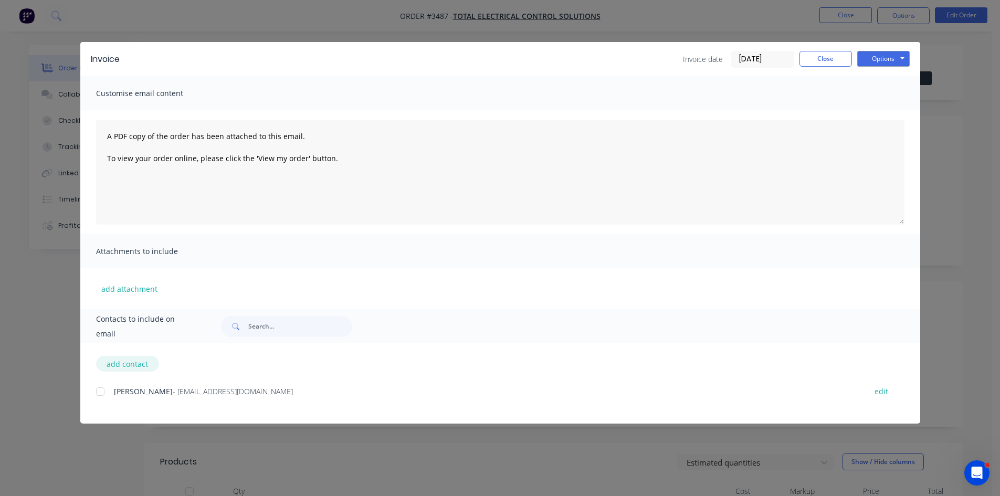
click at [121, 368] on button "add contact" at bounding box center [127, 364] width 63 height 16
select select "AU"
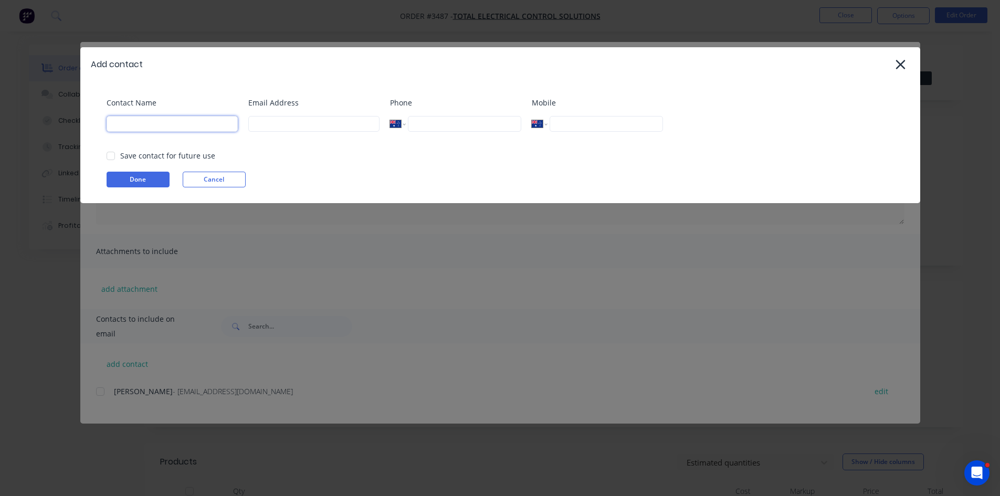
click at [183, 128] on input at bounding box center [172, 124] width 131 height 16
type input "[PERSON_NAME]"
click at [341, 116] on input at bounding box center [313, 124] width 131 height 16
type input "[EMAIL_ADDRESS][DOMAIN_NAME]"
click at [109, 153] on div at bounding box center [110, 155] width 21 height 21
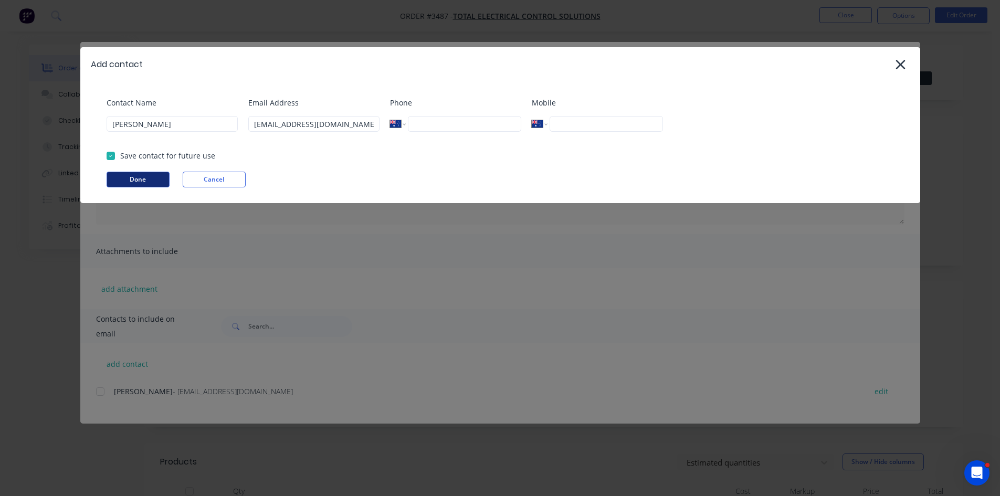
click at [142, 186] on button "Done" at bounding box center [138, 180] width 63 height 16
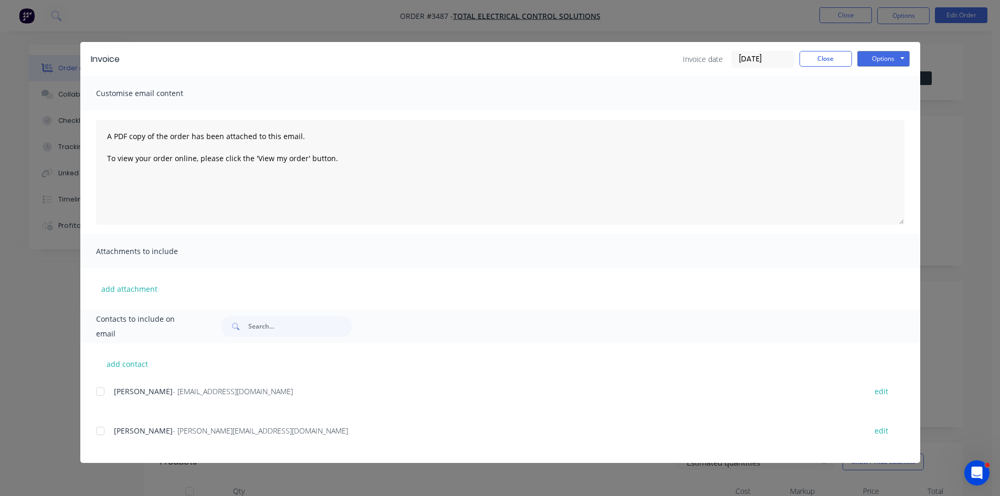
click at [99, 394] on div at bounding box center [100, 391] width 21 height 21
click at [889, 53] on button "Options" at bounding box center [884, 59] width 53 height 16
click at [900, 108] on button "Email" at bounding box center [891, 111] width 67 height 17
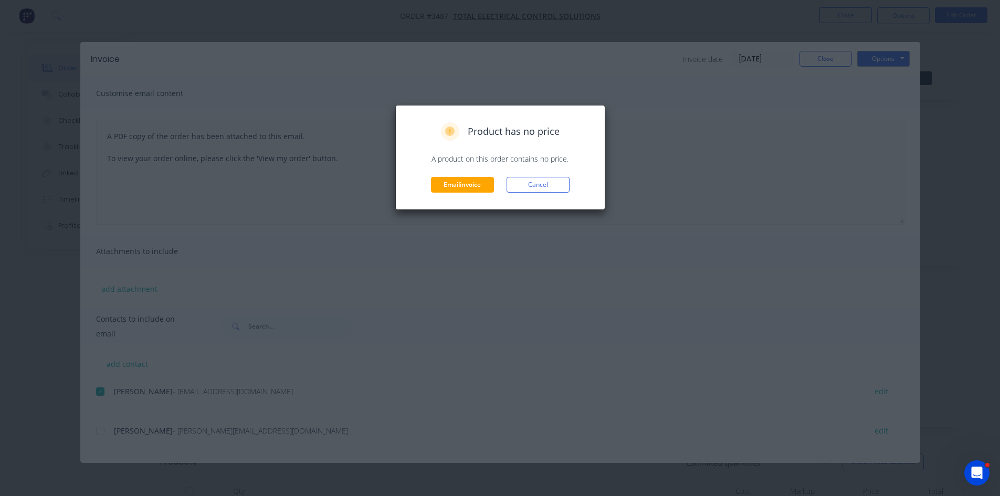
click at [546, 179] on button "Cancel" at bounding box center [538, 185] width 63 height 16
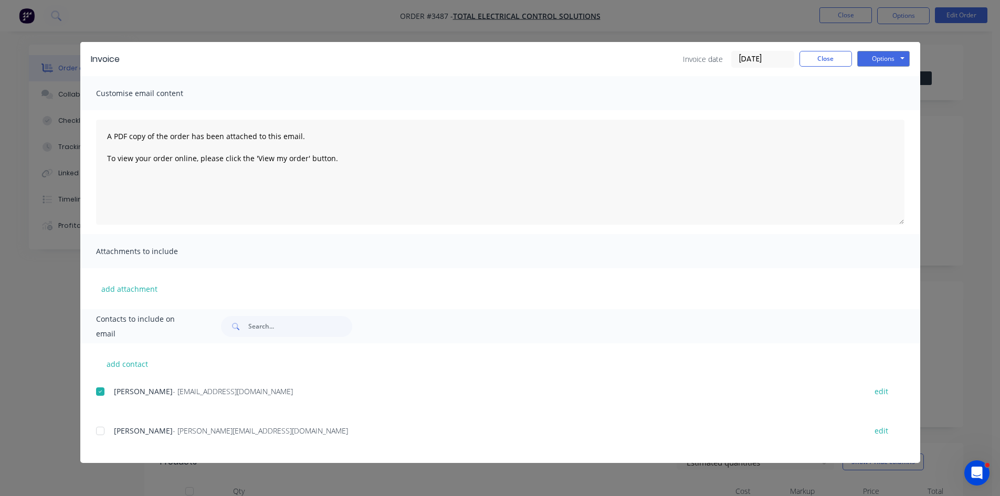
click at [99, 390] on div at bounding box center [100, 391] width 21 height 21
click at [96, 427] on div at bounding box center [100, 431] width 21 height 21
click at [893, 56] on button "Options" at bounding box center [884, 59] width 53 height 16
click at [894, 116] on button "Email" at bounding box center [891, 111] width 67 height 17
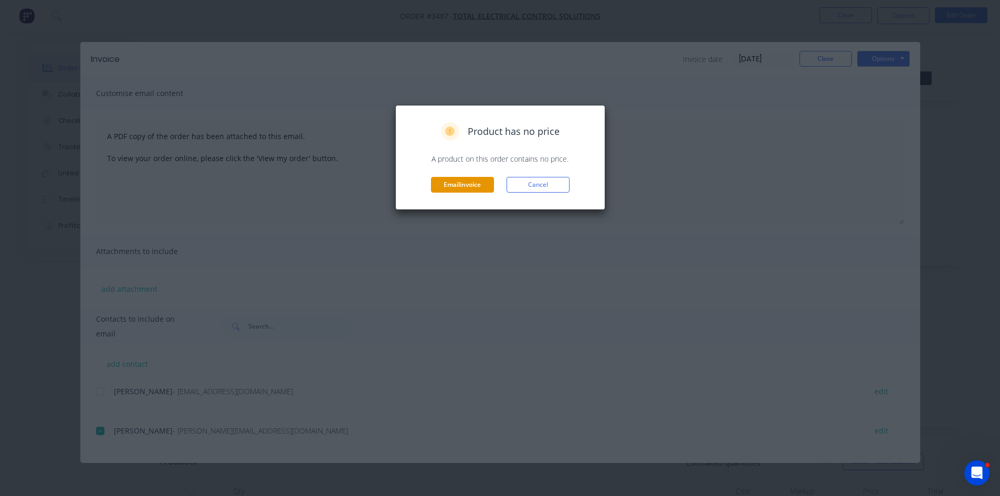
click at [452, 191] on button "Email invoice" at bounding box center [462, 185] width 63 height 16
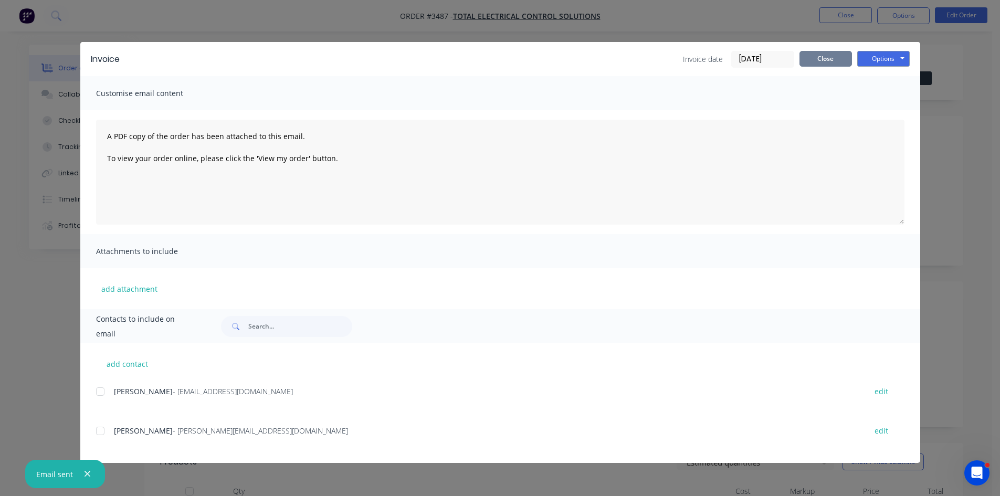
click at [829, 57] on button "Close" at bounding box center [826, 59] width 53 height 16
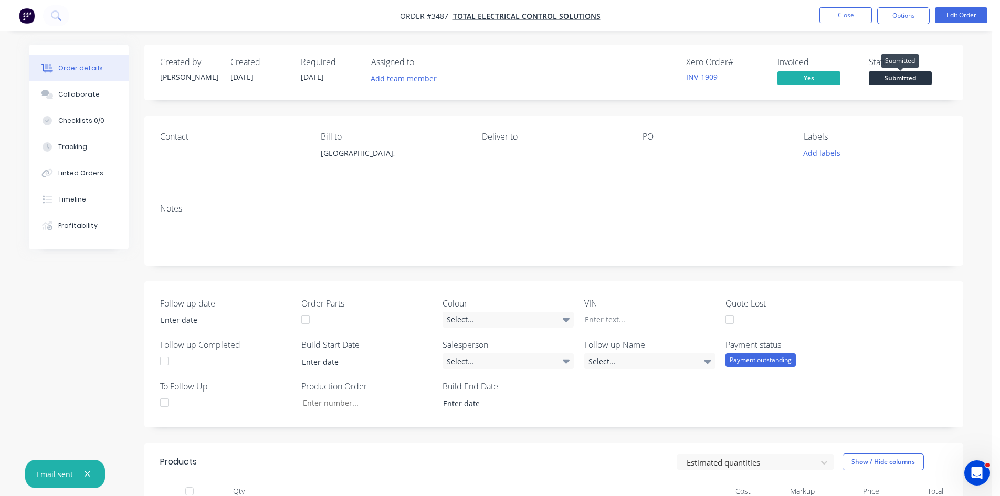
click at [886, 78] on span "Submitted" at bounding box center [900, 77] width 63 height 13
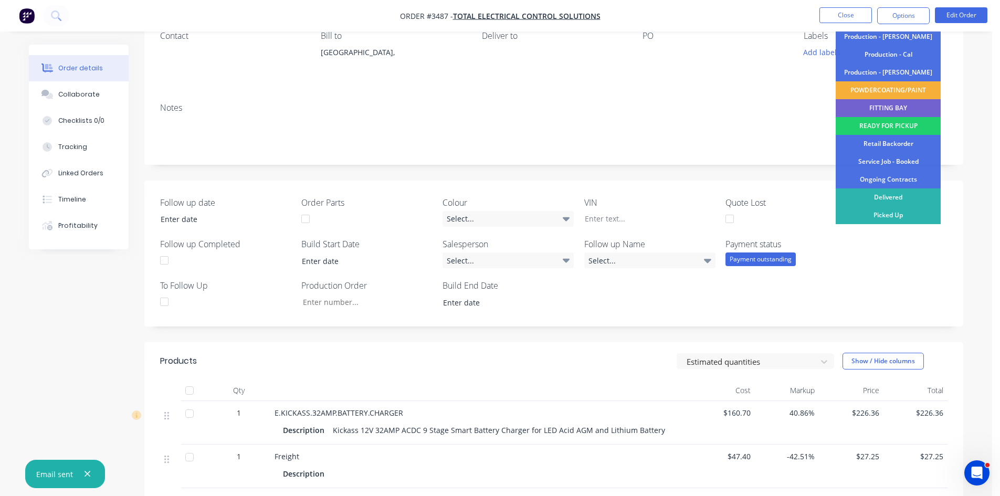
scroll to position [105, 0]
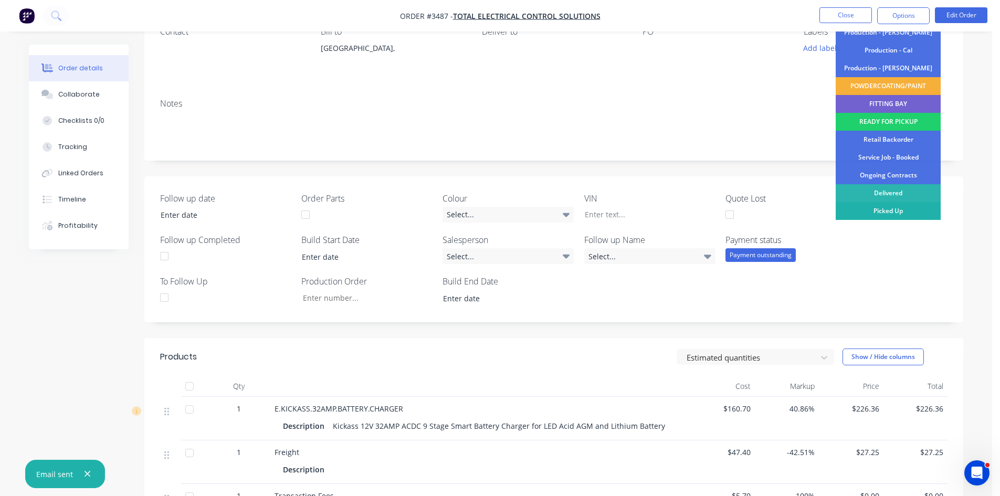
click at [891, 208] on div "Picked Up" at bounding box center [888, 211] width 105 height 18
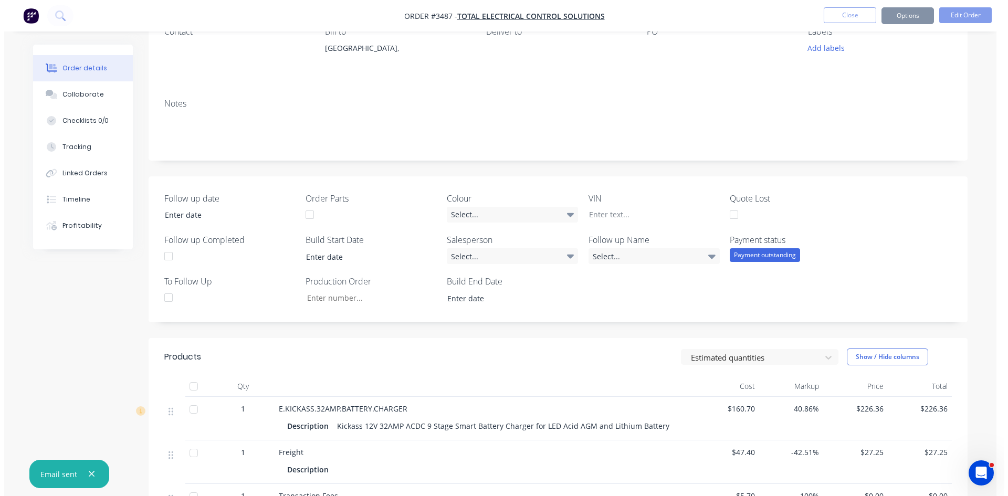
scroll to position [0, 0]
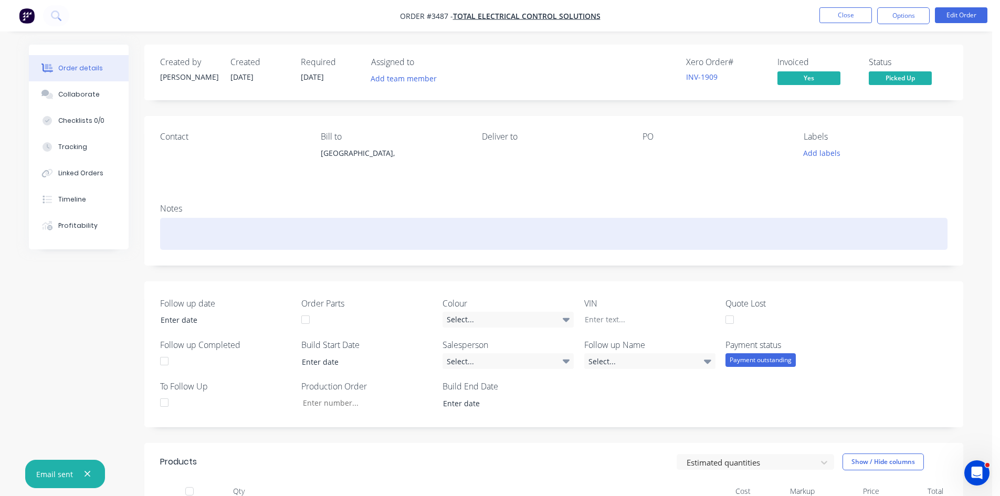
click at [252, 226] on div at bounding box center [554, 234] width 788 height 32
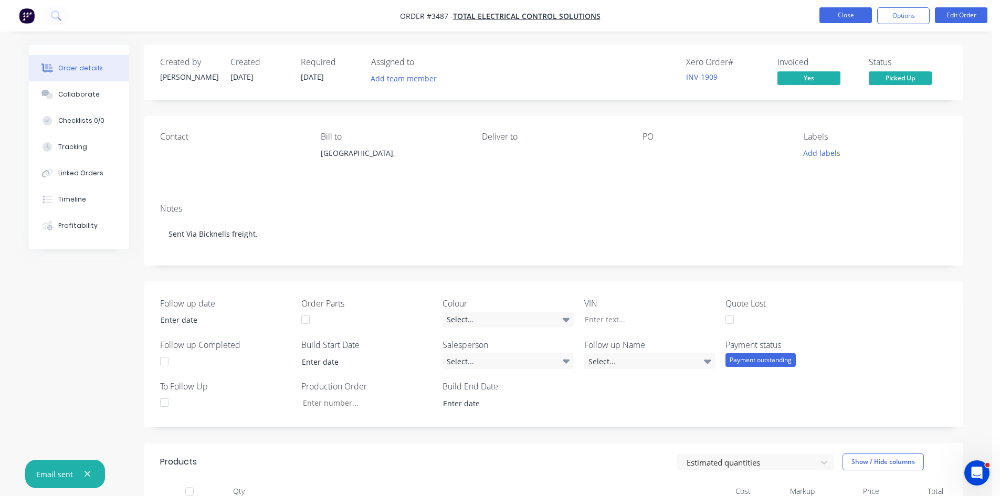
click at [839, 15] on button "Close" at bounding box center [846, 15] width 53 height 16
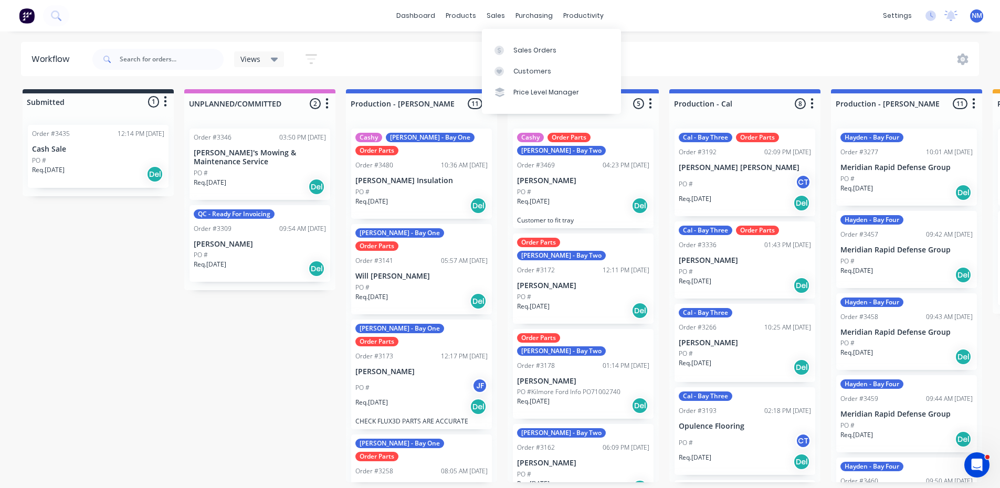
click at [491, 14] on div "sales" at bounding box center [496, 16] width 29 height 16
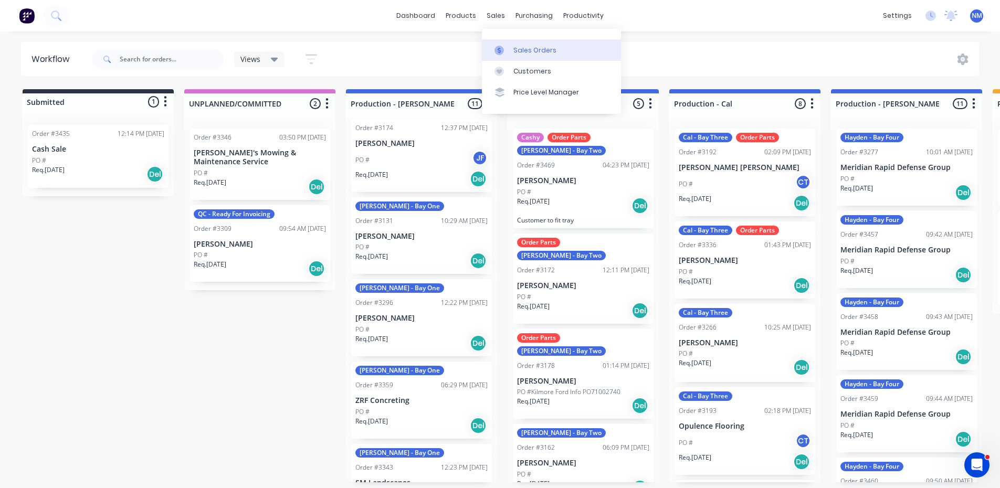
click at [512, 47] on link "Sales Orders" at bounding box center [551, 49] width 139 height 21
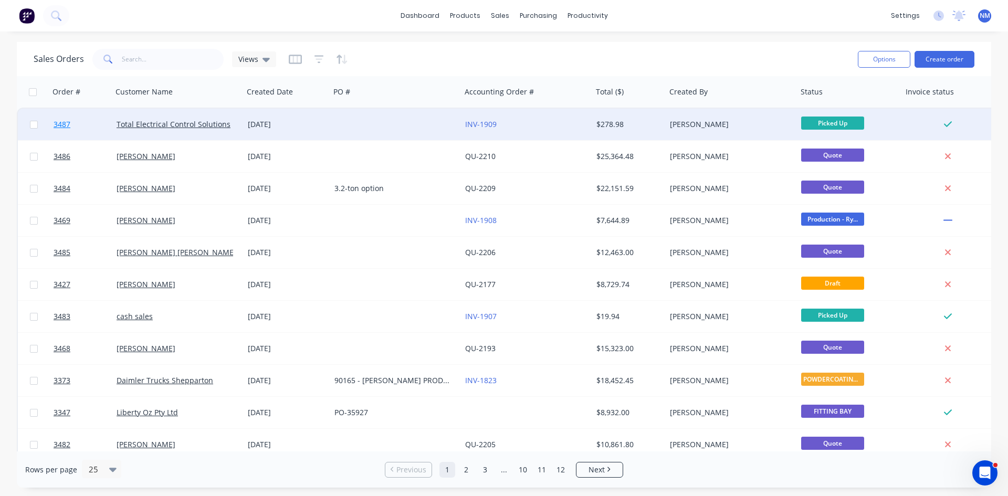
click at [61, 128] on span "3487" at bounding box center [62, 124] width 17 height 11
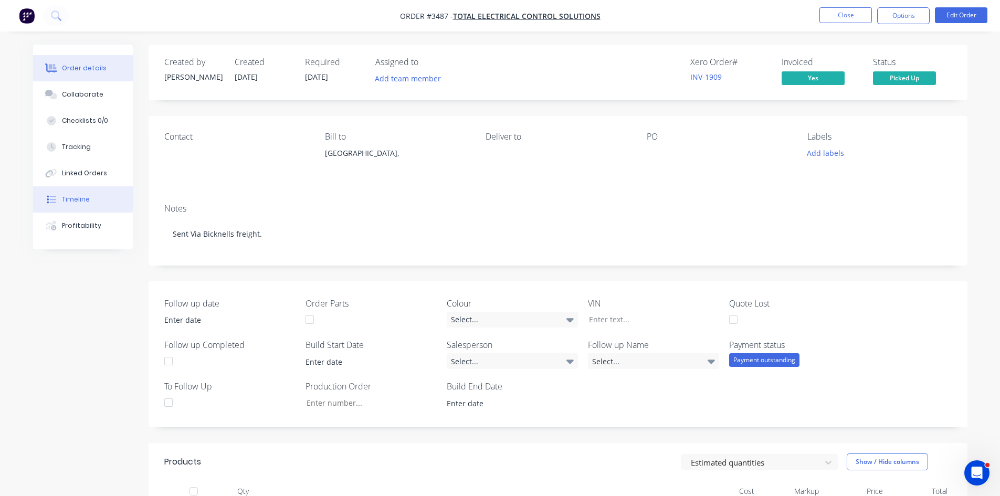
click at [92, 203] on button "Timeline" at bounding box center [83, 199] width 100 height 26
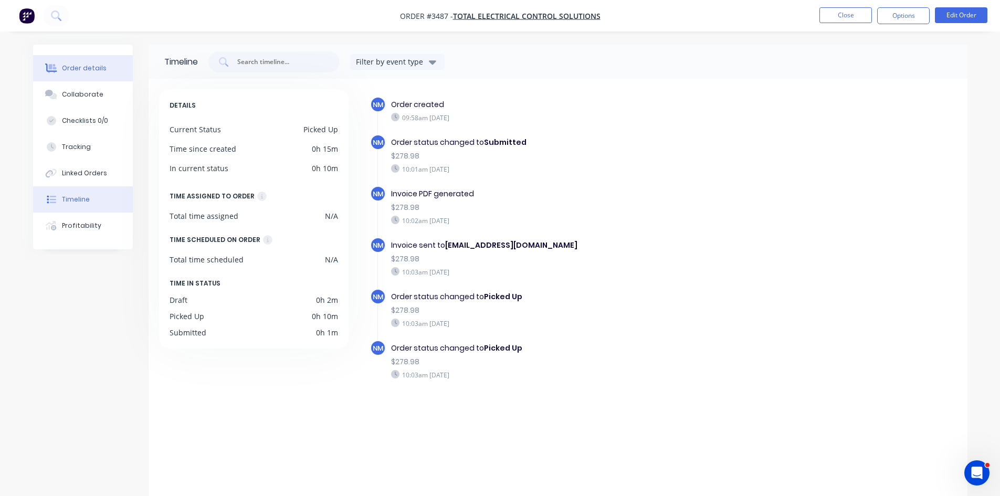
click at [82, 67] on div "Order details" at bounding box center [84, 68] width 45 height 9
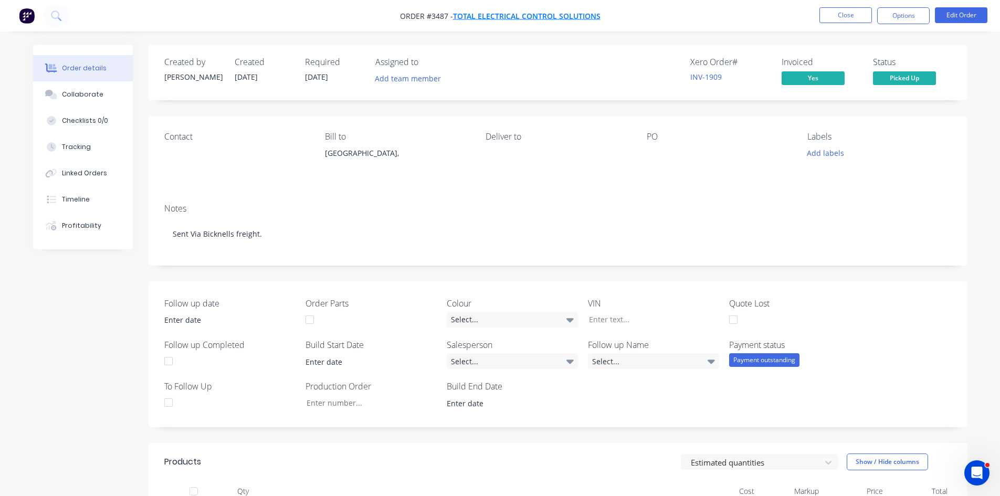
click at [500, 19] on span "Total Electrical Control Solutions" at bounding box center [527, 16] width 148 height 10
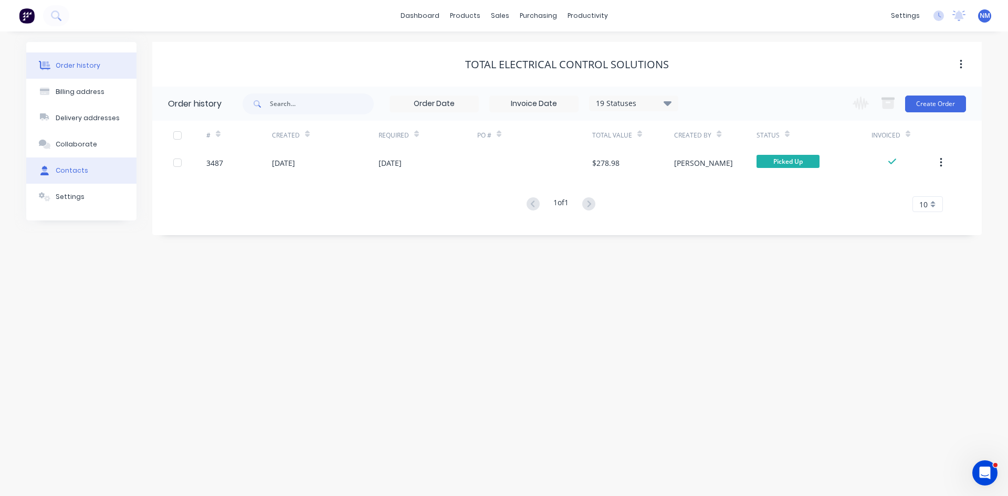
click at [90, 164] on button "Contacts" at bounding box center [81, 171] width 110 height 26
select select "AU"
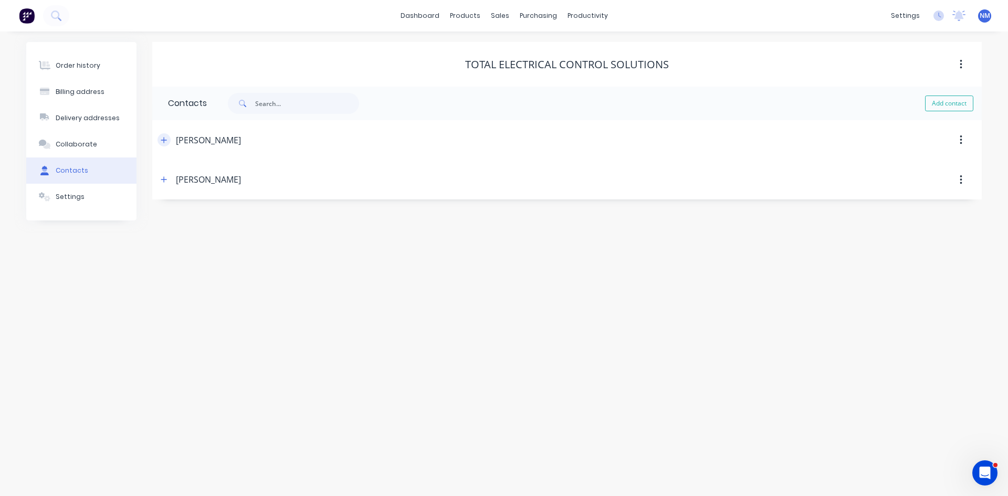
click at [163, 139] on icon "button" at bounding box center [164, 140] width 6 height 7
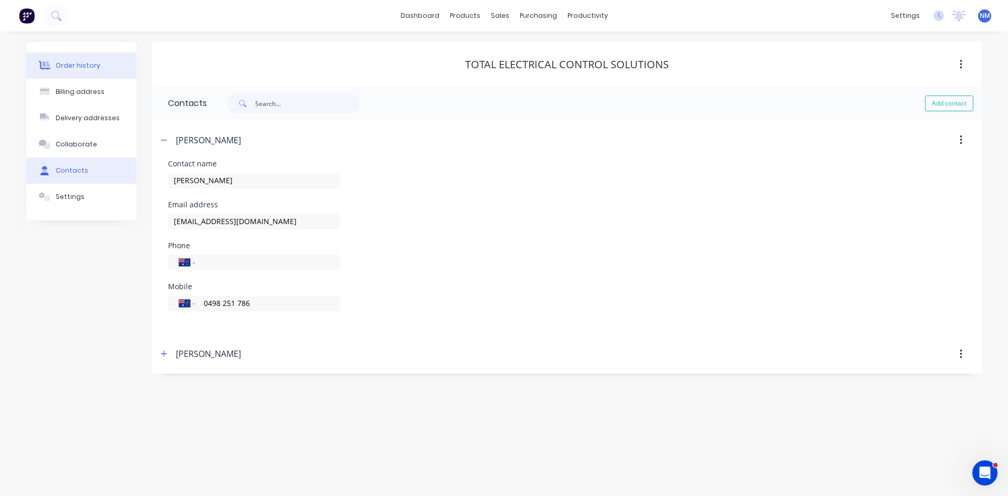
click at [103, 65] on button "Order history" at bounding box center [81, 66] width 110 height 26
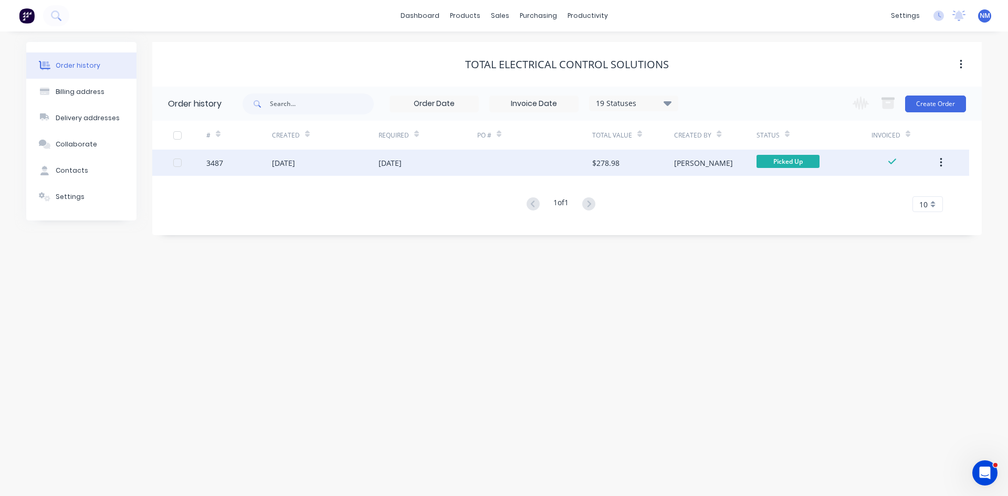
click at [356, 162] on div "[DATE]" at bounding box center [325, 163] width 107 height 26
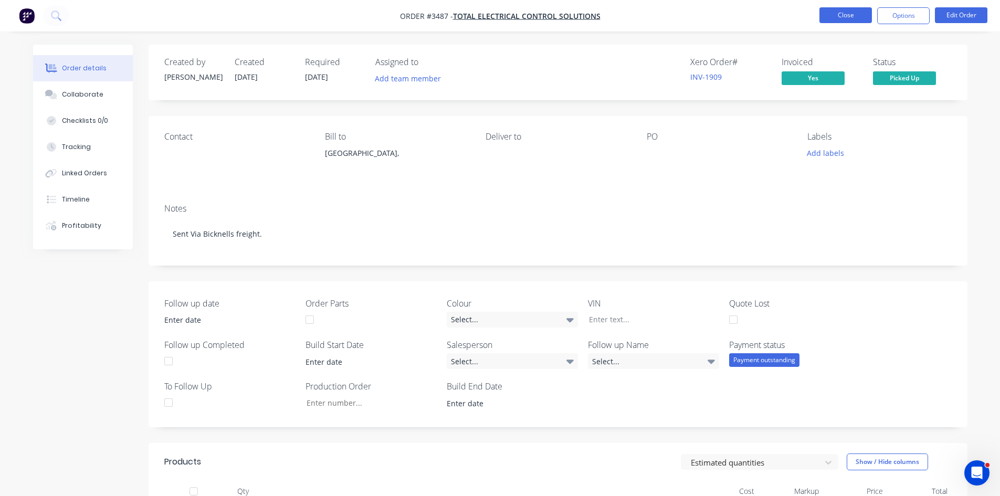
click at [855, 16] on button "Close" at bounding box center [846, 15] width 53 height 16
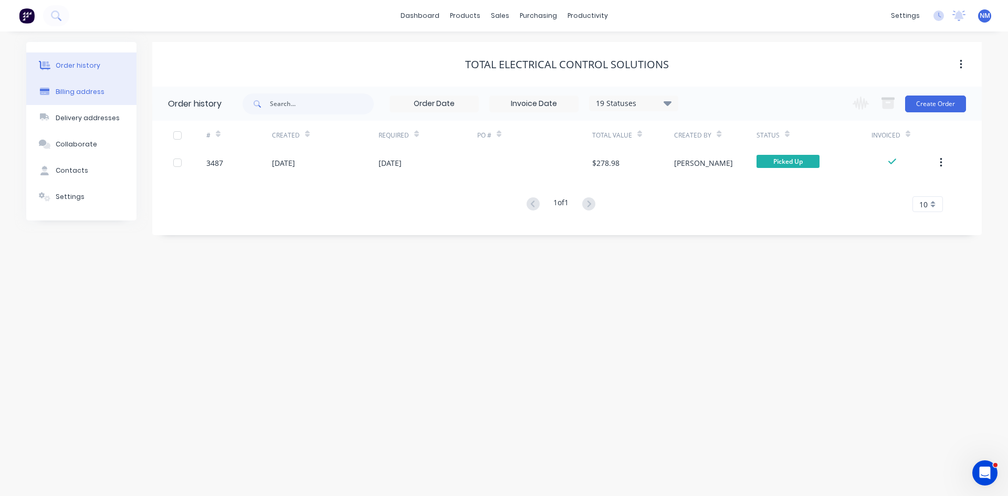
drag, startPoint x: 78, startPoint y: 85, endPoint x: 79, endPoint y: 93, distance: 8.5
click at [78, 85] on button "Billing address" at bounding box center [81, 92] width 110 height 26
select select "AU"
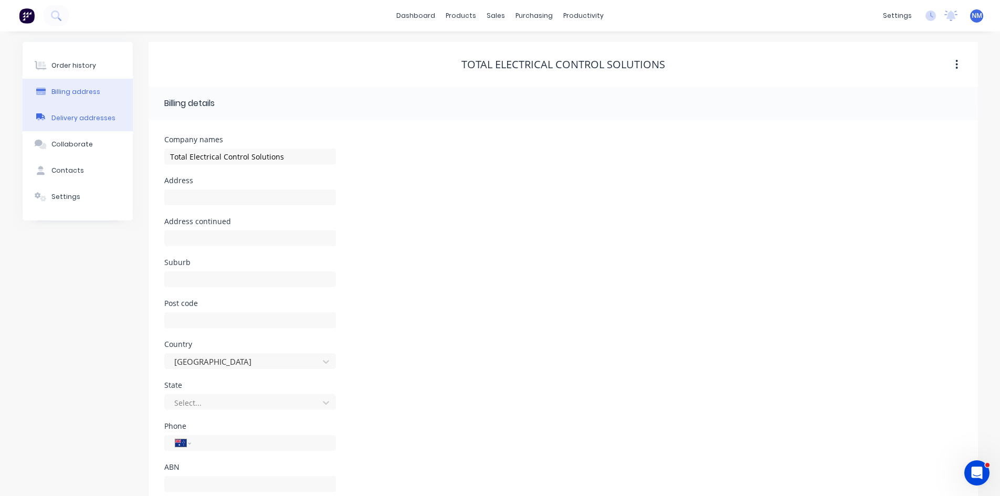
click at [87, 116] on div "Delivery addresses" at bounding box center [83, 117] width 64 height 9
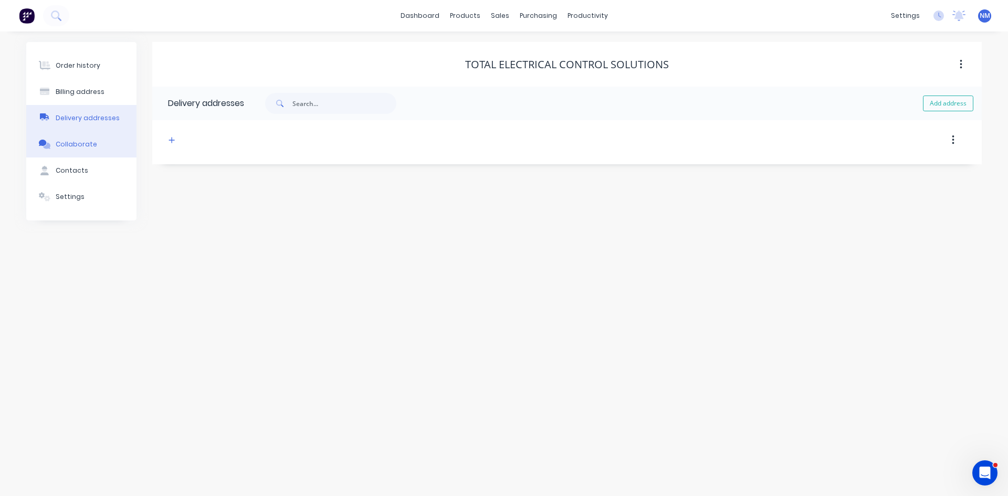
click at [85, 148] on div "Collaborate" at bounding box center [76, 144] width 41 height 9
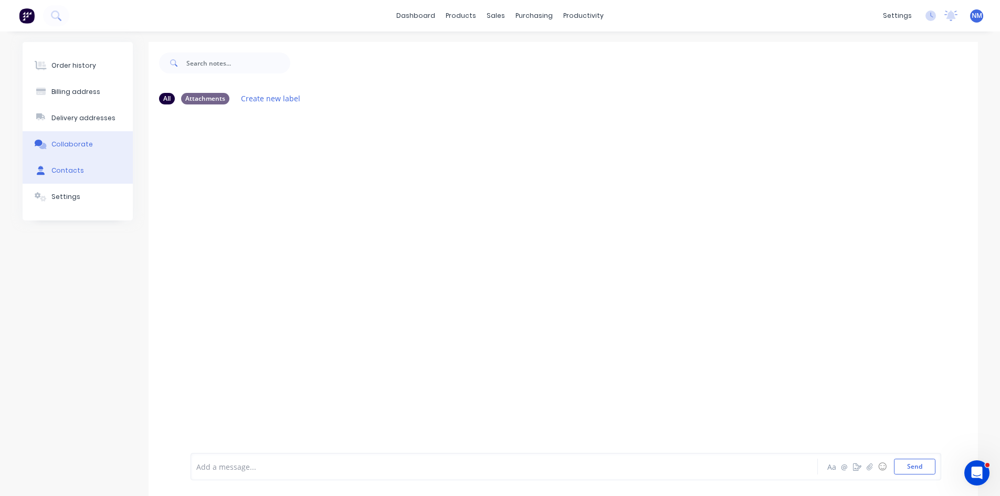
click at [83, 175] on button "Contacts" at bounding box center [78, 171] width 110 height 26
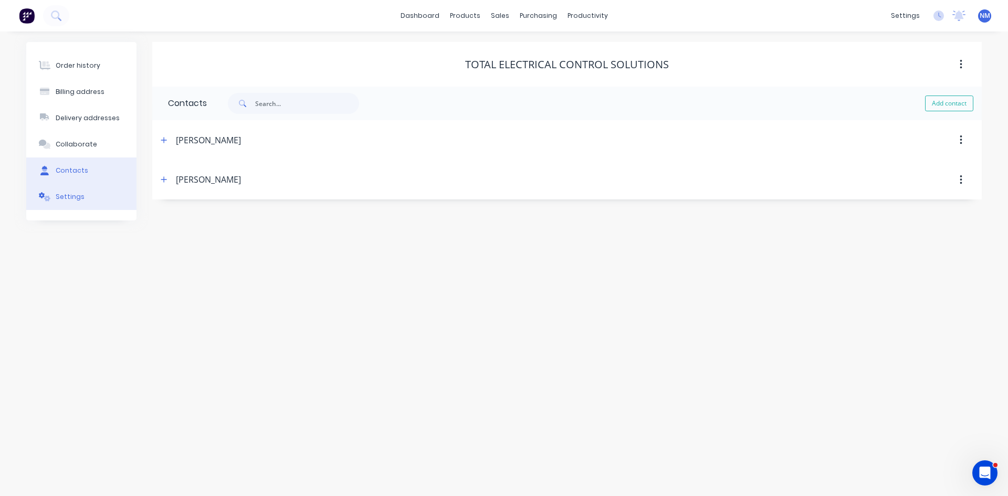
click at [70, 206] on button "Settings" at bounding box center [81, 197] width 110 height 26
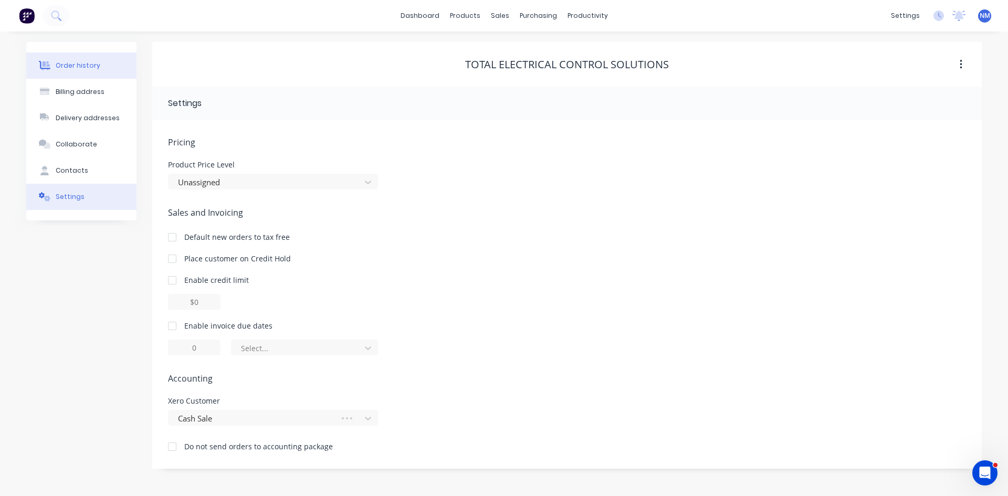
click at [74, 56] on button "Order history" at bounding box center [81, 66] width 110 height 26
